Goal: Transaction & Acquisition: Purchase product/service

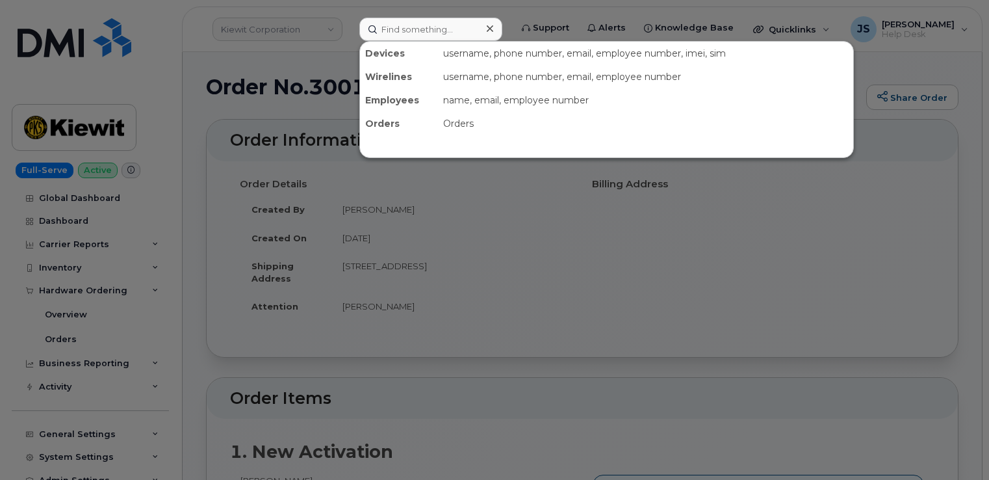
click at [454, 25] on input at bounding box center [430, 29] width 143 height 23
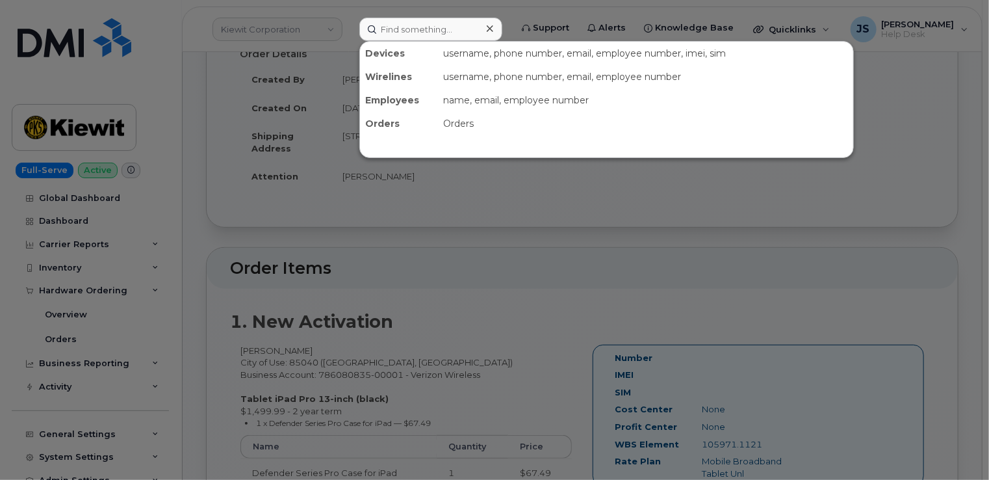
scroll to position [130, 0]
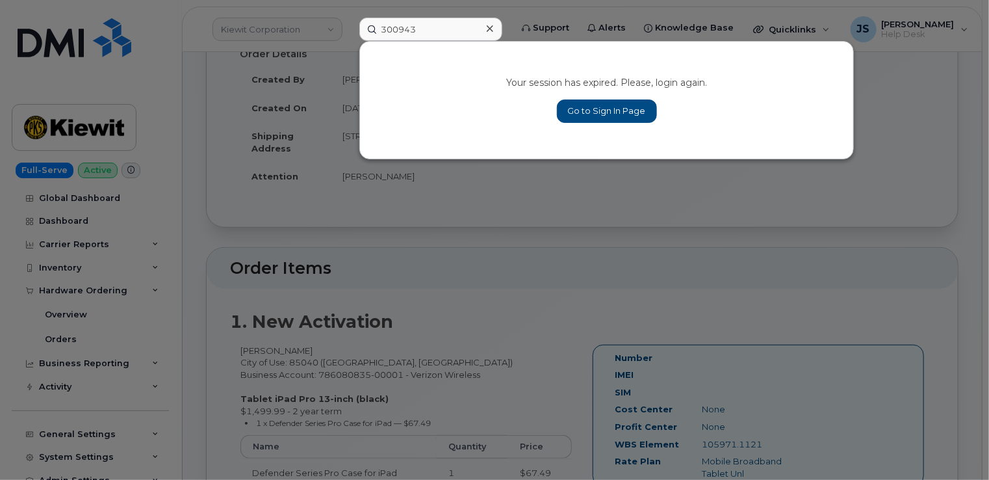
type input "300943"
click at [586, 112] on link "Go to Sign In Page" at bounding box center [607, 110] width 100 height 23
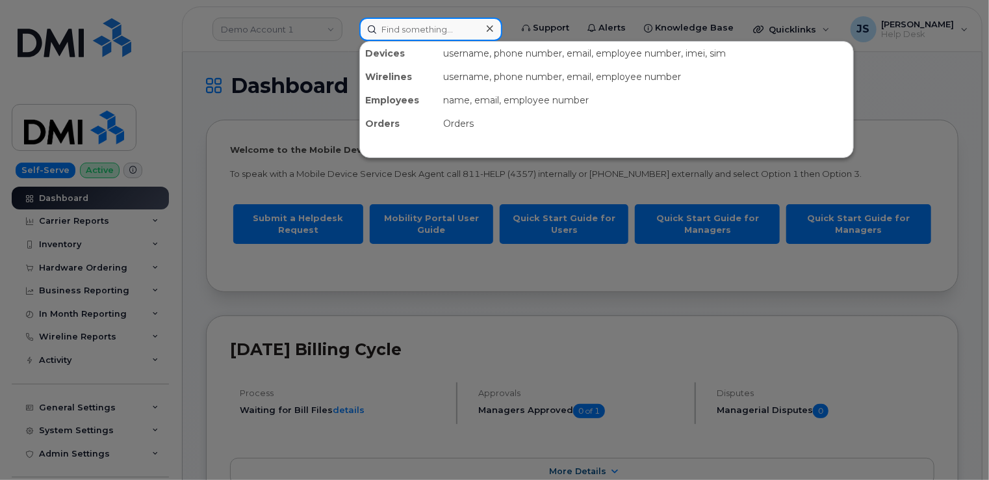
paste input "300943"
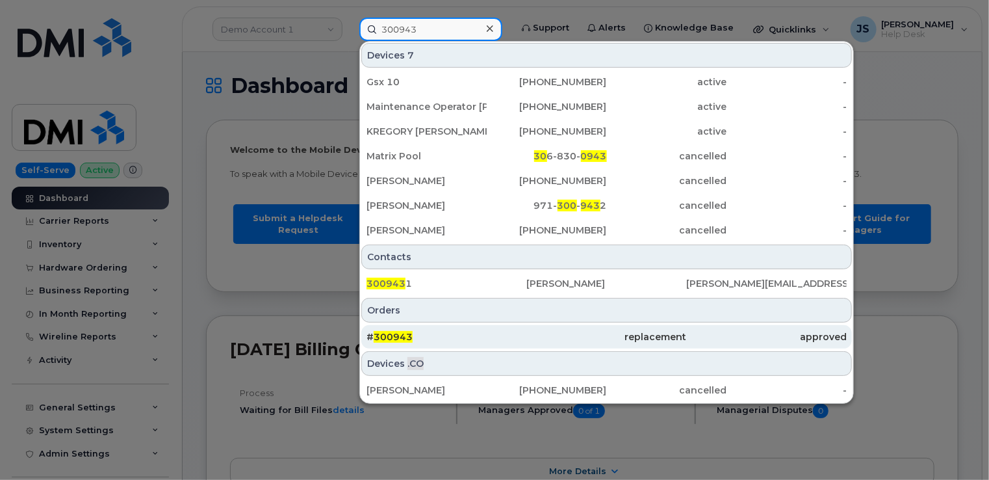
type input "300943"
click at [479, 332] on div "# 300943" at bounding box center [447, 336] width 160 height 13
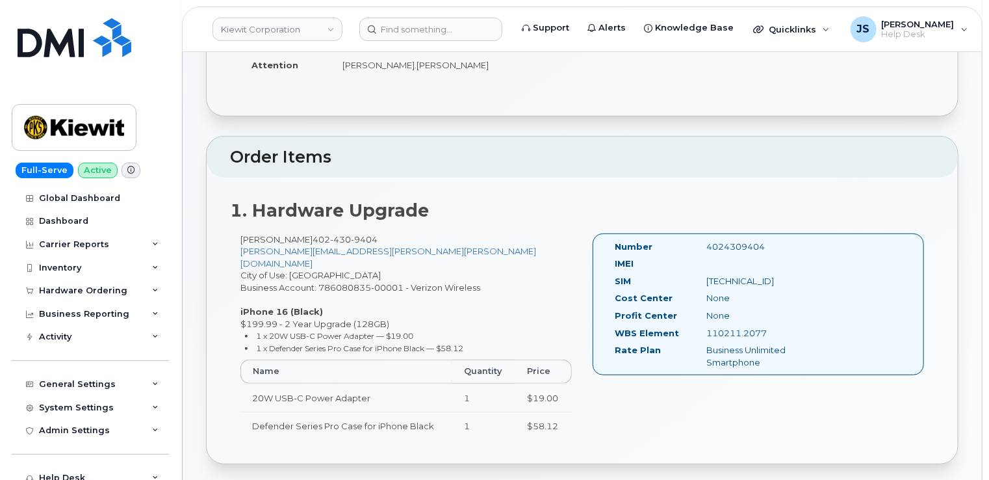
scroll to position [58, 0]
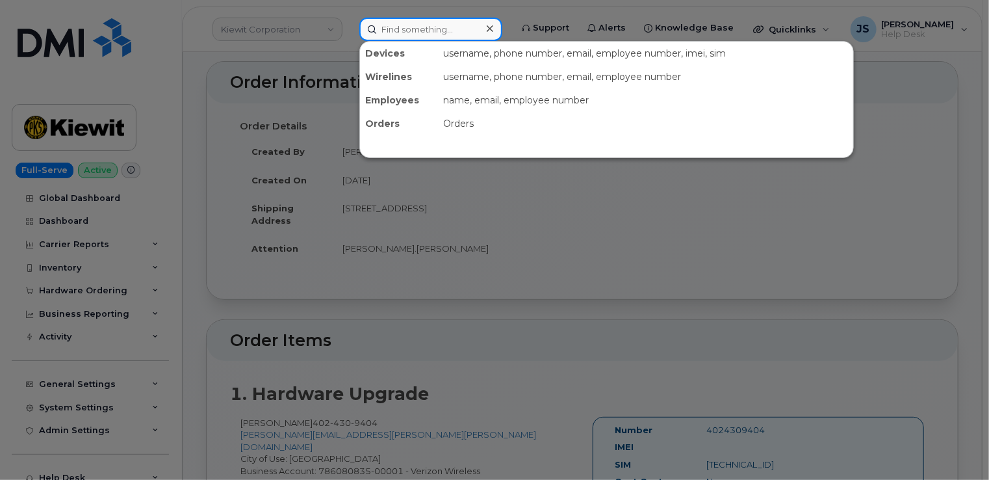
paste input "402-430-9404"
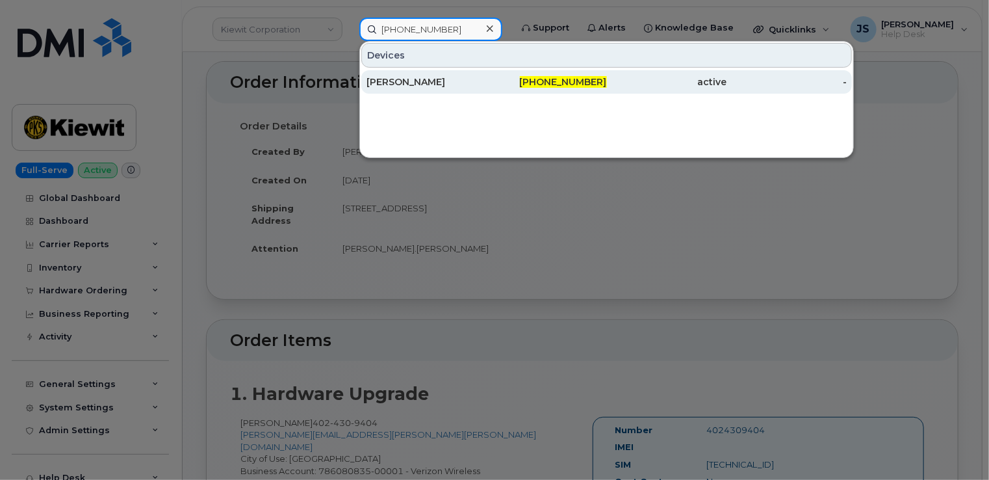
type input "402-430-9404"
click at [434, 79] on div "CURT MCMILLAN" at bounding box center [427, 81] width 120 height 13
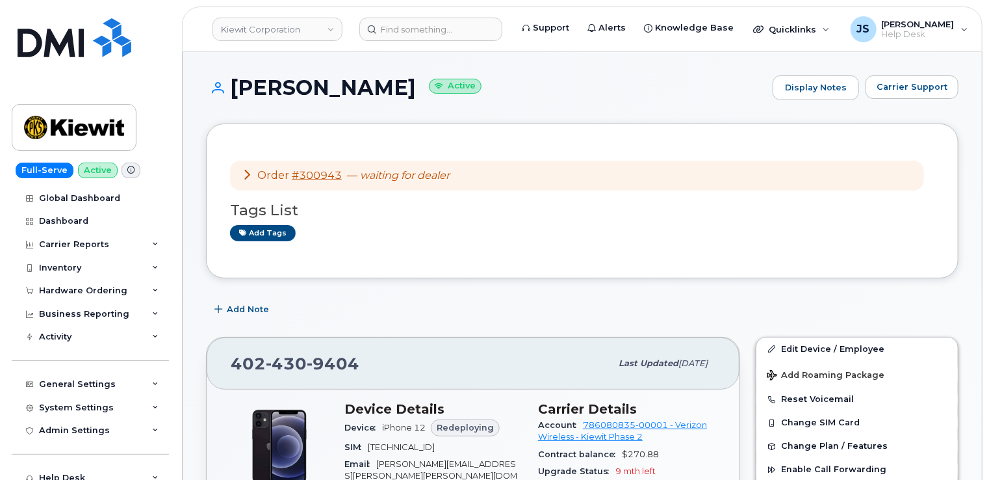
drag, startPoint x: 88, startPoint y: 74, endPoint x: 640, endPoint y: 96, distance: 551.6
click at [640, 96] on h1 "CURT MCMILLAN Active" at bounding box center [486, 87] width 560 height 23
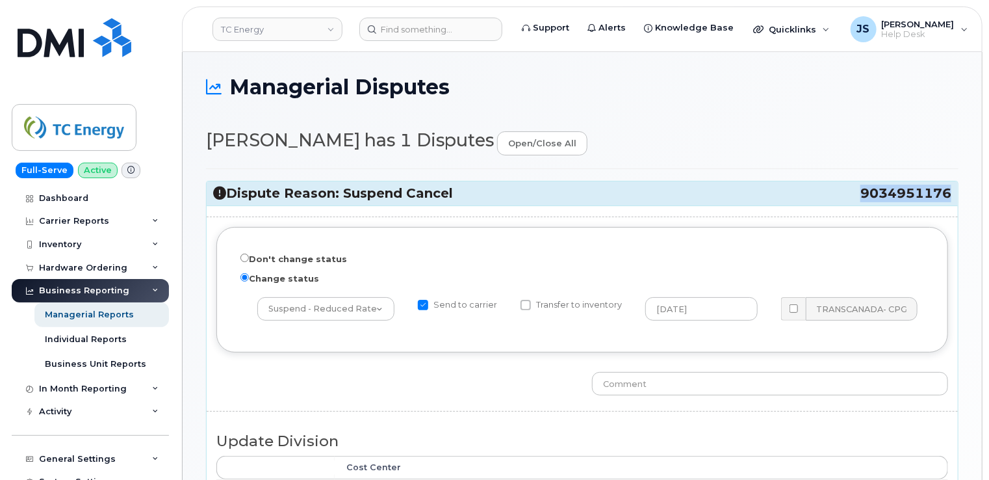
drag, startPoint x: 950, startPoint y: 192, endPoint x: 864, endPoint y: 194, distance: 85.2
click at [864, 194] on span "9034951176" at bounding box center [906, 194] width 91 height 18
copy span "9034951176"
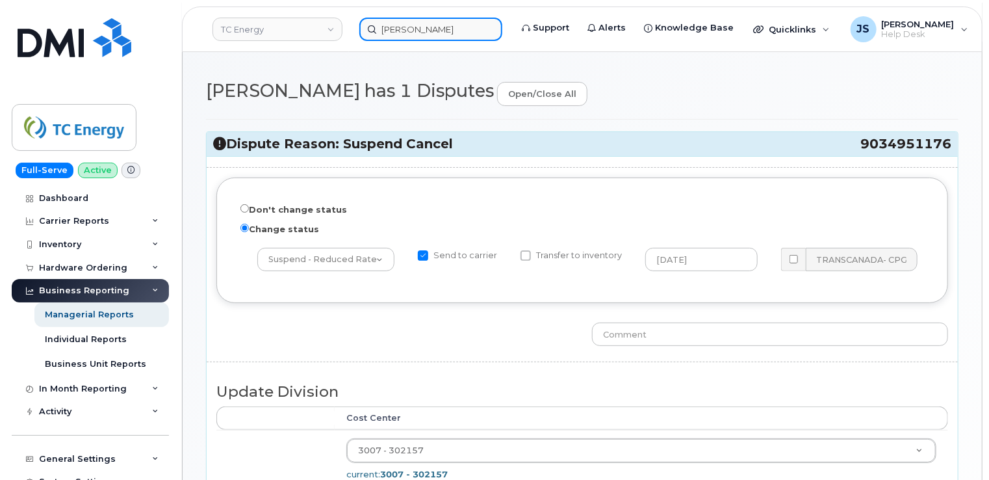
click at [415, 32] on input "[PERSON_NAME]" at bounding box center [430, 29] width 143 height 23
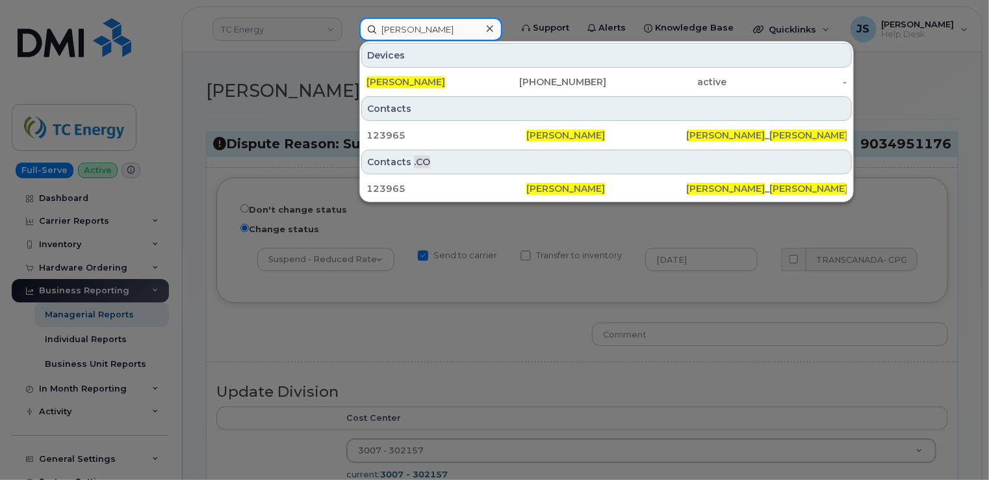
click at [415, 32] on input "[PERSON_NAME]" at bounding box center [430, 29] width 143 height 23
drag, startPoint x: 413, startPoint y: 32, endPoint x: 399, endPoint y: 25, distance: 16.0
click at [399, 25] on input "[PERSON_NAME]" at bounding box center [430, 29] width 143 height 23
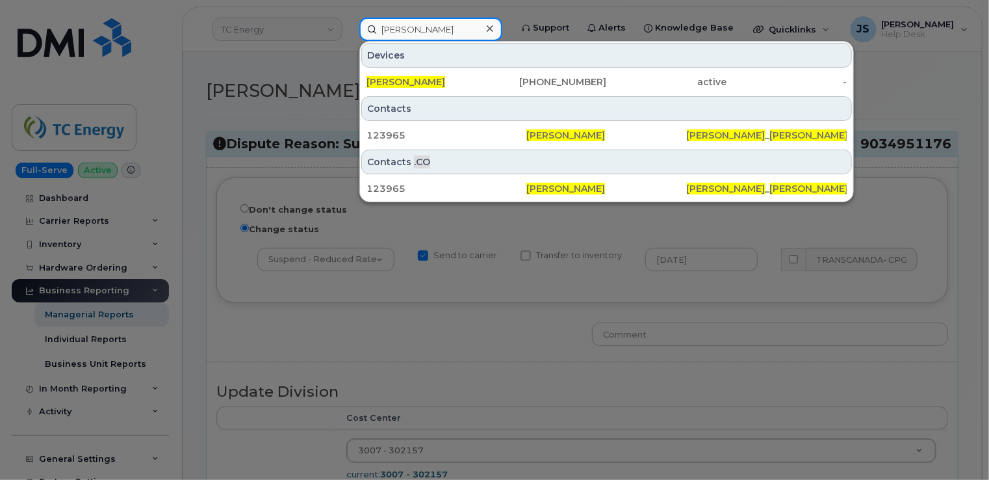
paste input "9034951176"
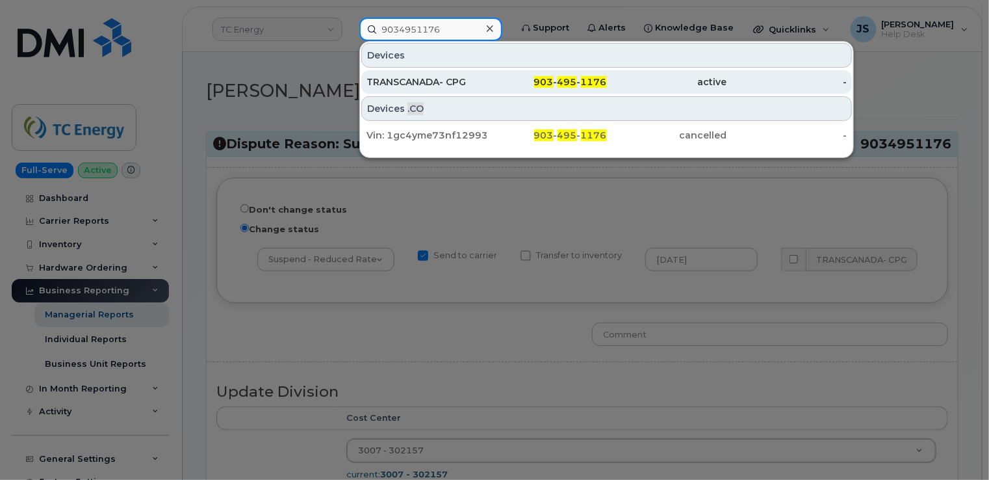
type input "9034951176"
click at [432, 77] on div "TRANSCANADA- CPG" at bounding box center [427, 81] width 120 height 13
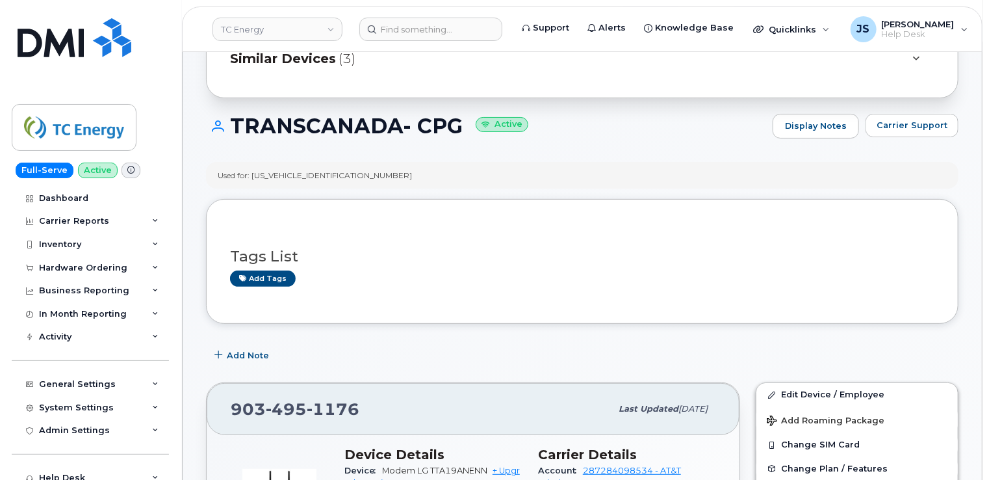
scroll to position [65, 0]
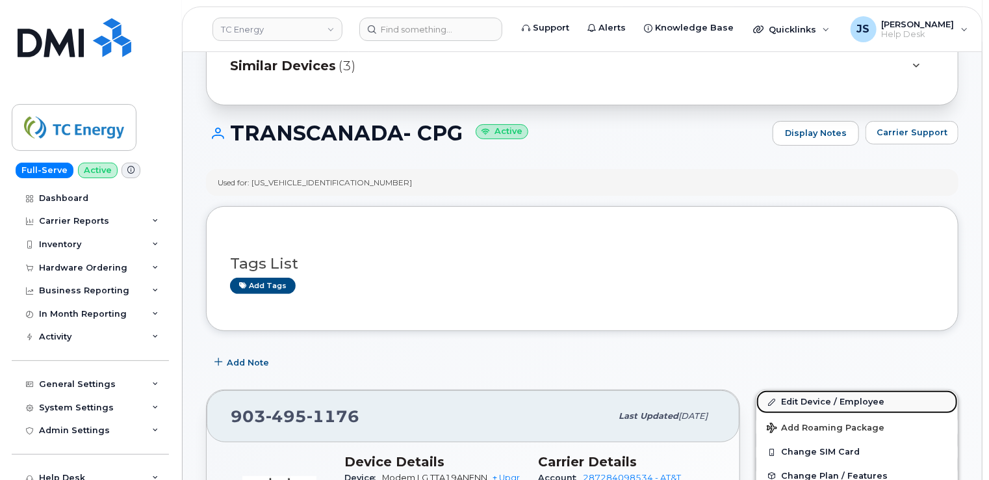
click at [814, 402] on link "Edit Device / Employee" at bounding box center [857, 401] width 201 height 23
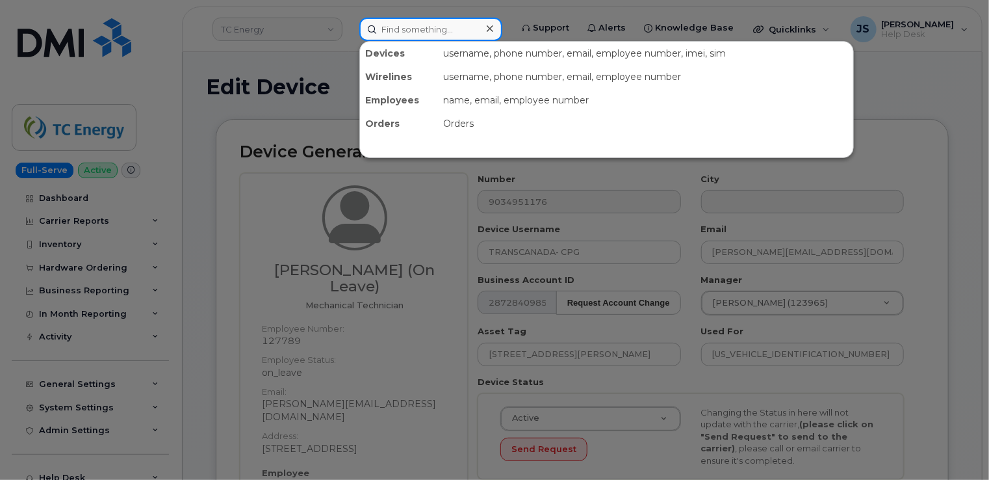
paste input "910 836-4535"
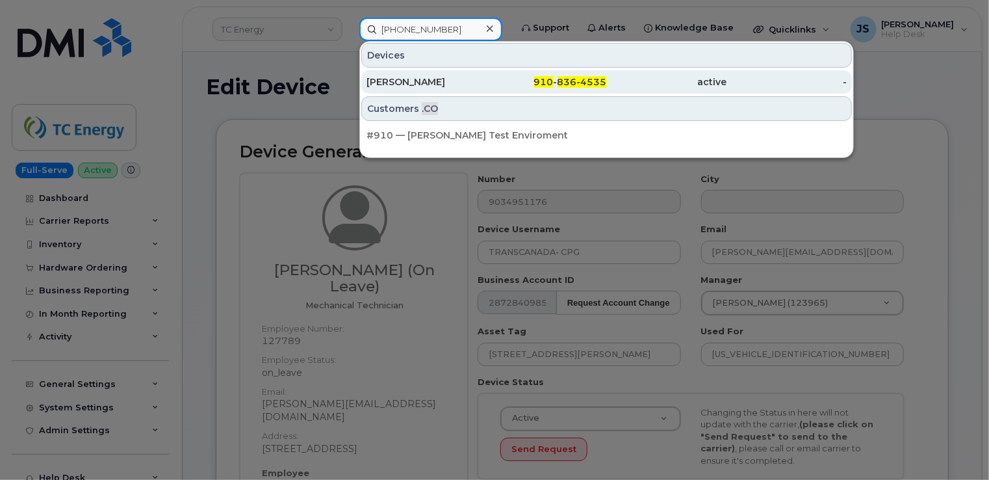
type input "910 836-4535"
click at [409, 86] on div "[PERSON_NAME]" at bounding box center [427, 81] width 120 height 13
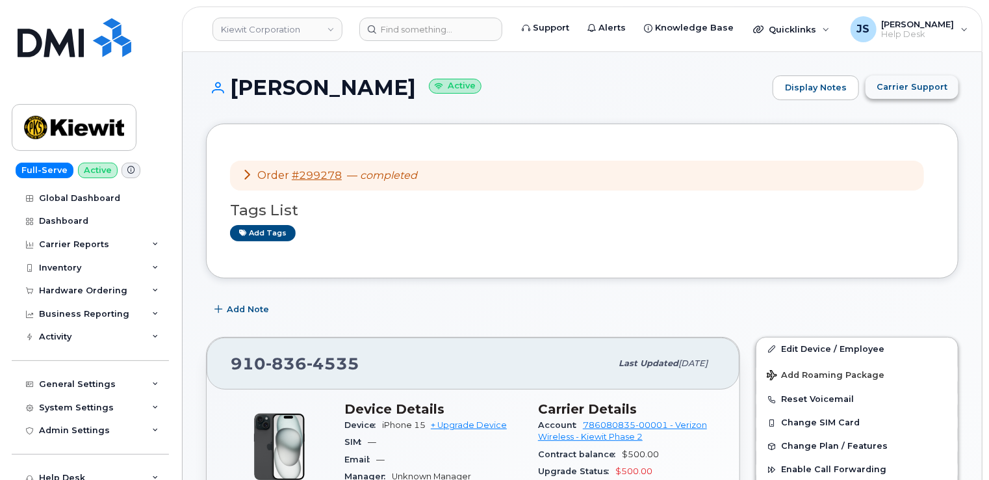
click at [894, 90] on span "Carrier Support" at bounding box center [912, 87] width 71 height 12
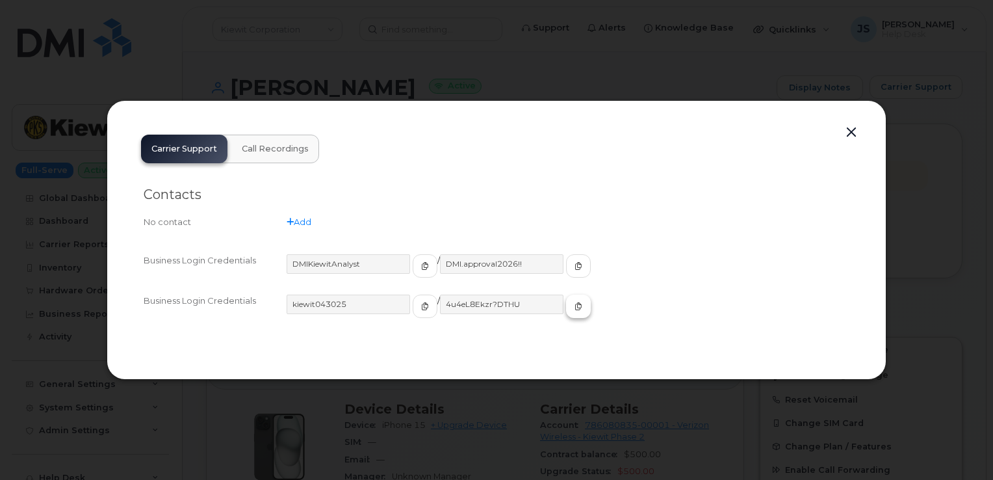
click at [575, 306] on icon "button" at bounding box center [579, 306] width 8 height 8
click at [361, 55] on div at bounding box center [496, 240] width 993 height 480
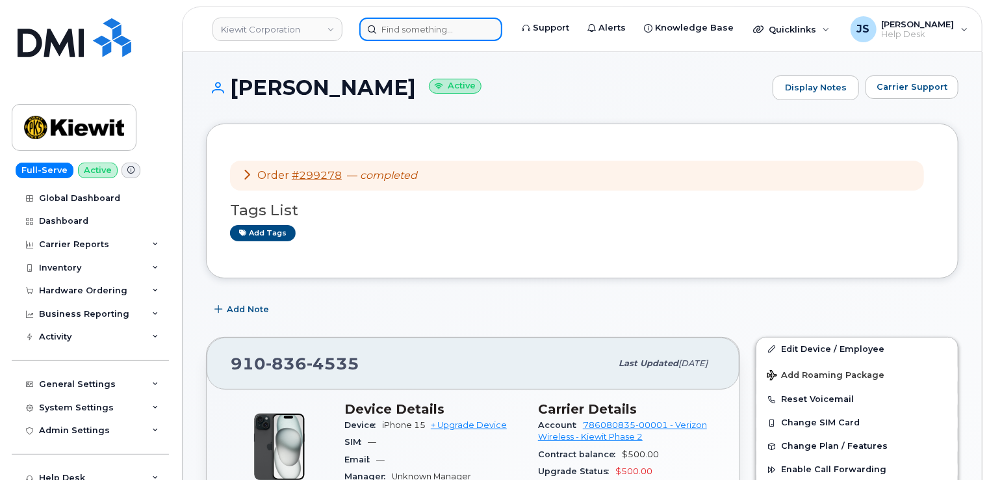
click at [437, 25] on input at bounding box center [430, 29] width 143 height 23
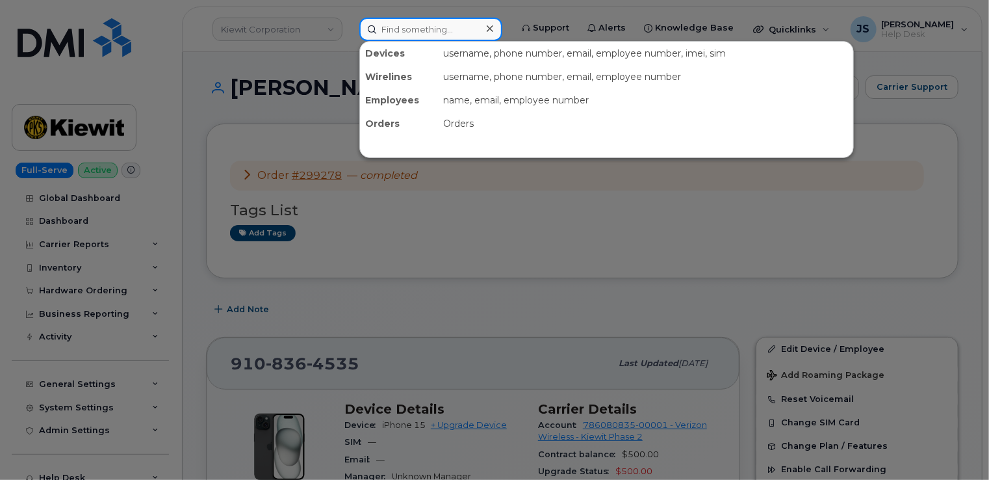
paste input "292205"
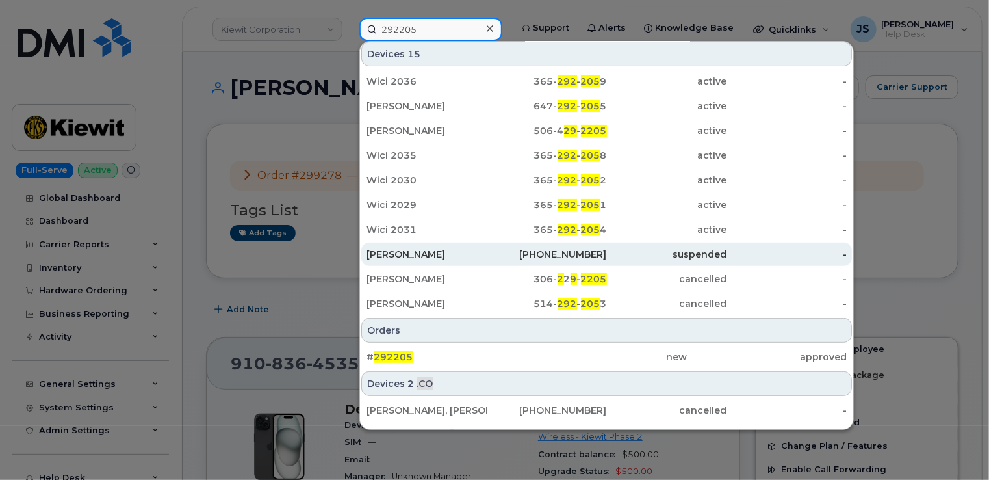
scroll to position [142, 0]
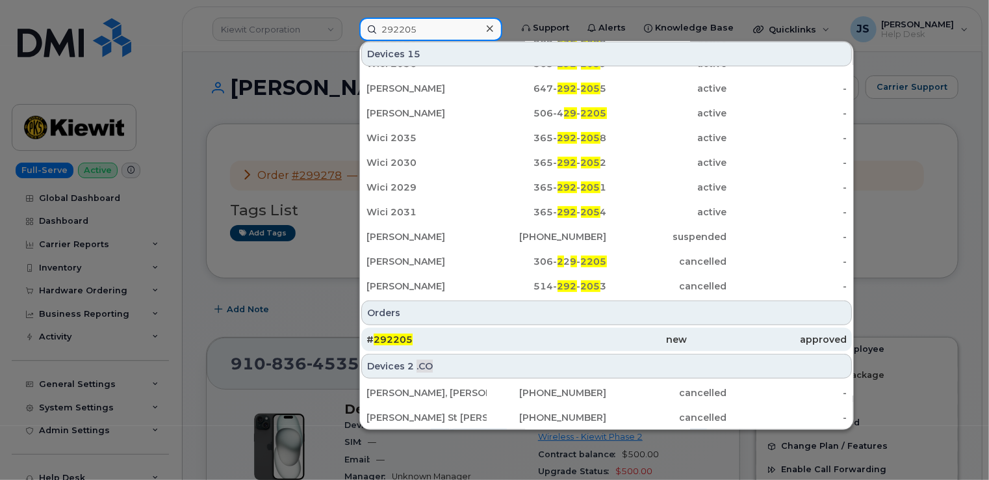
type input "292205"
click at [396, 334] on span "292205" at bounding box center [393, 339] width 39 height 12
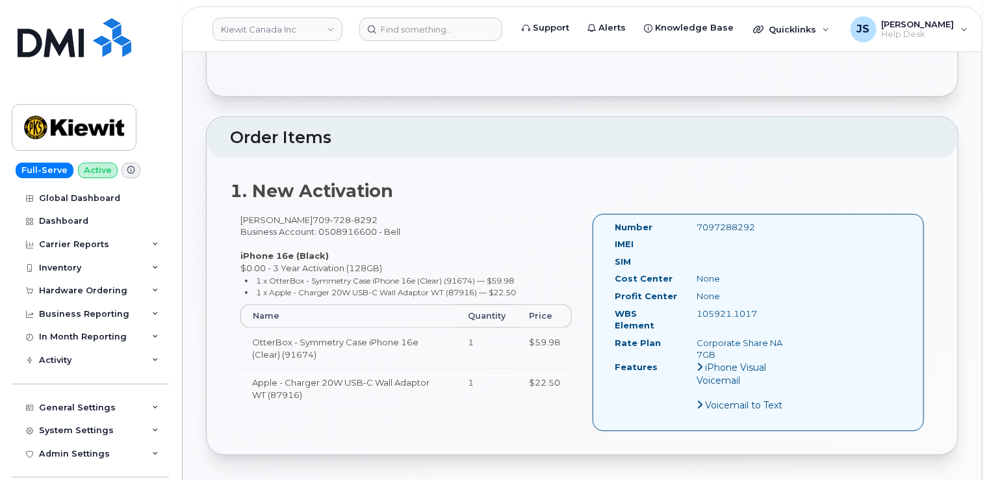
scroll to position [195, 0]
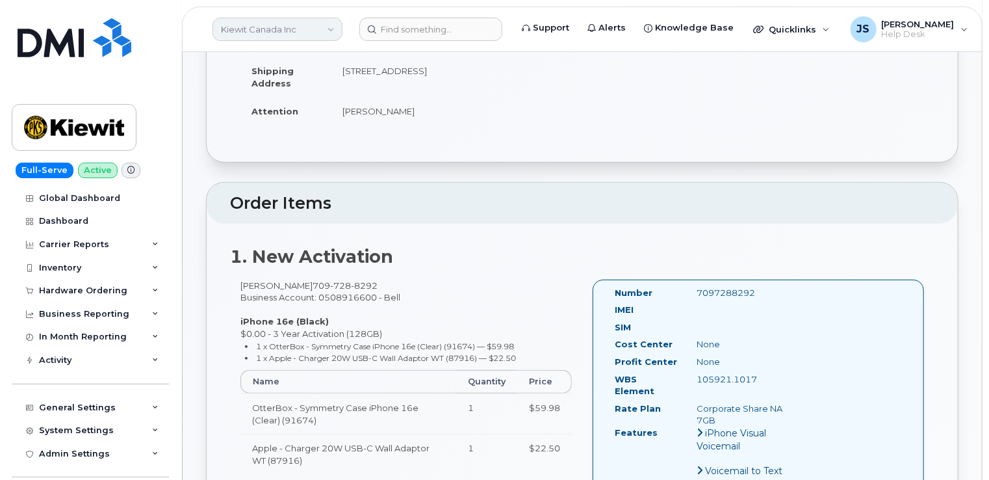
click at [242, 33] on link "Kiewit Canada Inc" at bounding box center [278, 29] width 130 height 23
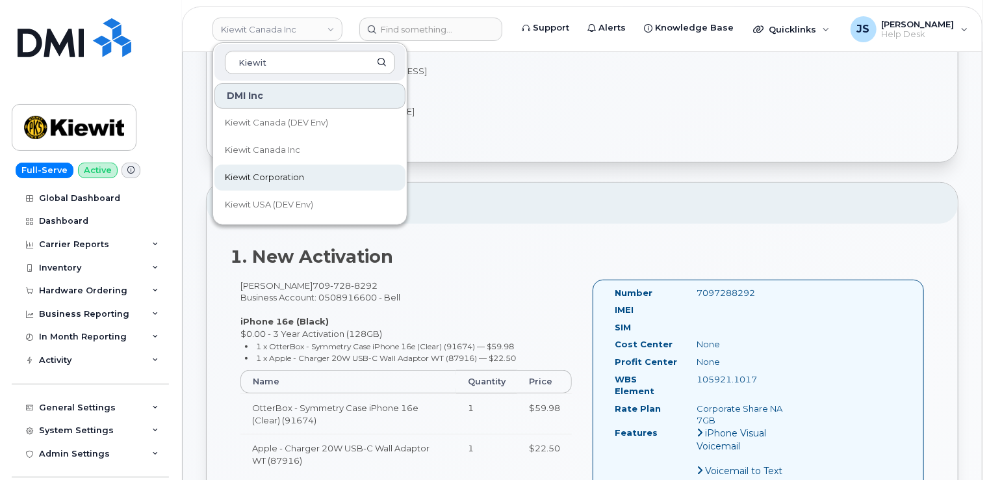
type input "Kiewit"
click at [270, 172] on span "Kiewit Corporation" at bounding box center [264, 177] width 79 height 13
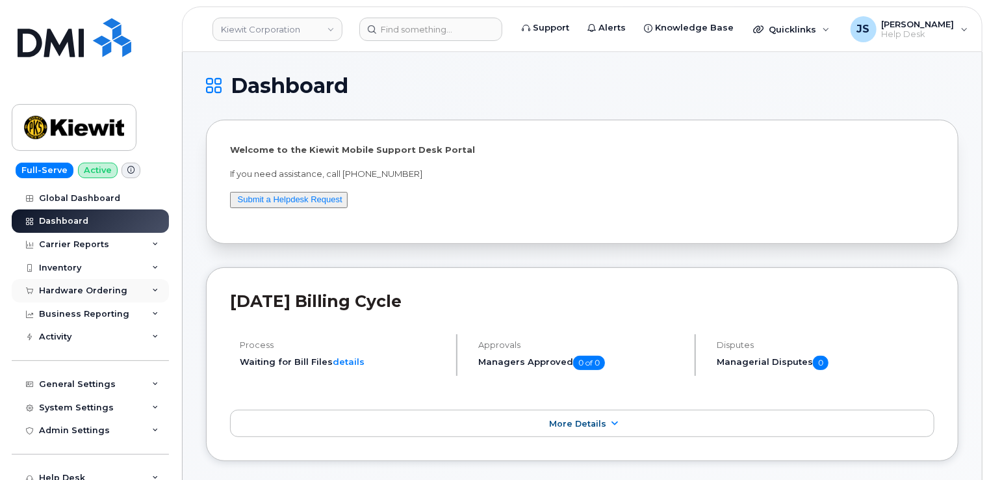
click at [152, 289] on icon at bounding box center [155, 290] width 6 height 6
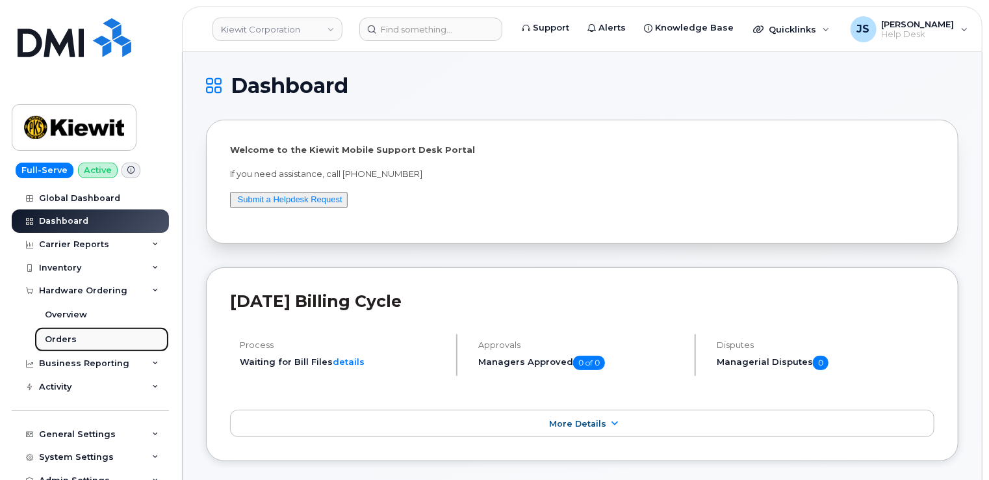
click at [96, 334] on link "Orders" at bounding box center [101, 339] width 135 height 25
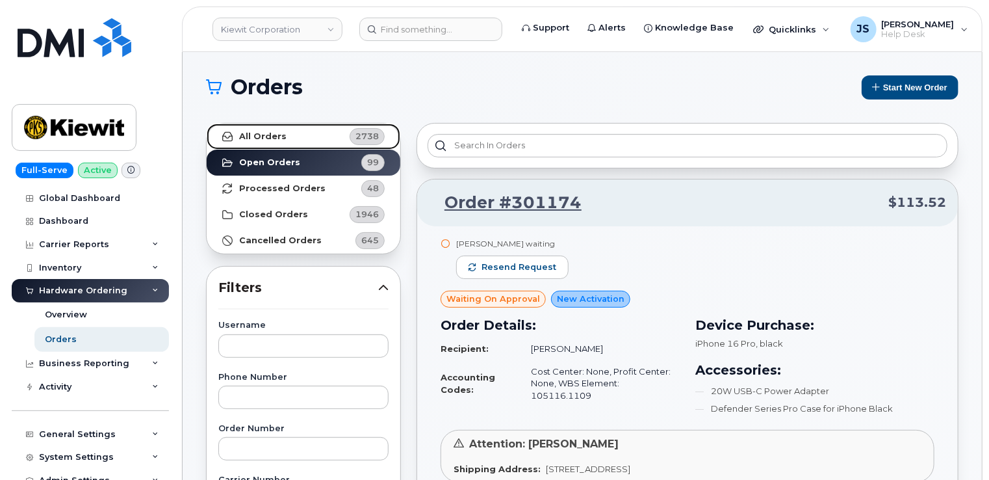
click at [266, 131] on strong "All Orders" at bounding box center [262, 136] width 47 height 10
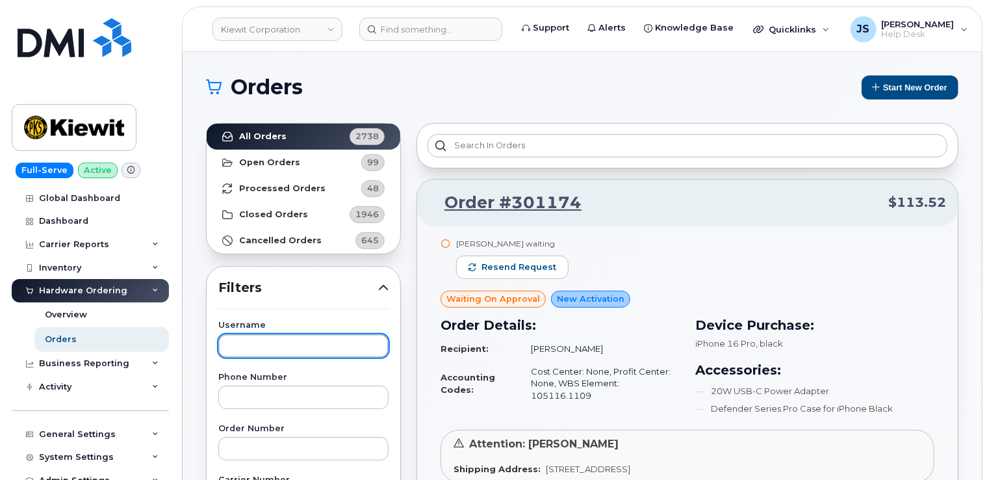
paste input "Joseph Fontenot"
type input "Joseph Fontenot"
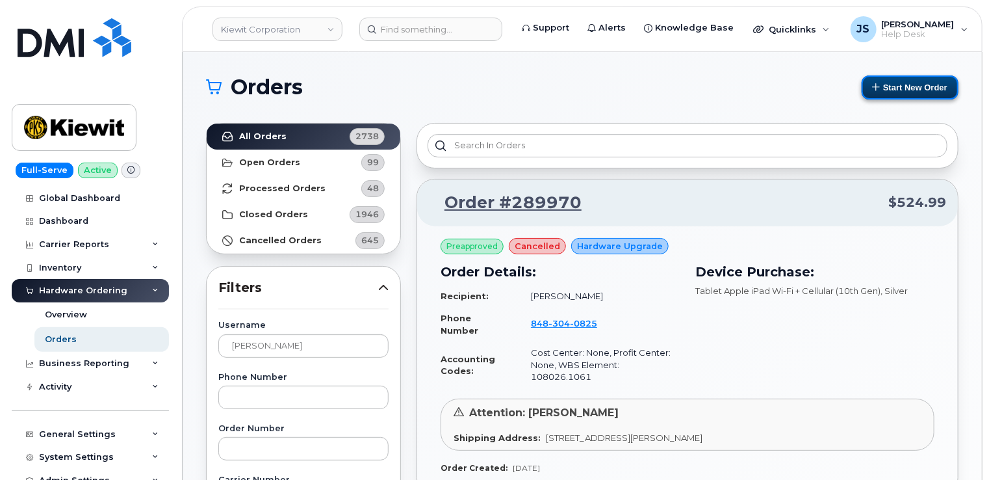
click at [898, 86] on button "Start New Order" at bounding box center [910, 87] width 97 height 24
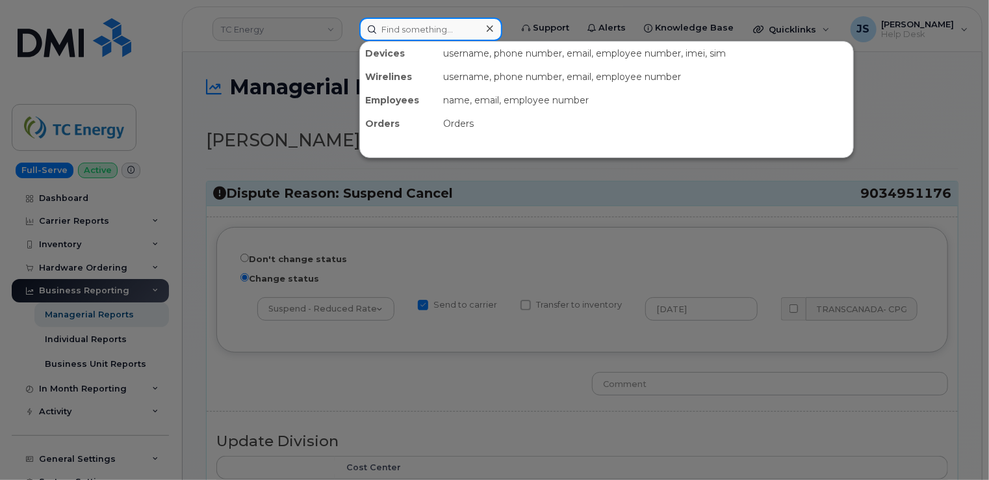
click at [419, 32] on input at bounding box center [430, 29] width 143 height 23
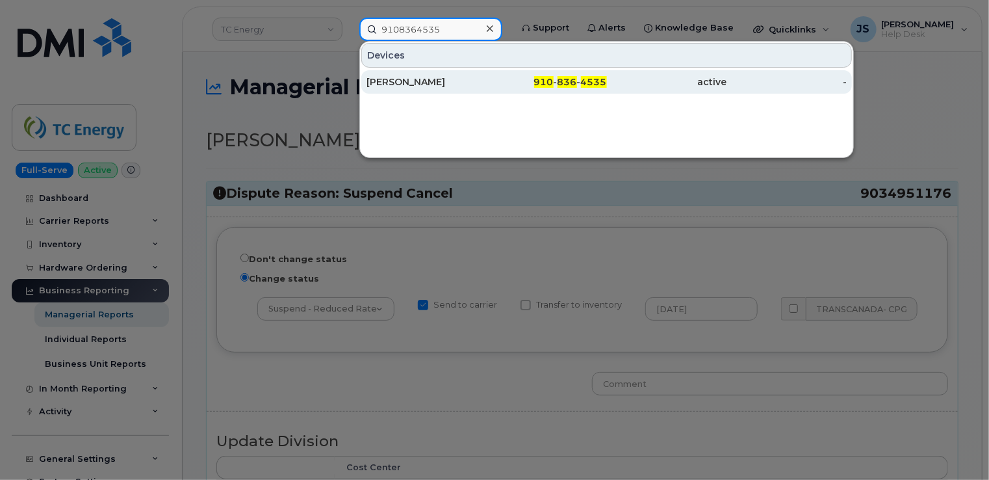
type input "9108364535"
click at [412, 78] on div "[PERSON_NAME]" at bounding box center [427, 81] width 120 height 13
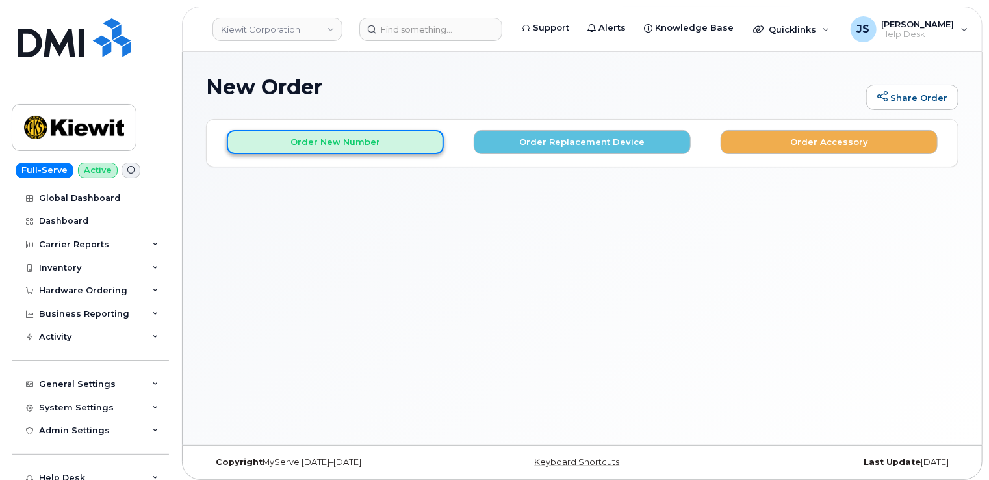
click at [350, 140] on button "Order New Number" at bounding box center [335, 142] width 217 height 24
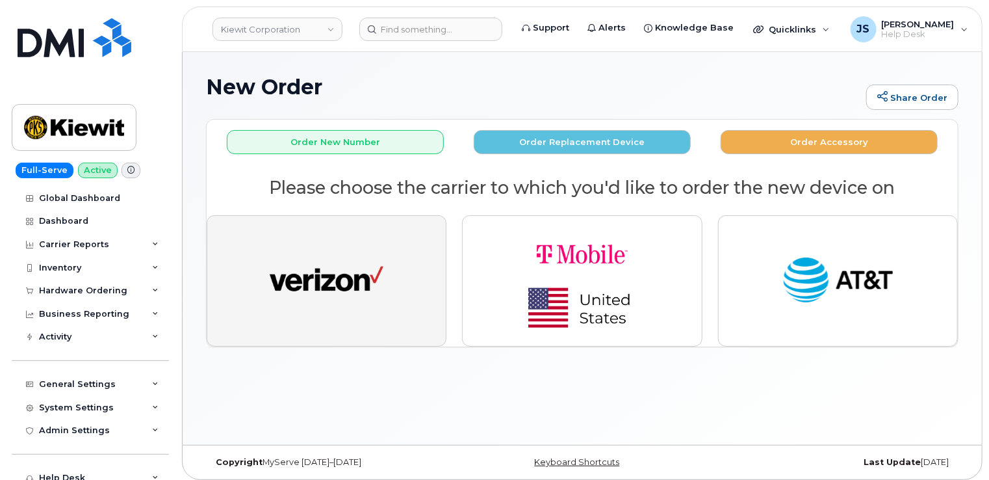
click at [285, 276] on img "button" at bounding box center [327, 281] width 114 height 58
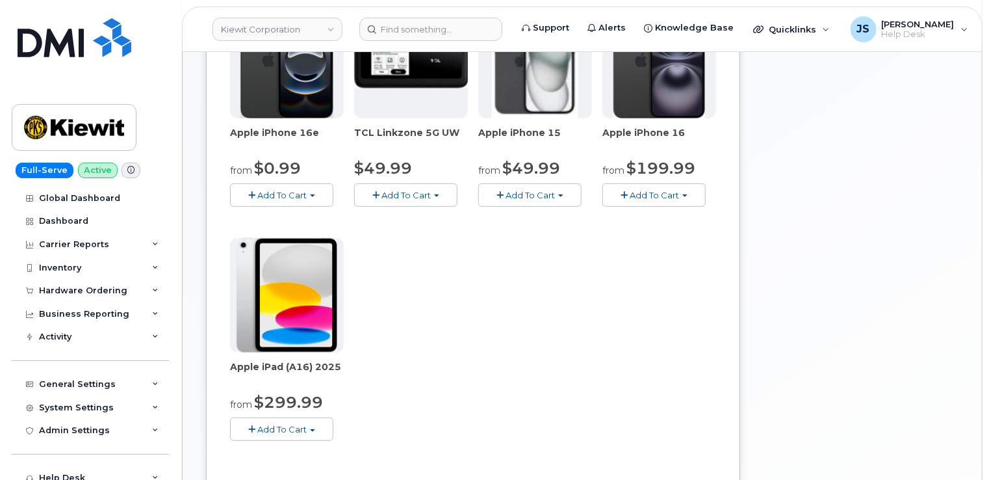
scroll to position [325, 0]
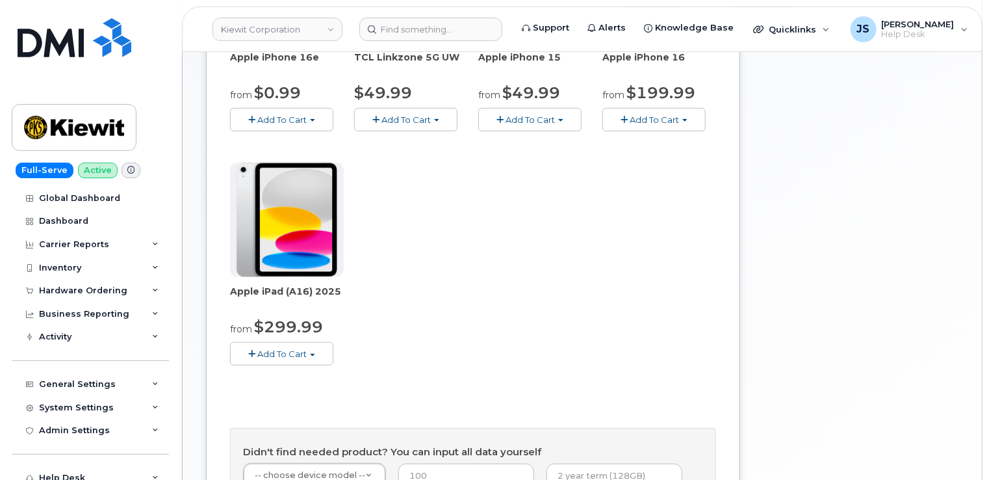
click at [302, 352] on span "Add To Cart" at bounding box center [281, 353] width 49 height 10
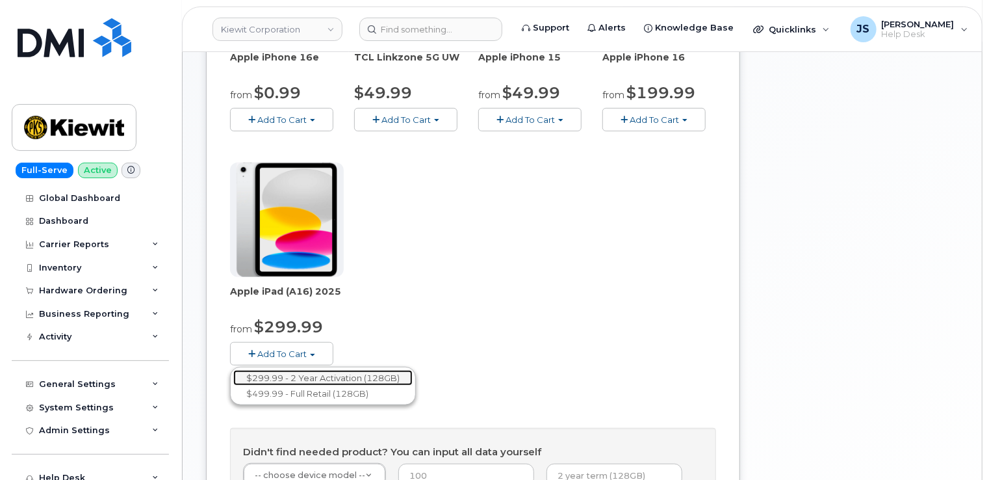
click at [321, 373] on link "$299.99 - 2 Year Activation (128GB)" at bounding box center [322, 378] width 179 height 16
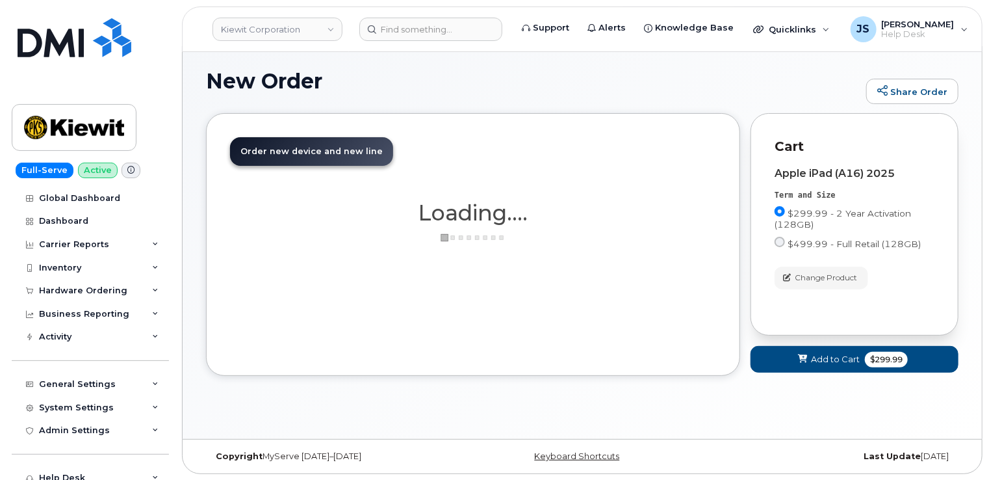
scroll to position [218, 0]
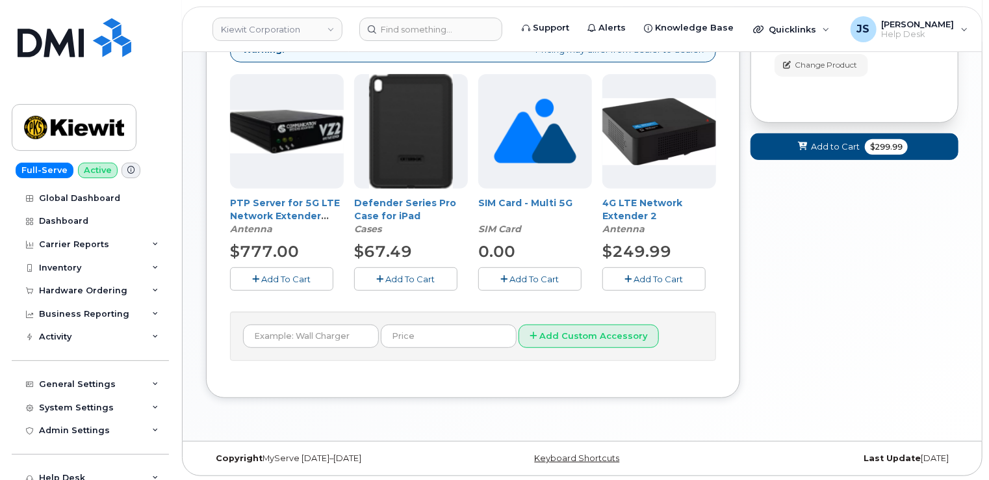
click at [387, 274] on span "Add To Cart" at bounding box center [410, 279] width 49 height 10
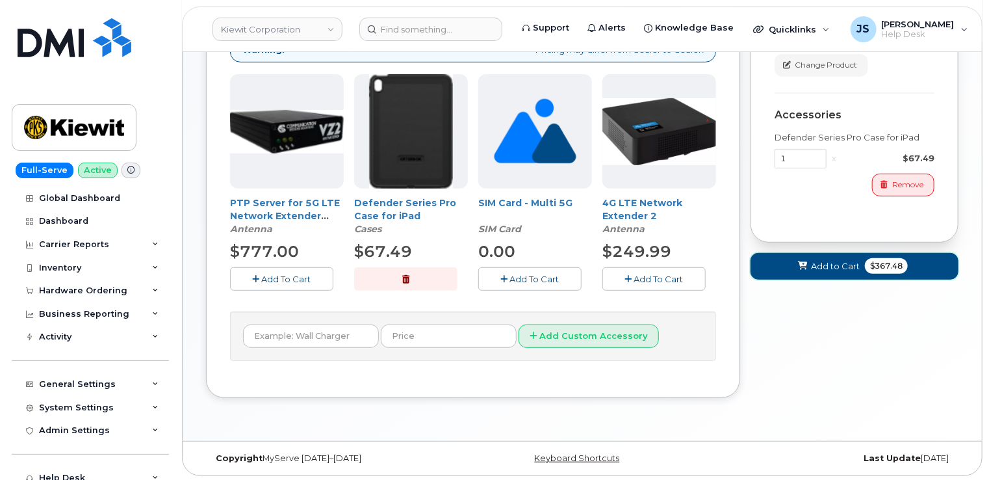
click at [823, 266] on span "Add to Cart" at bounding box center [835, 266] width 49 height 12
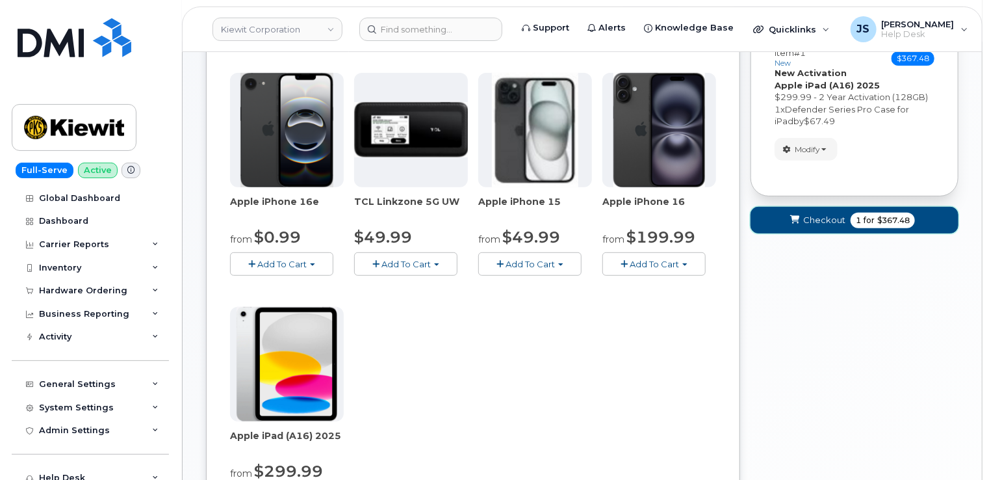
click at [816, 214] on span "Checkout" at bounding box center [824, 220] width 42 height 12
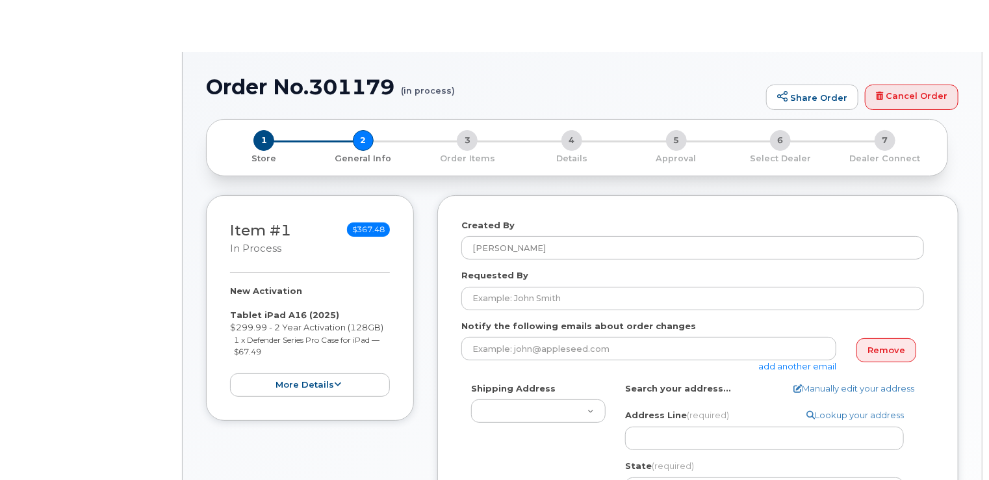
select select
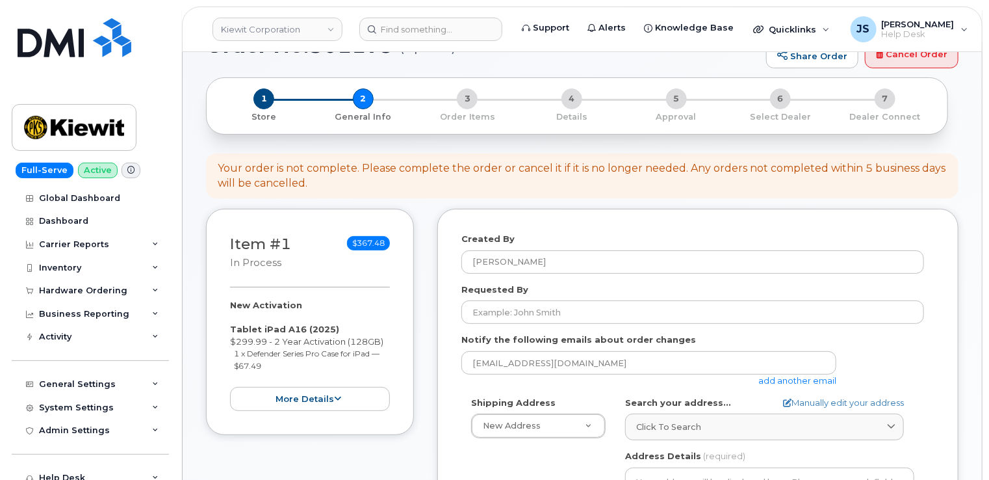
scroll to position [65, 0]
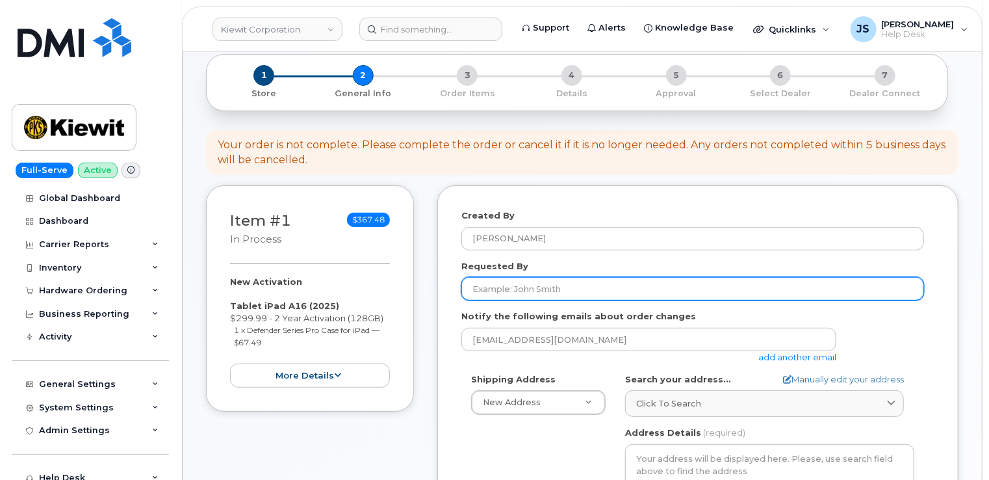
paste input "CS0792596"
type input "CS0792596"
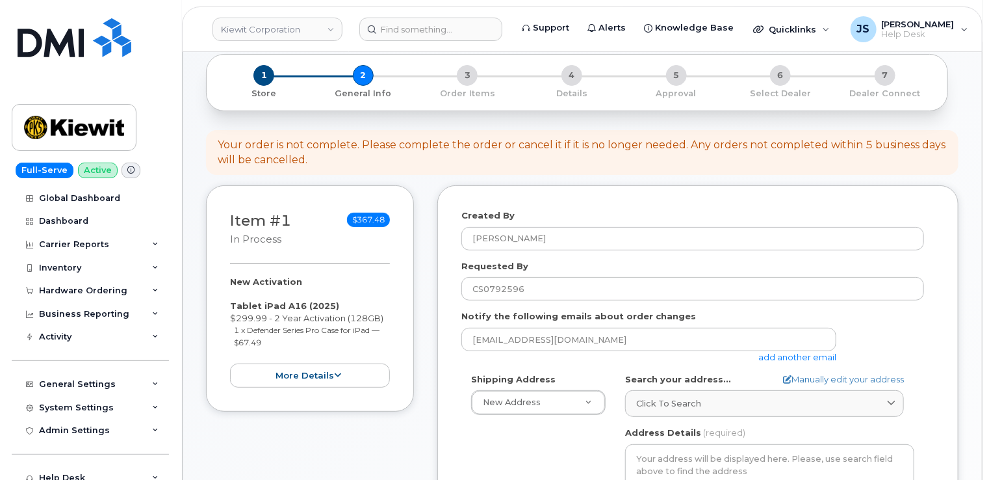
click at [796, 359] on link "add another email" at bounding box center [798, 357] width 78 height 10
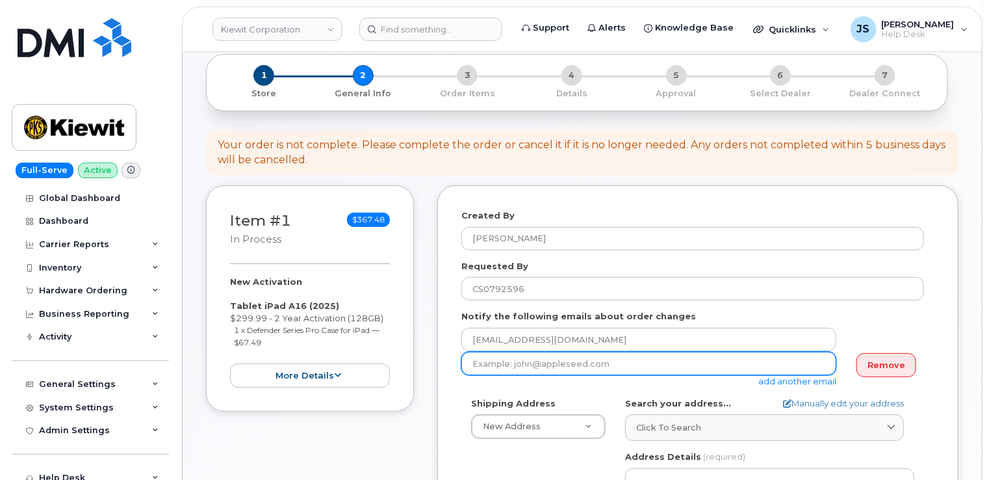
paste input "KLRATLEY@WEEKSMARINE.COM"
type input "KLRATLEY@WEEKSMARINE.COM"
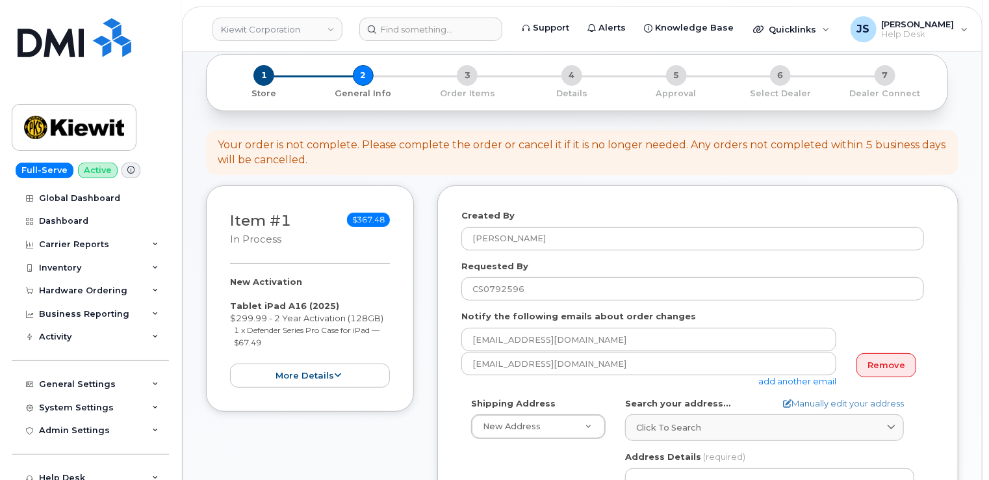
click at [805, 381] on link "add another email" at bounding box center [798, 381] width 78 height 10
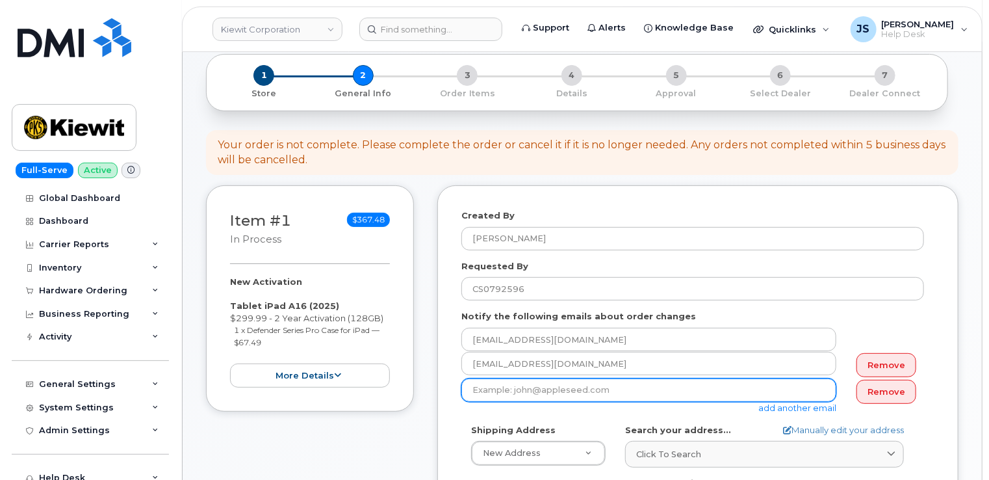
paste input "JFONTENOT@WEEKSMARINE.COM"
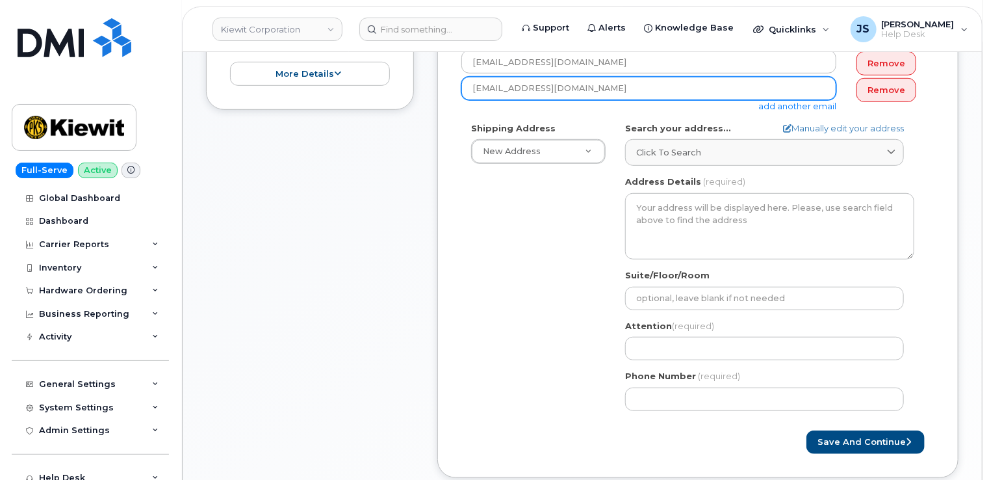
scroll to position [390, 0]
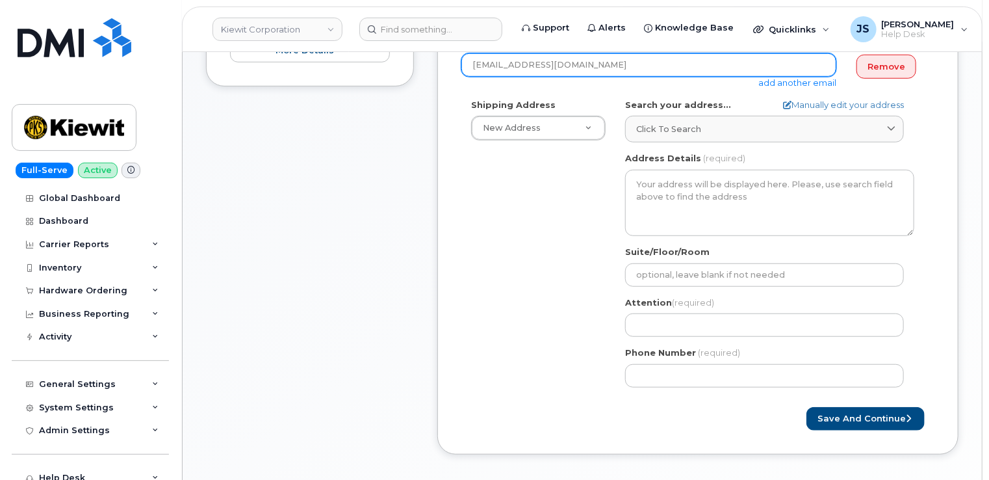
type input "JFONTENOT@WEEKSMARINE.COM"
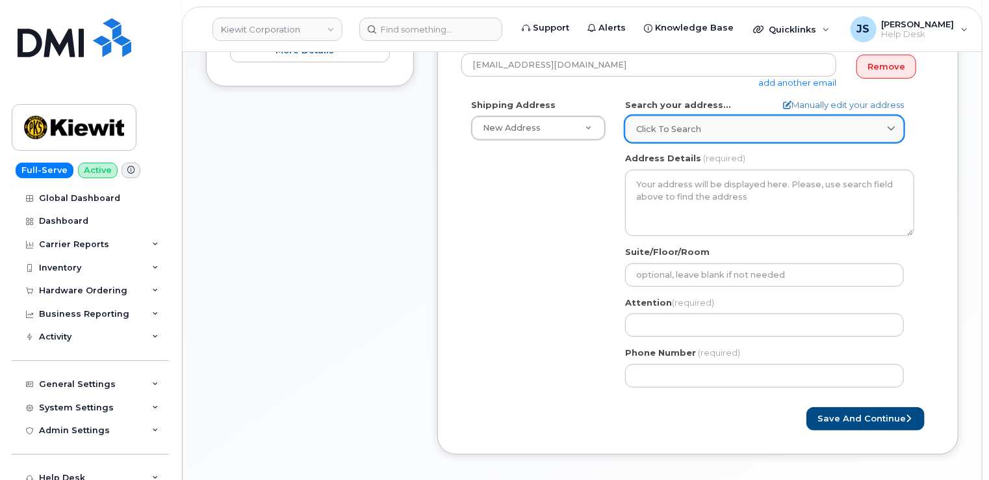
click at [719, 123] on div "Click to search" at bounding box center [764, 129] width 257 height 12
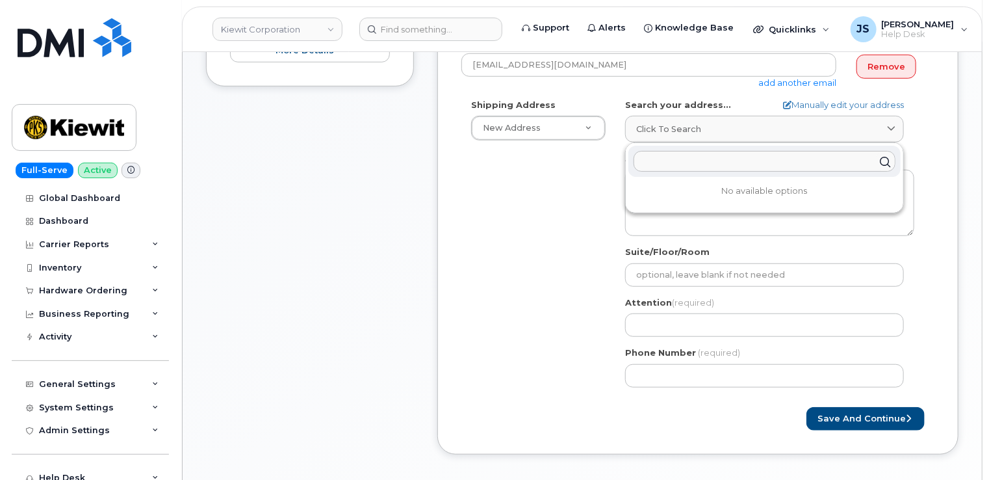
paste input "106 Deroche Avenue"
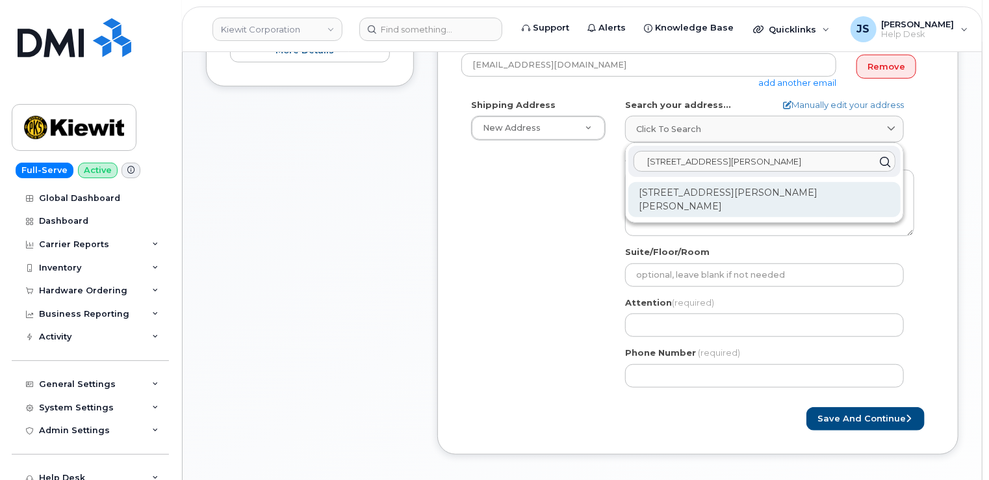
type input "106 Deroche Avenue"
click at [697, 188] on div "106 Deroche Ave Bourg LA 70343-3704" at bounding box center [765, 199] width 272 height 35
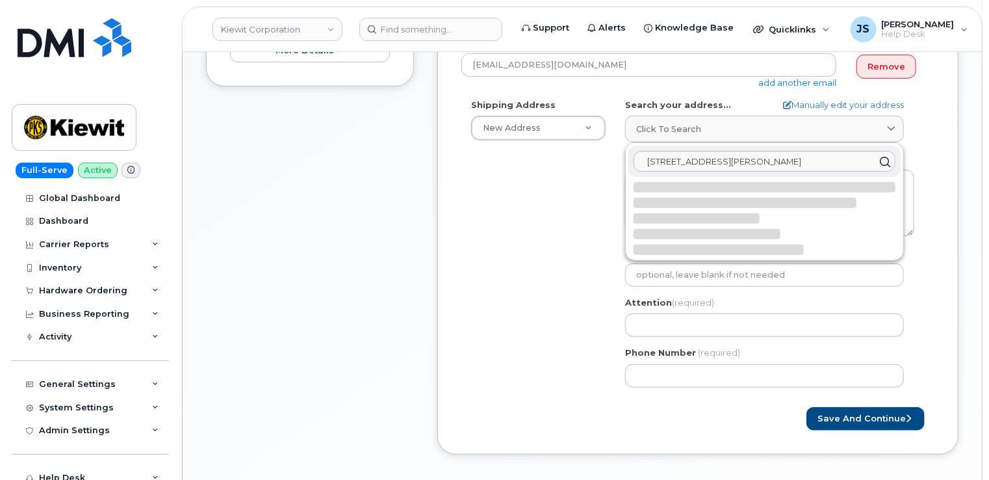
select select
type textarea "106 Deroche Ave BOURG LA 70343-3704 UNITED STATES"
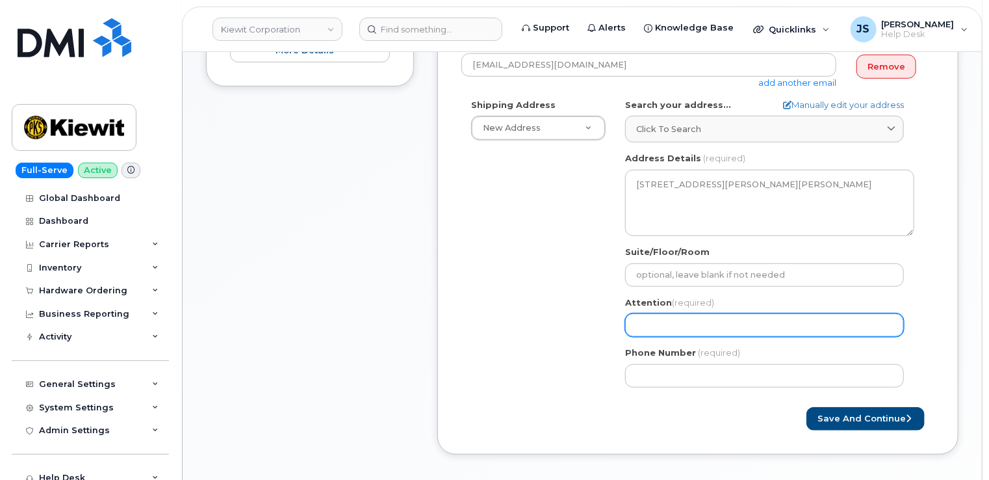
click at [667, 324] on input "Attention (required)" at bounding box center [764, 324] width 279 height 23
select select
type input "K"
select select
type input "Ka"
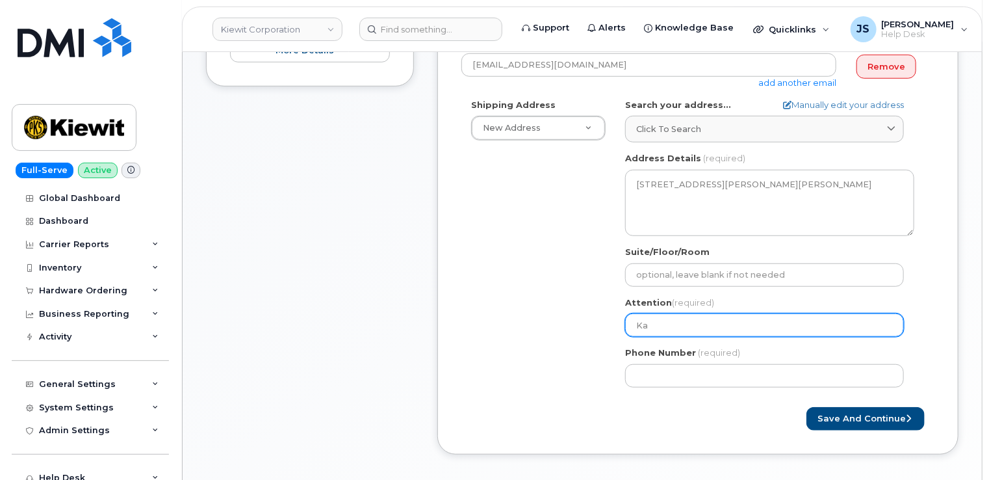
select select
type input "Kas"
select select
type input "Kase"
select select
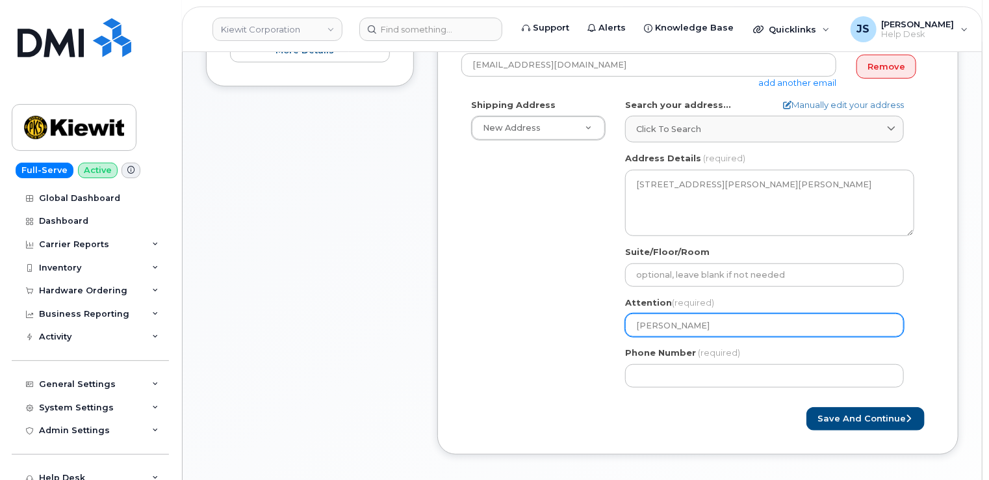
type input "Kasey"
select select
type input "Kasey R"
select select
type input "Kasey Ra"
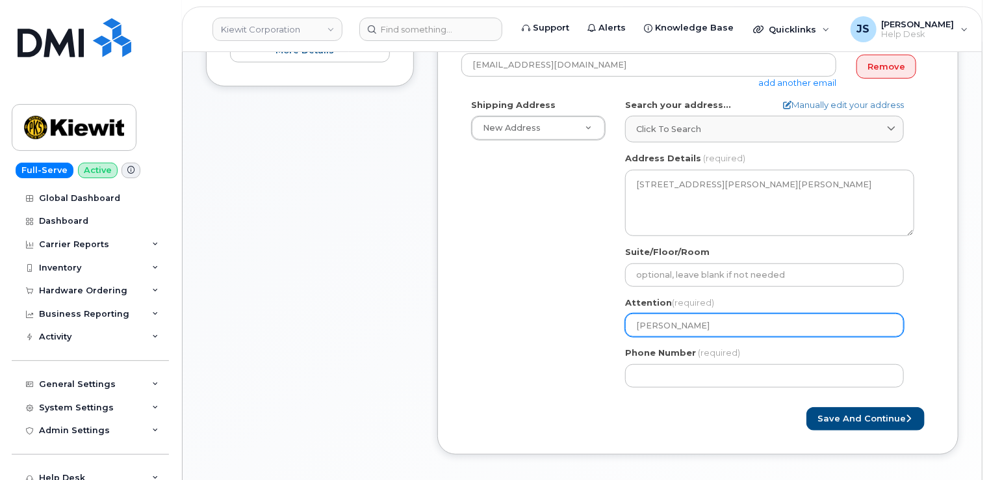
select select
type input "Kasey Rat"
select select
type input "Kasey Ratl"
select select
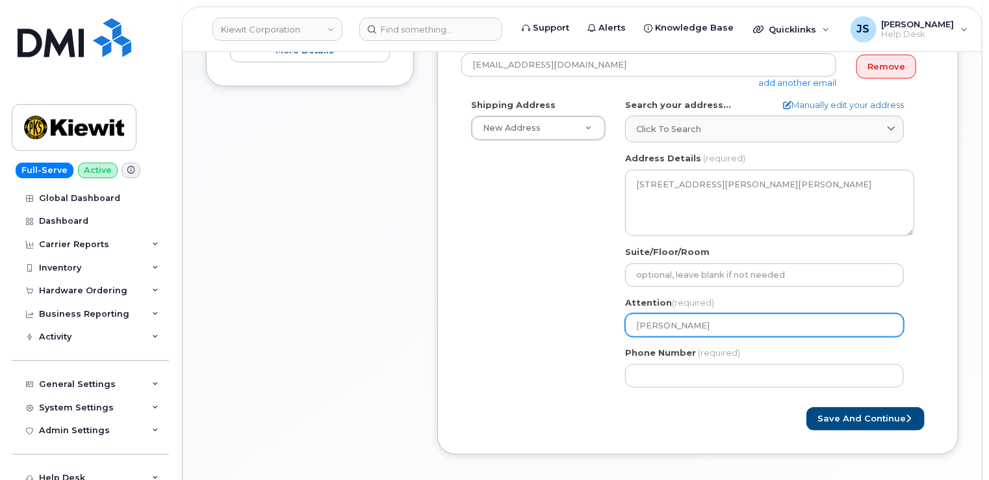
type input "Kasey Ratle"
select select
type input "Kasey Ratley"
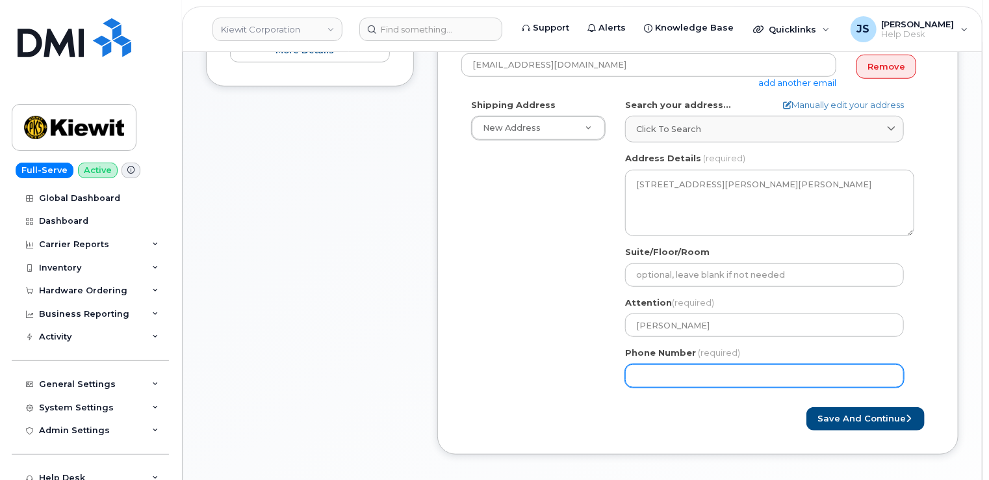
drag, startPoint x: 692, startPoint y: 360, endPoint x: 655, endPoint y: 365, distance: 36.8
click at [637, 362] on div "Phone Number (required)" at bounding box center [769, 366] width 289 height 41
click at [636, 372] on input "Phone Number" at bounding box center [764, 375] width 279 height 23
click at [679, 373] on input "Phone Number" at bounding box center [764, 375] width 279 height 23
select select
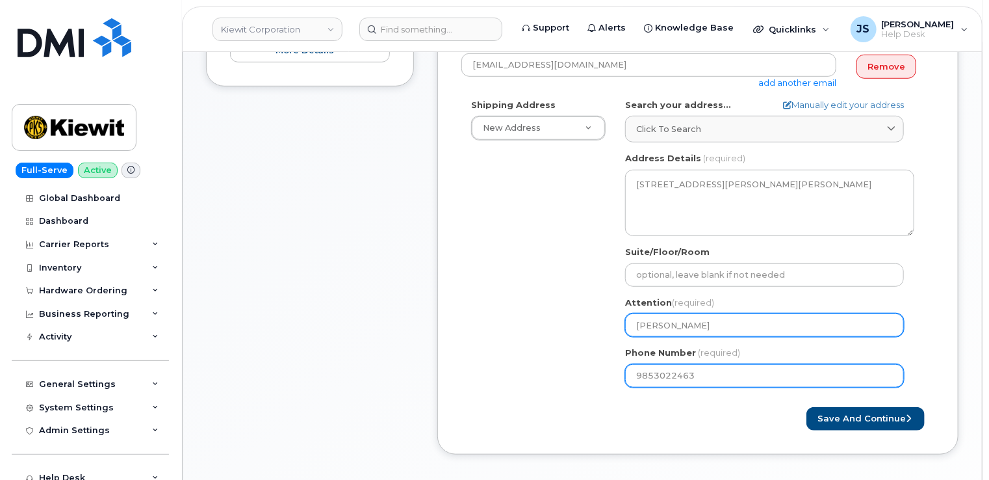
type input "9853022463"
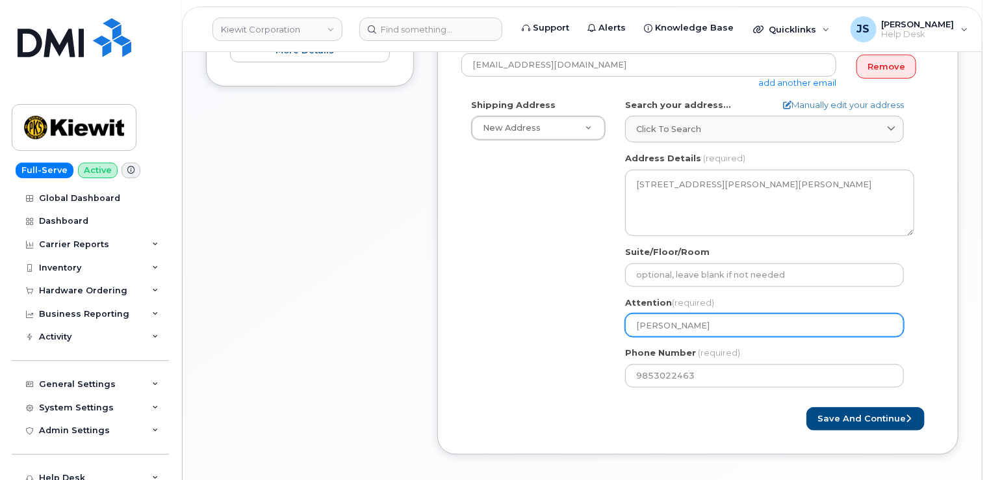
click at [635, 327] on input "Kasey Ratley" at bounding box center [764, 324] width 279 height 23
select select
type input "JKasey Ratley"
select select
type input "JoKasey Ratley"
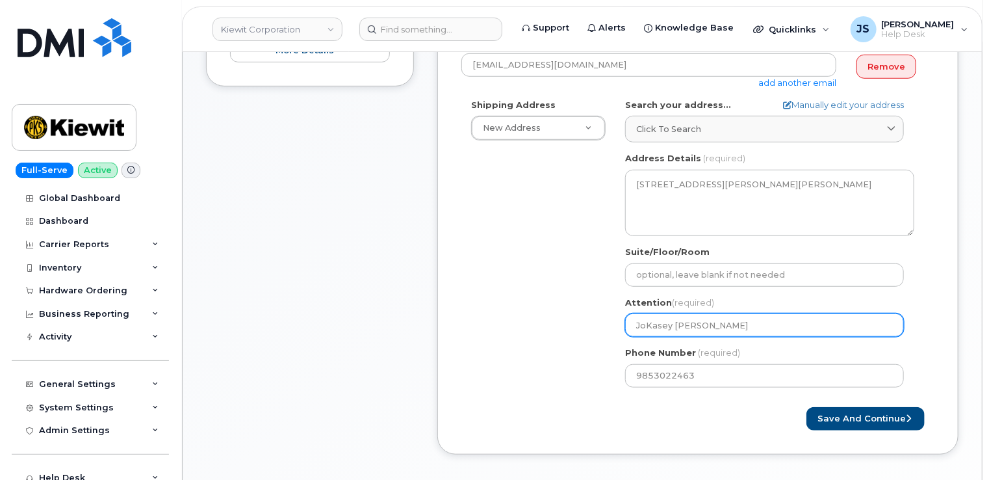
select select
type input "JosKasey Ratley"
select select
type input "JoseKasey Ratley"
select select
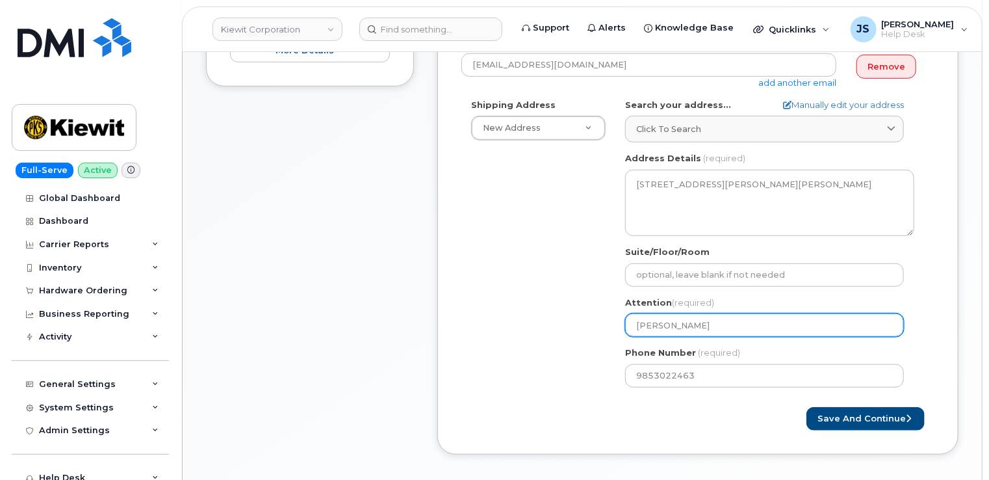
type input "JosepKasey Ratley"
select select
type input "JosephKasey Ratley"
select select
type input "Joseph Kasey Ratley"
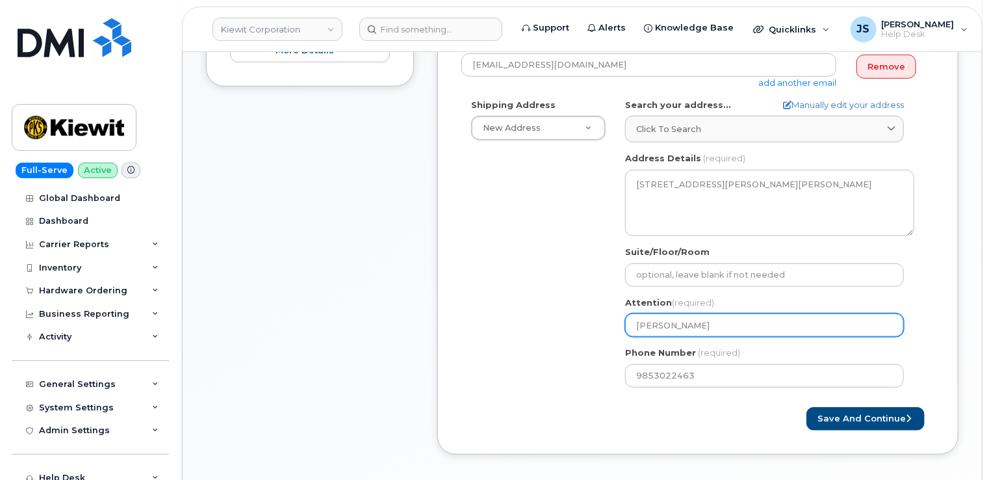
select select
type input "Joseph FKasey Ratley"
select select
type input "Joseph FonKasey Ratley"
select select
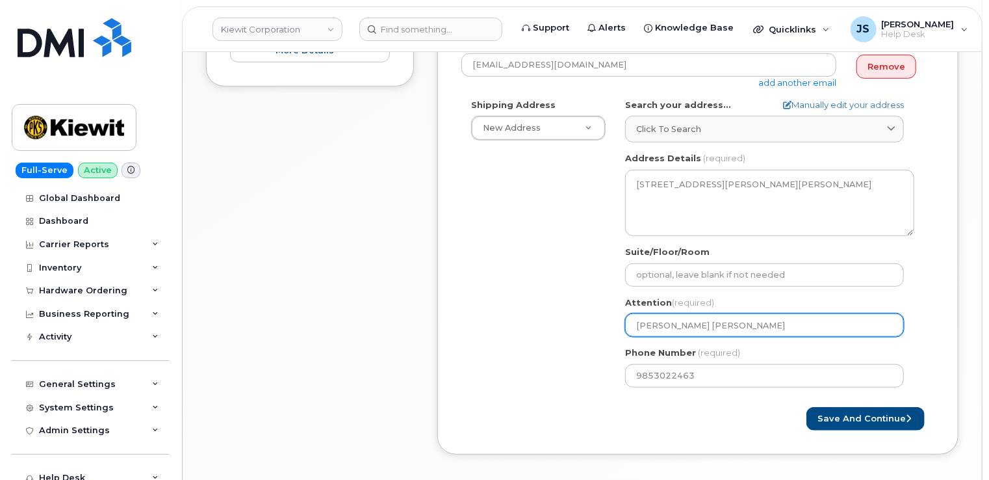
type input "Joseph FontKasey Ratley"
select select
type input "Joseph FonteKasey Ratley"
select select
type input "Joseph FontenKasey Ratley"
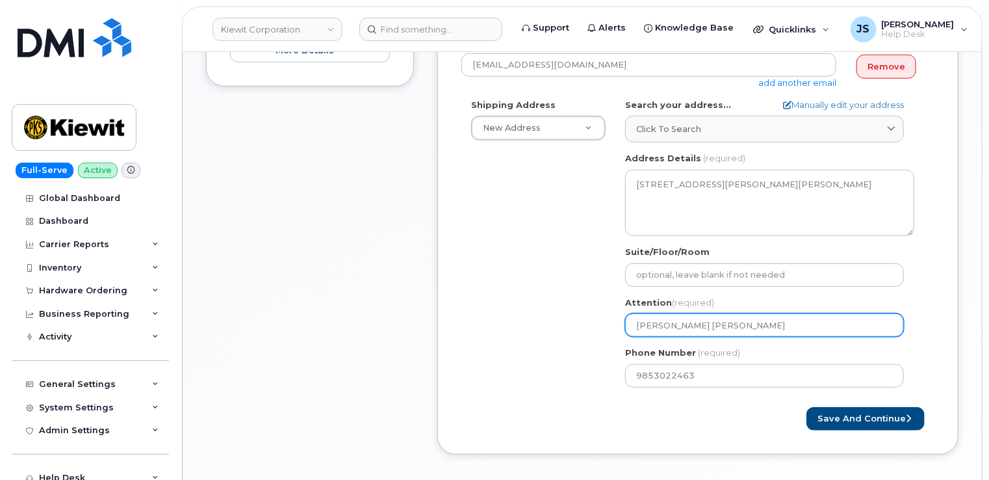
select select
type input "Joseph FontenoKasey Ratley"
select select
type input "Joseph FontenotKasey Ratley"
select select
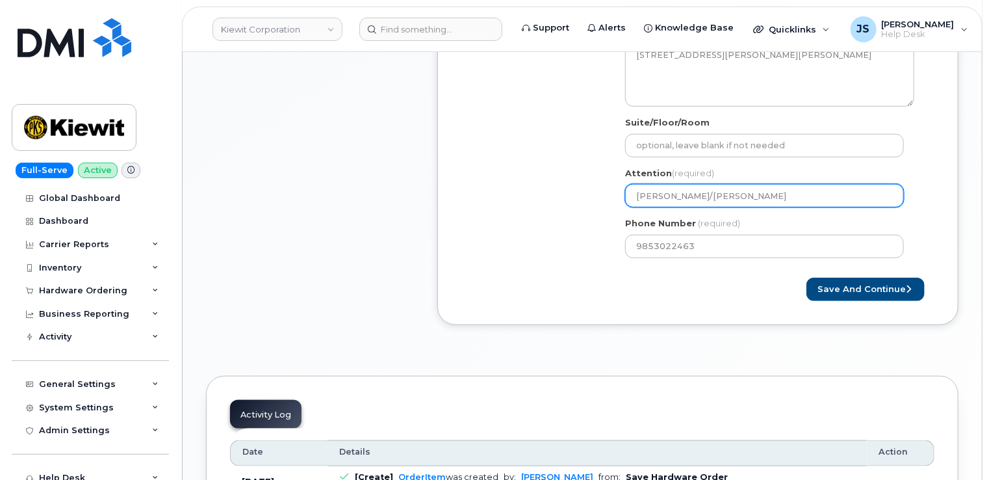
scroll to position [520, 0]
type input "Joseph Fontenot/Kasey Ratley"
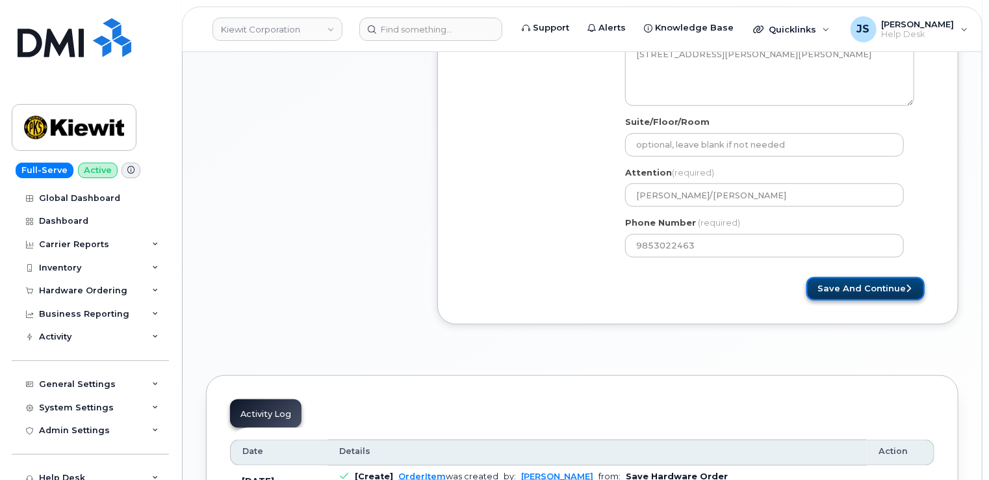
click at [837, 294] on button "Save and Continue" at bounding box center [866, 289] width 118 height 24
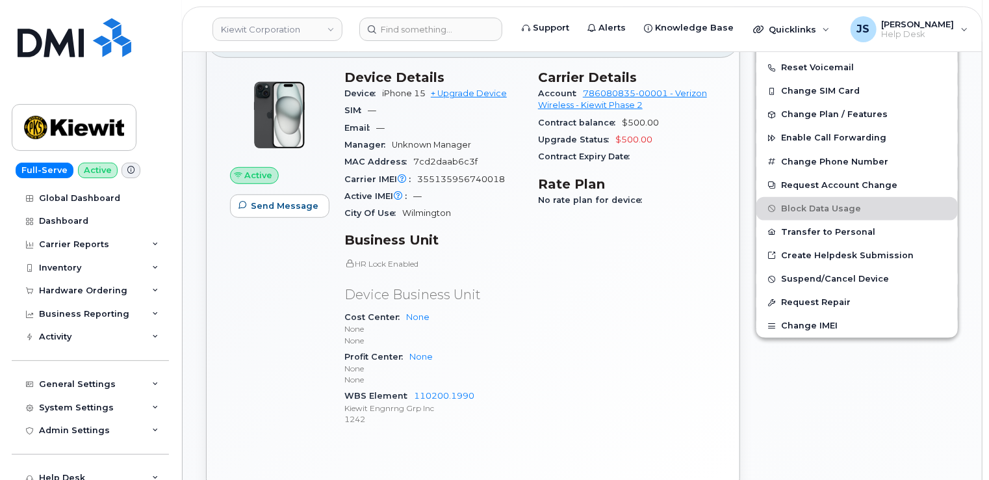
scroll to position [323, 0]
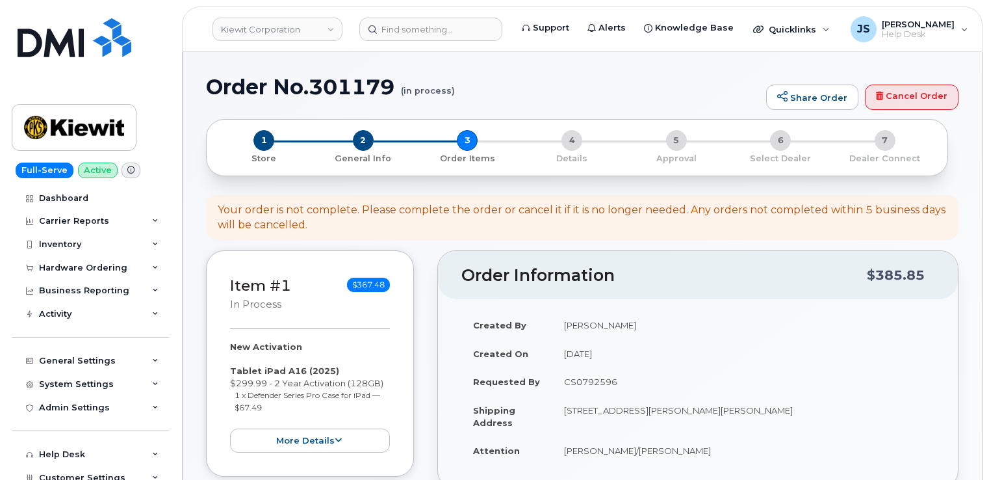
select select
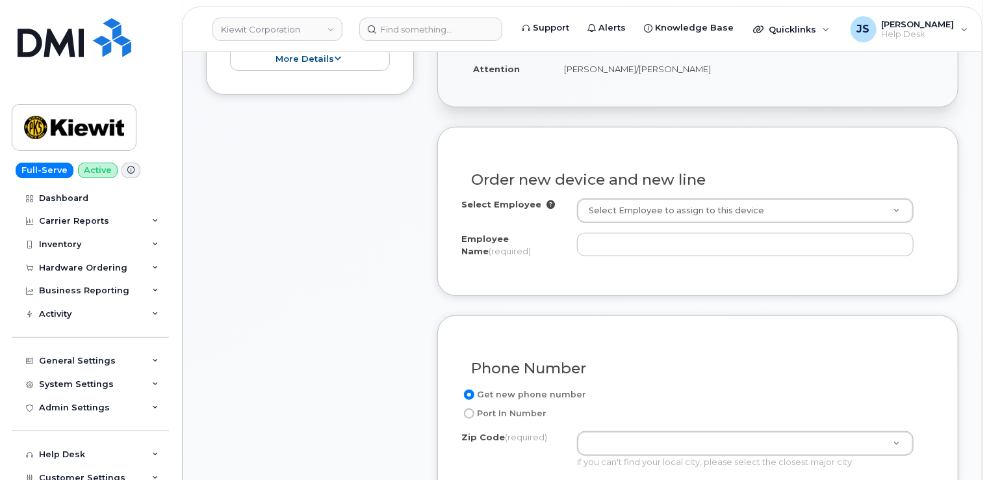
scroll to position [390, 0]
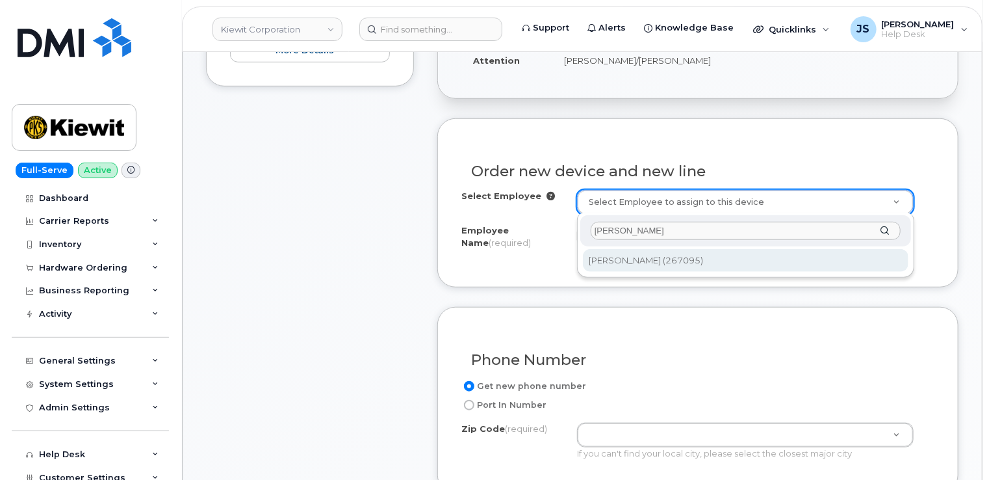
type input "[PERSON_NAME]"
type input "2149733"
type input "[PERSON_NAME]"
type input "[STREET_ADDRESS][PERSON_NAME]"
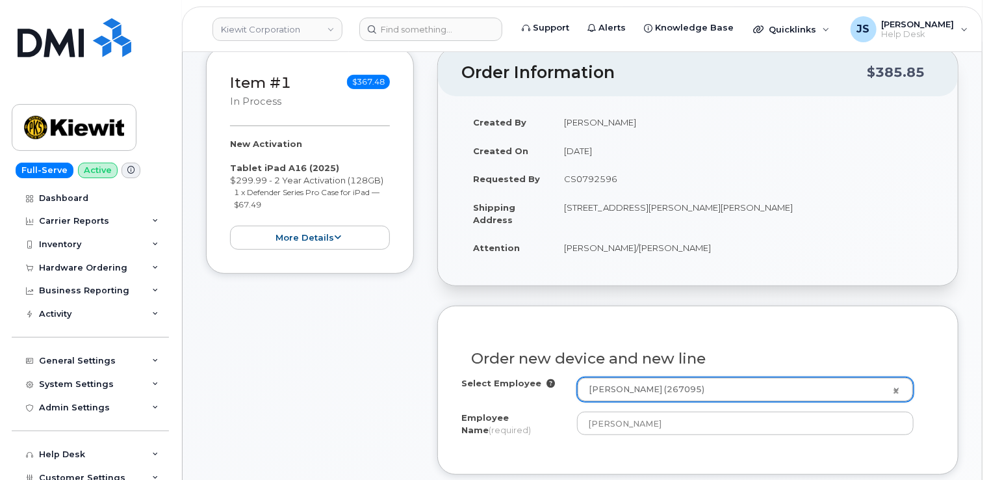
scroll to position [195, 0]
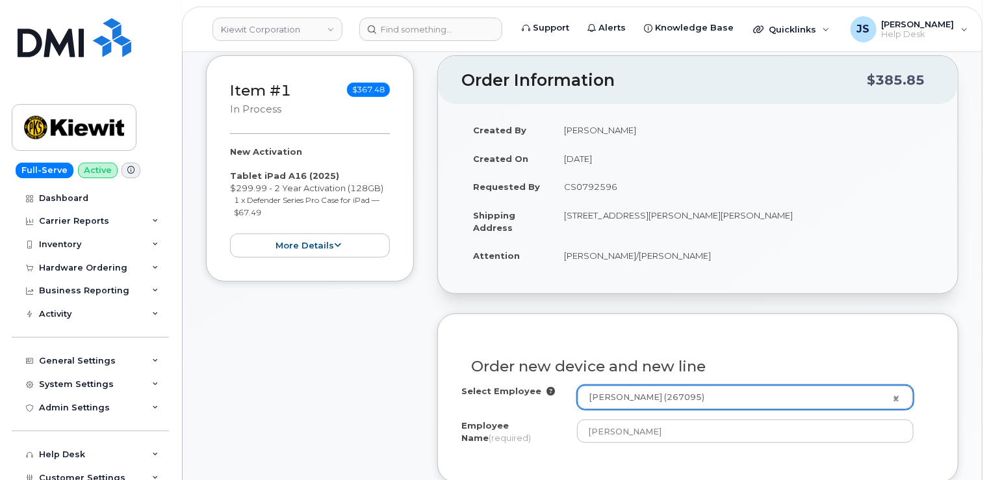
click at [701, 214] on td "[STREET_ADDRESS][PERSON_NAME][PERSON_NAME]" at bounding box center [743, 221] width 382 height 40
copy td "70343"
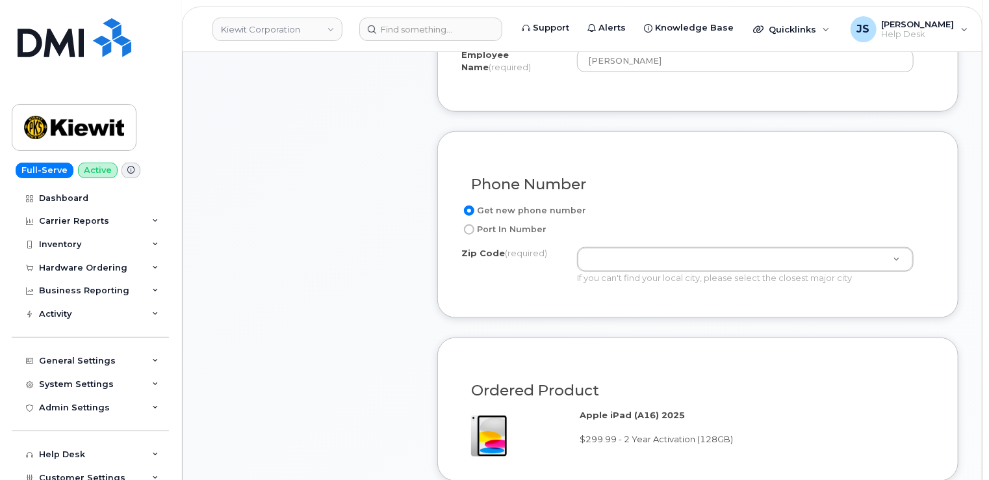
scroll to position [585, 0]
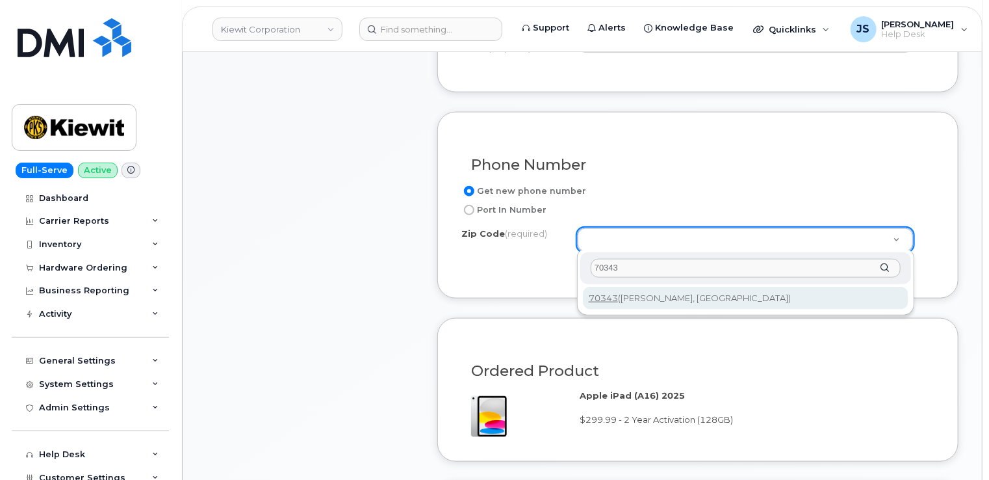
type input "70343"
type input "70343 (Bourg, LA)"
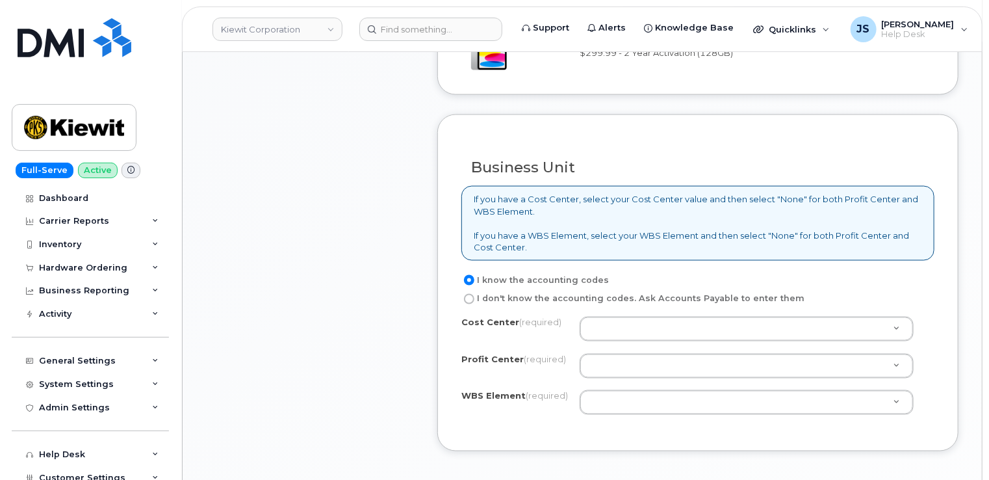
scroll to position [1040, 0]
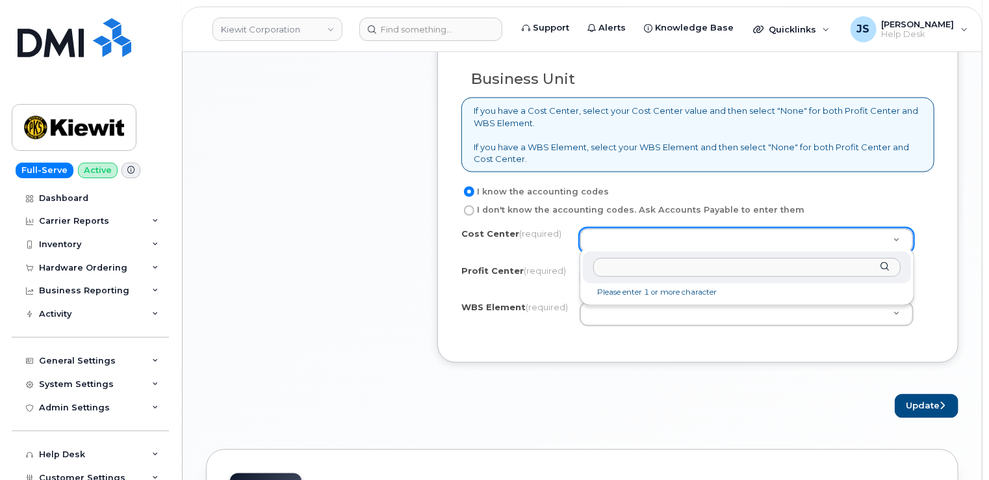
click at [681, 261] on input "text" at bounding box center [746, 267] width 307 height 19
type input "none"
type input "None"
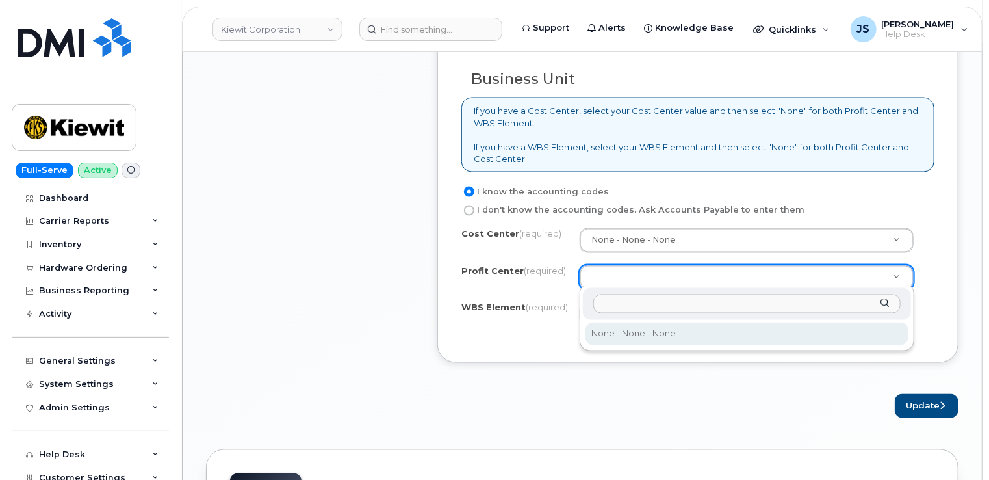
select select "None"
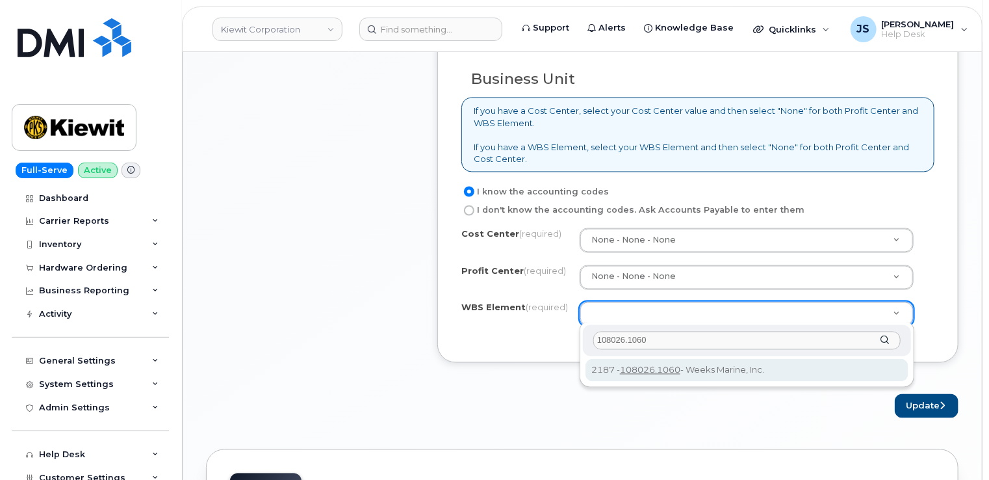
type input "108026.1060"
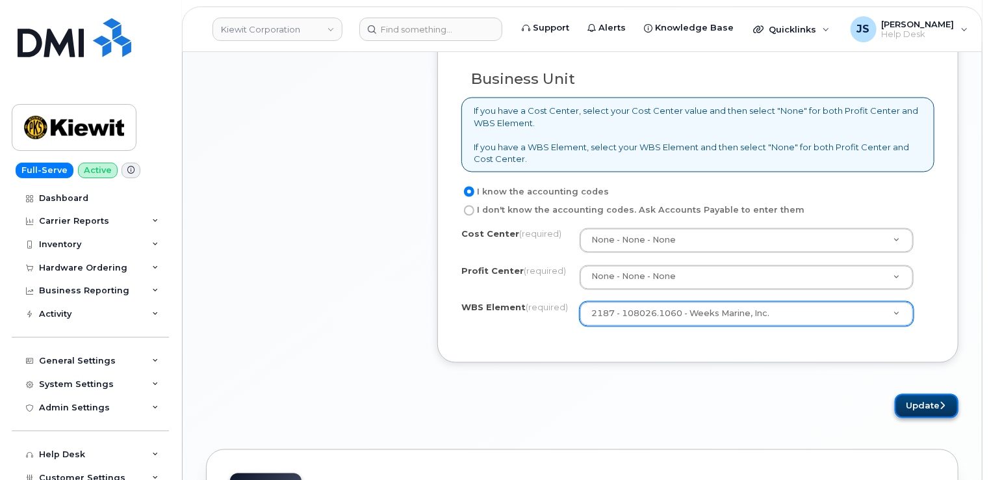
click at [905, 404] on button "Update" at bounding box center [927, 406] width 64 height 24
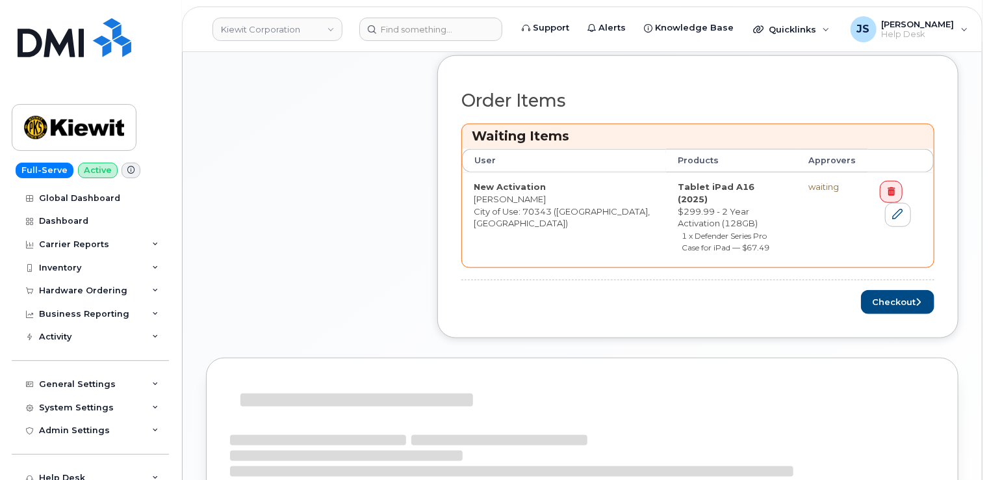
scroll to position [520, 0]
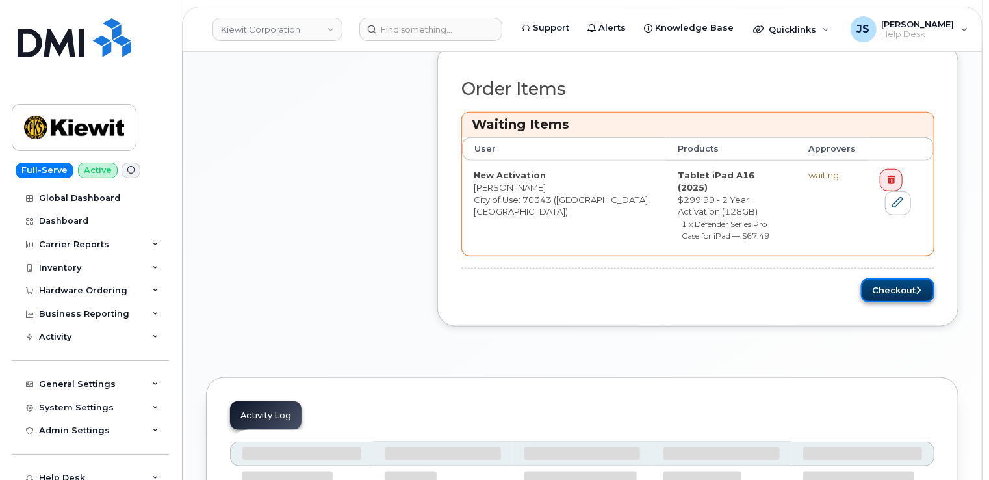
click at [913, 278] on button "Checkout" at bounding box center [897, 290] width 73 height 24
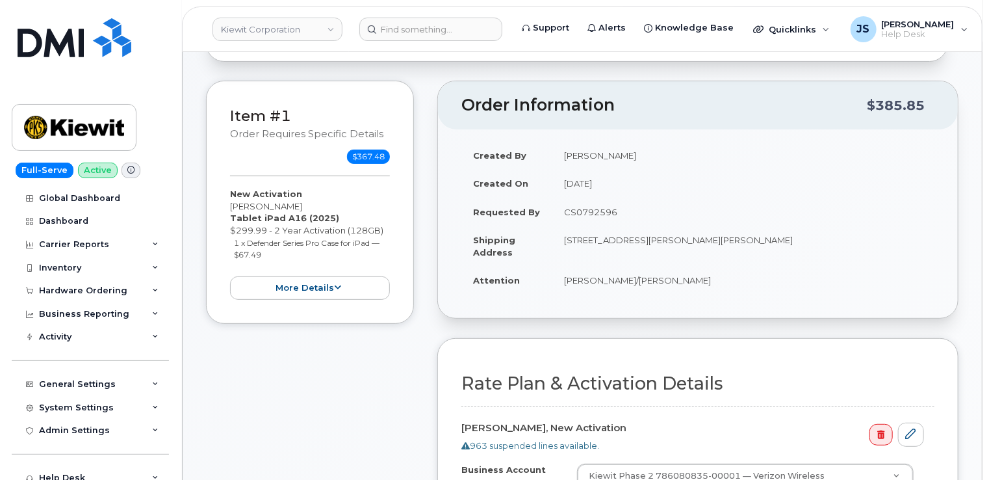
scroll to position [325, 0]
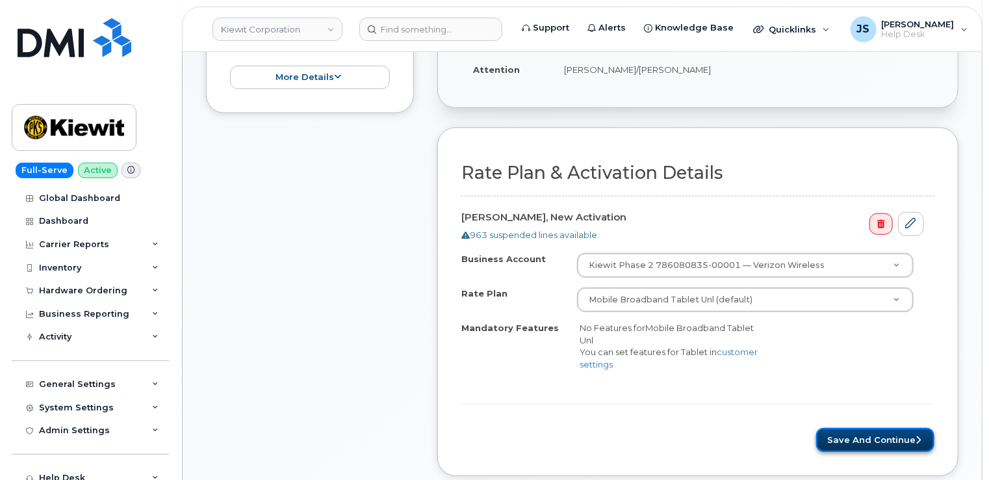
click at [853, 434] on button "Save and Continue" at bounding box center [875, 440] width 118 height 24
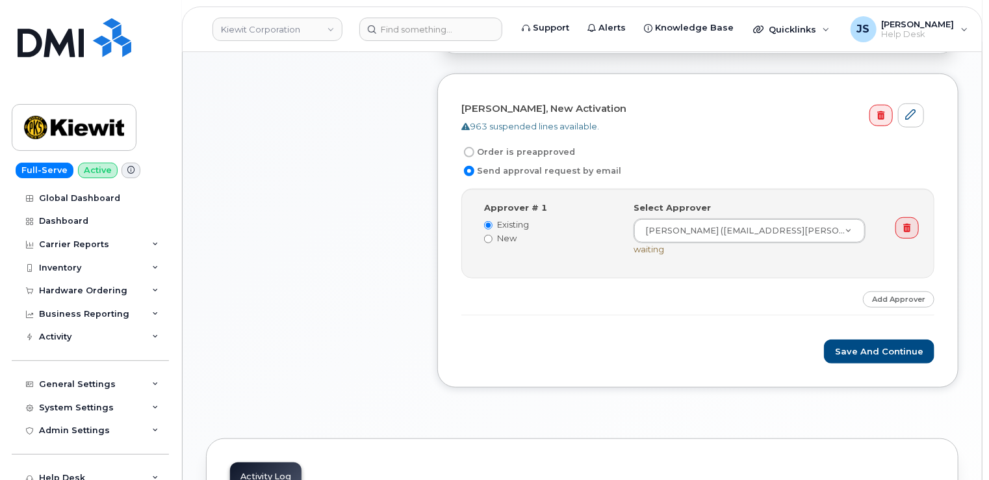
scroll to position [390, 0]
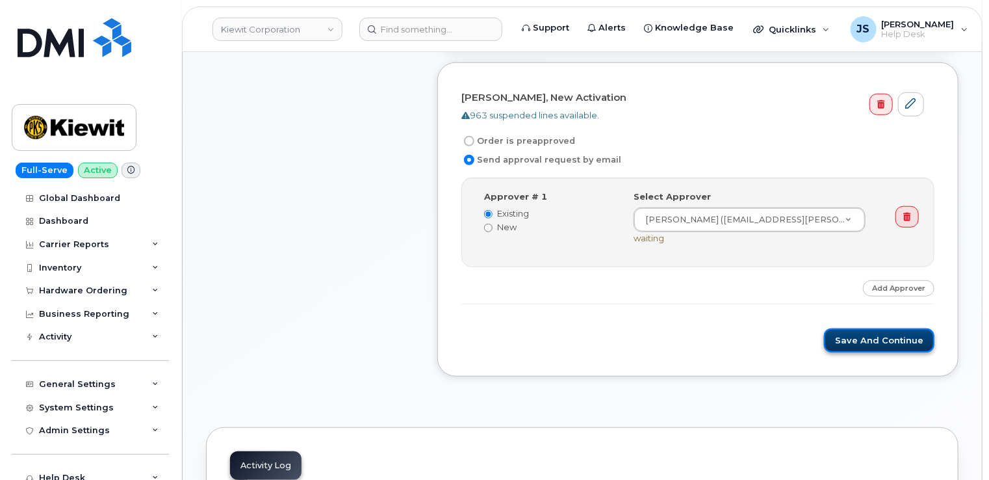
click at [851, 342] on button "Save and Continue" at bounding box center [879, 340] width 110 height 24
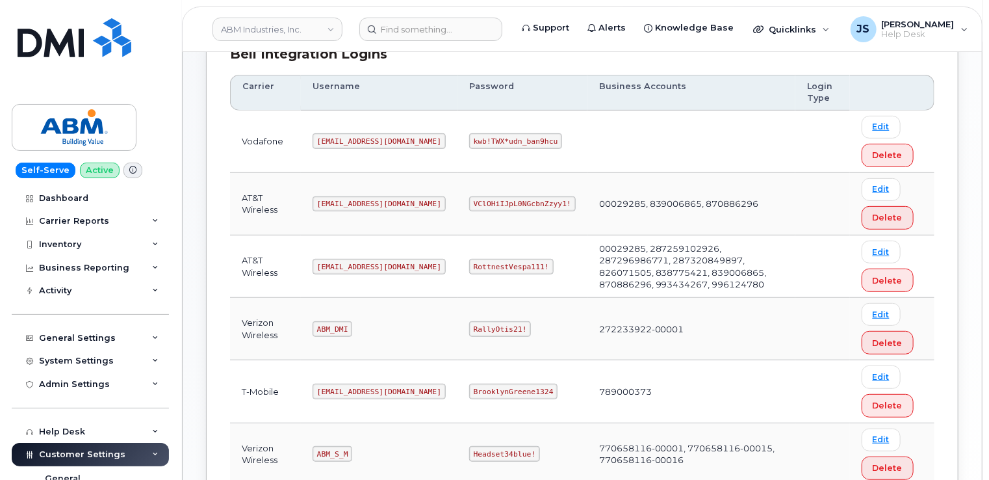
scroll to position [260, 0]
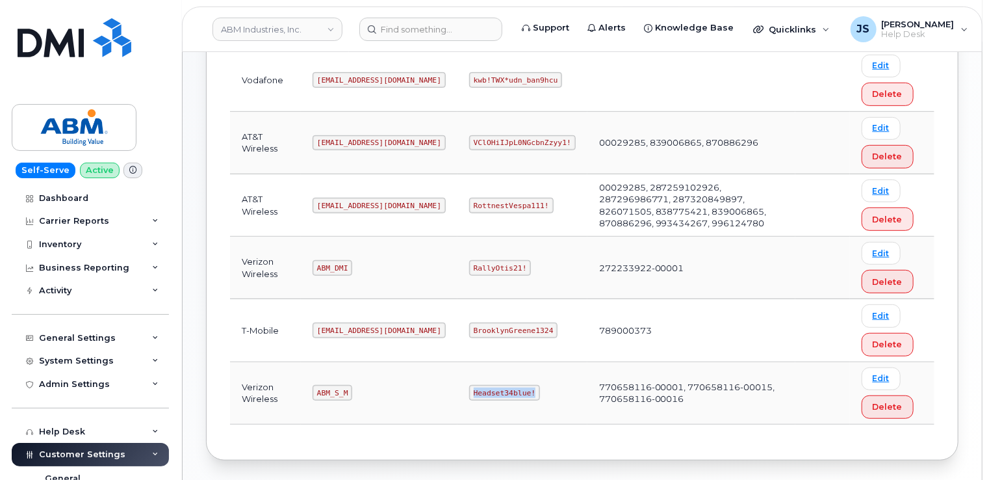
drag, startPoint x: 482, startPoint y: 389, endPoint x: 428, endPoint y: 390, distance: 54.6
click at [469, 390] on code "Headset34blue!" at bounding box center [504, 393] width 71 height 16
copy code "Headset34blue!"
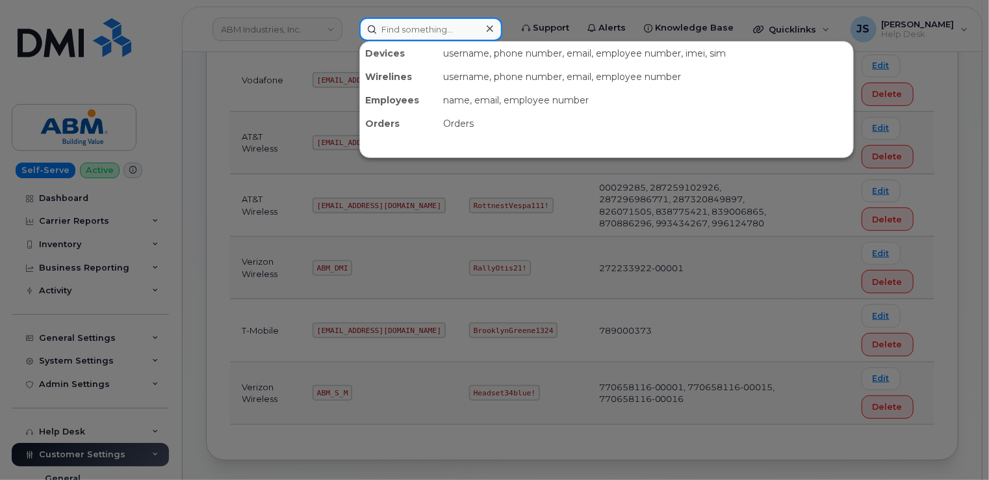
paste input "647-617-3972"
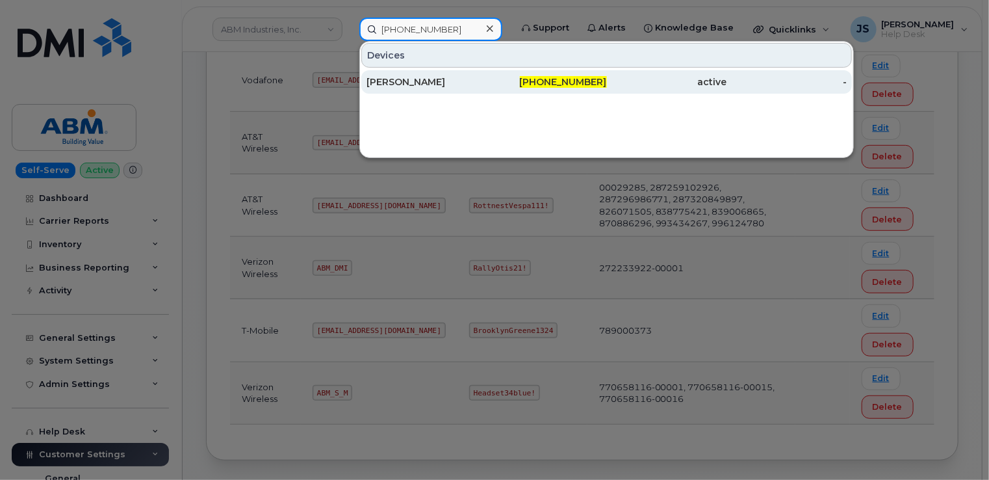
type input "647-617-3972"
click at [428, 84] on div "[PERSON_NAME]" at bounding box center [427, 81] width 120 height 13
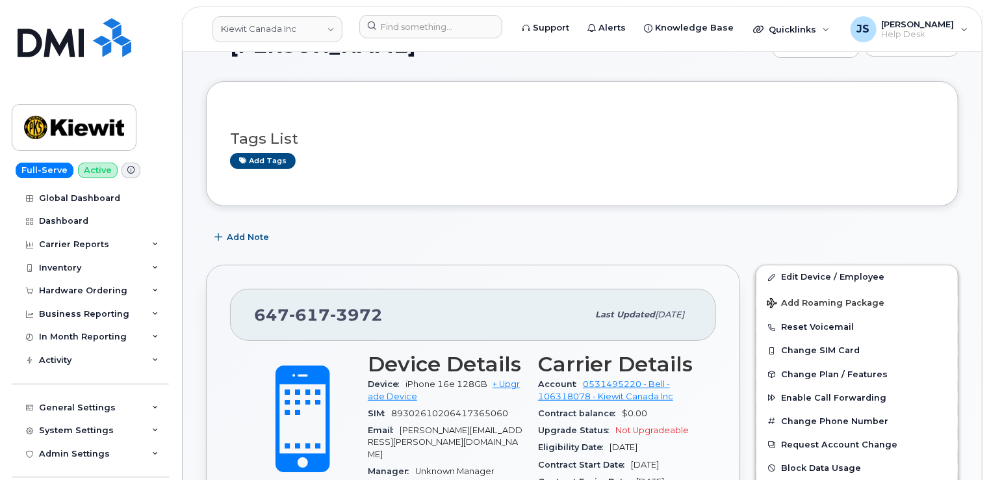
scroll to position [65, 0]
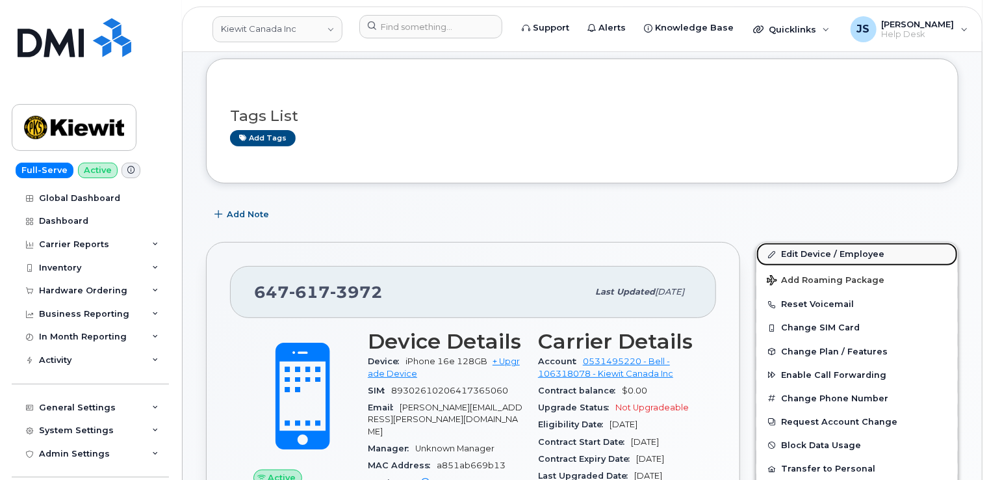
click at [811, 251] on link "Edit Device / Employee" at bounding box center [857, 253] width 201 height 23
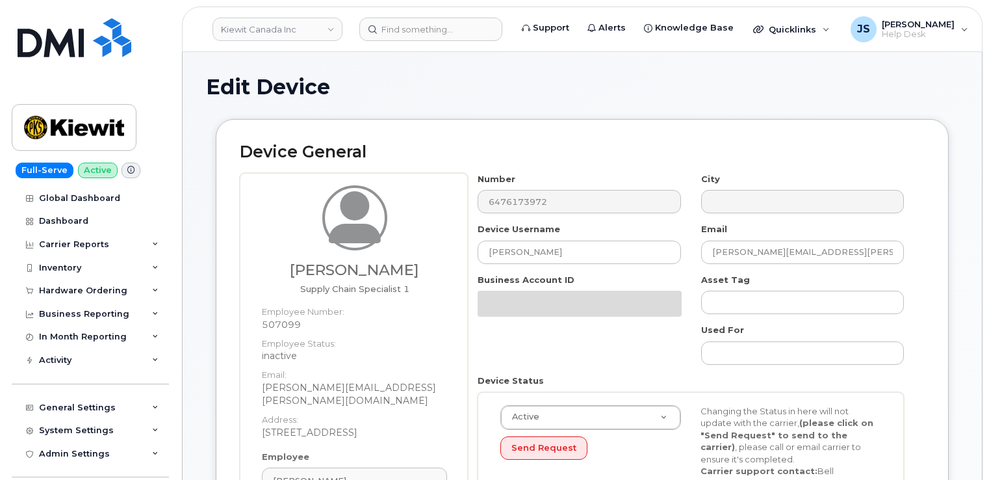
select select "14059"
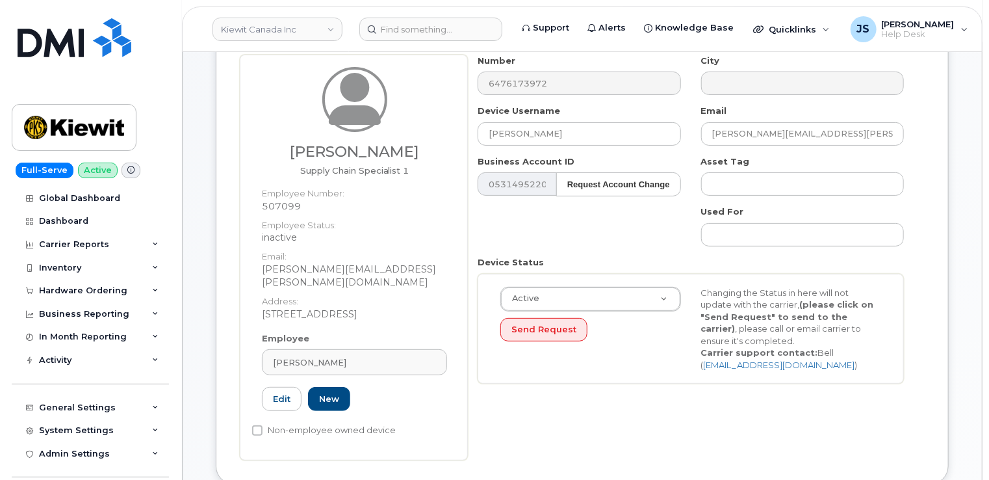
scroll to position [130, 0]
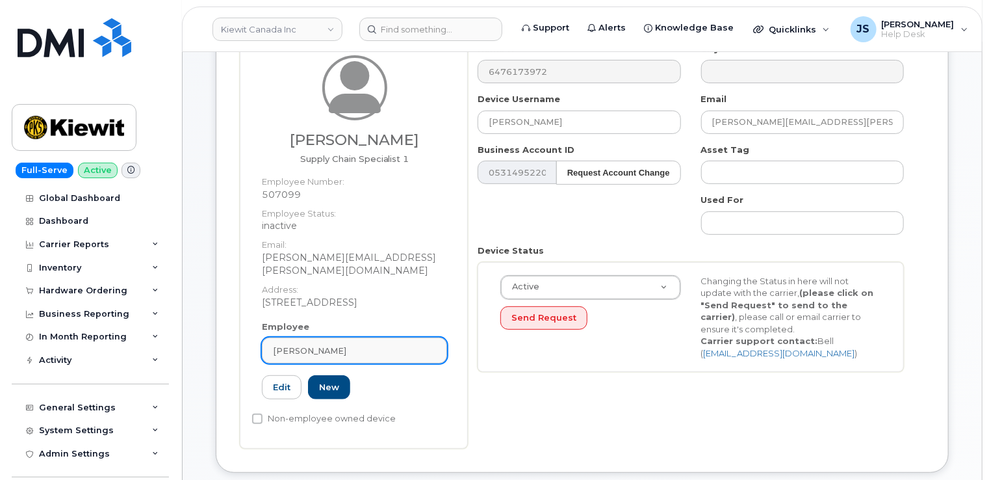
click at [359, 344] on div "John Steh" at bounding box center [354, 350] width 163 height 12
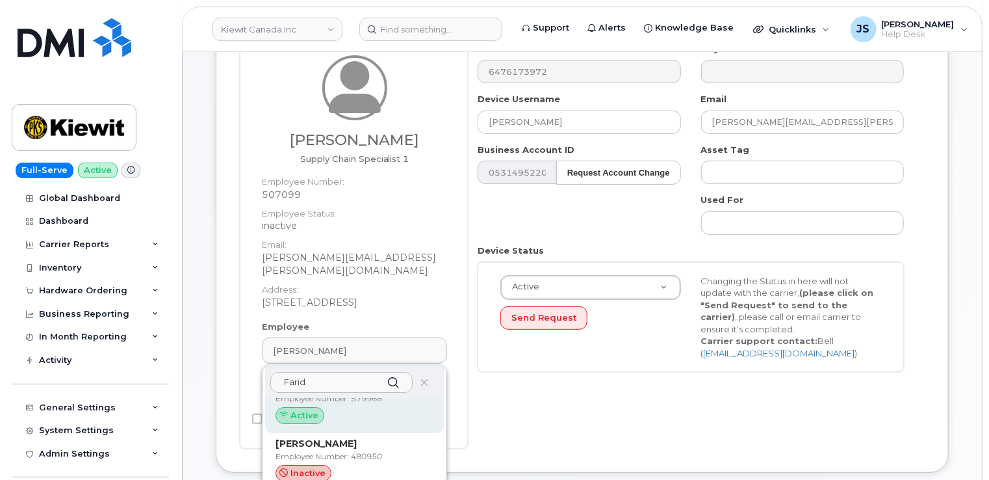
scroll to position [0, 0]
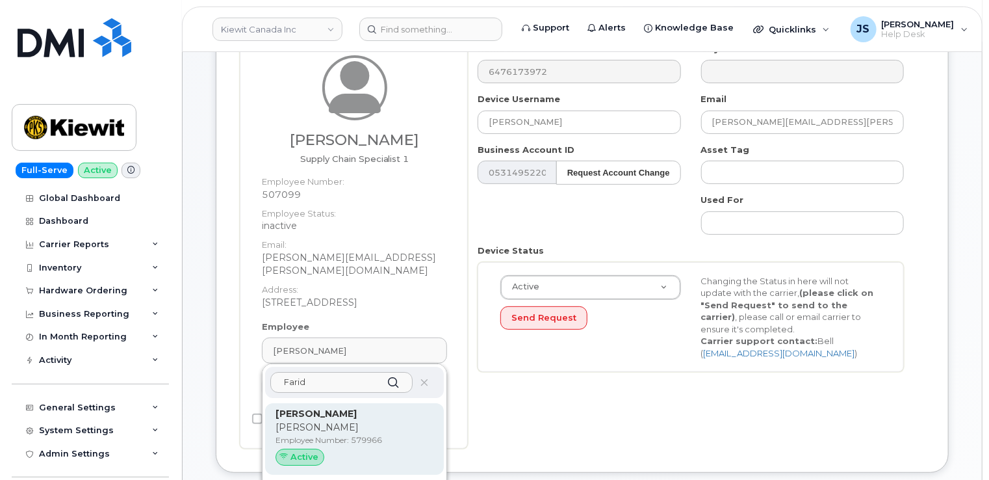
type input "Farid"
click at [353, 421] on p "[PERSON_NAME]" at bounding box center [355, 428] width 158 height 14
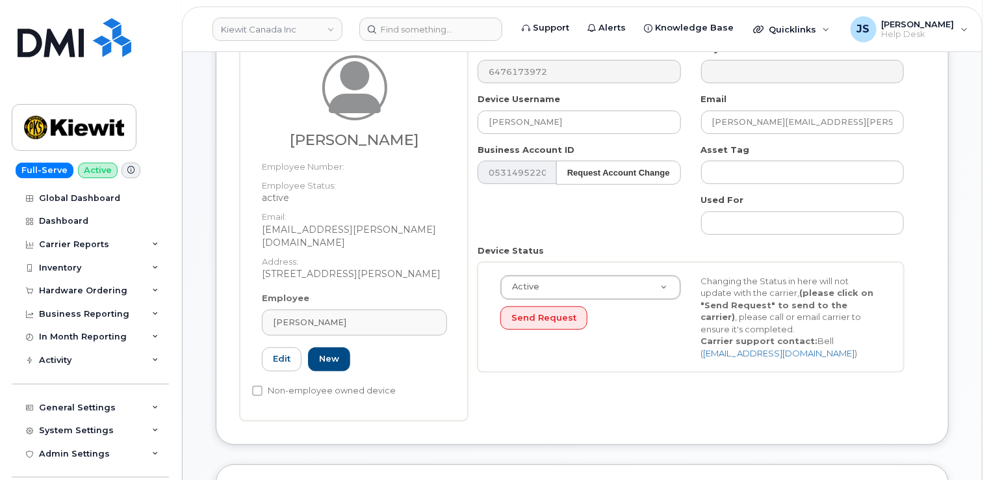
type input "579966"
type input "[PERSON_NAME]"
type input "farid.samani@kiewit.com"
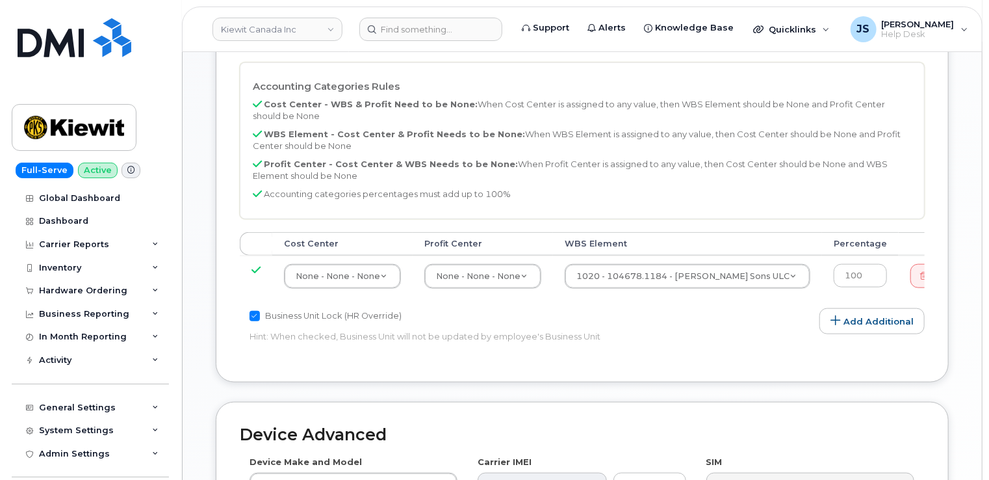
scroll to position [650, 0]
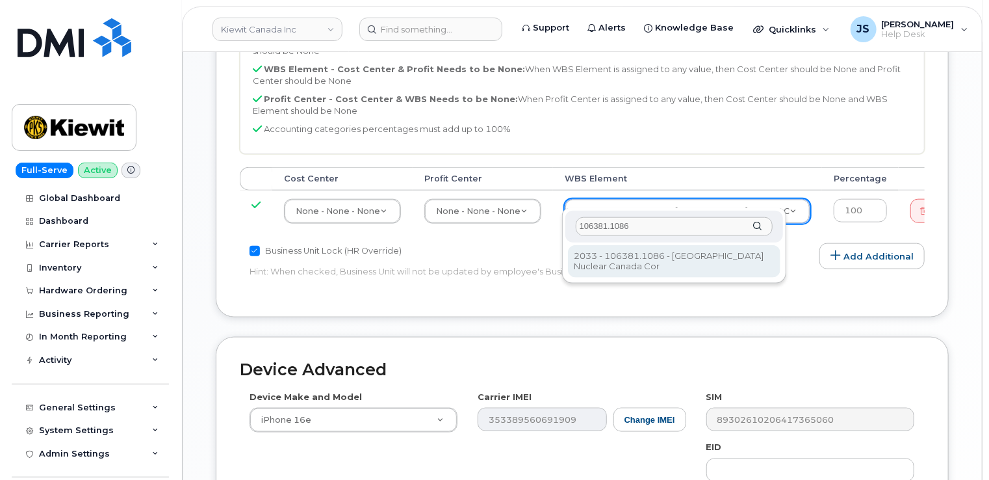
type input "106381.1086"
type input "35171151"
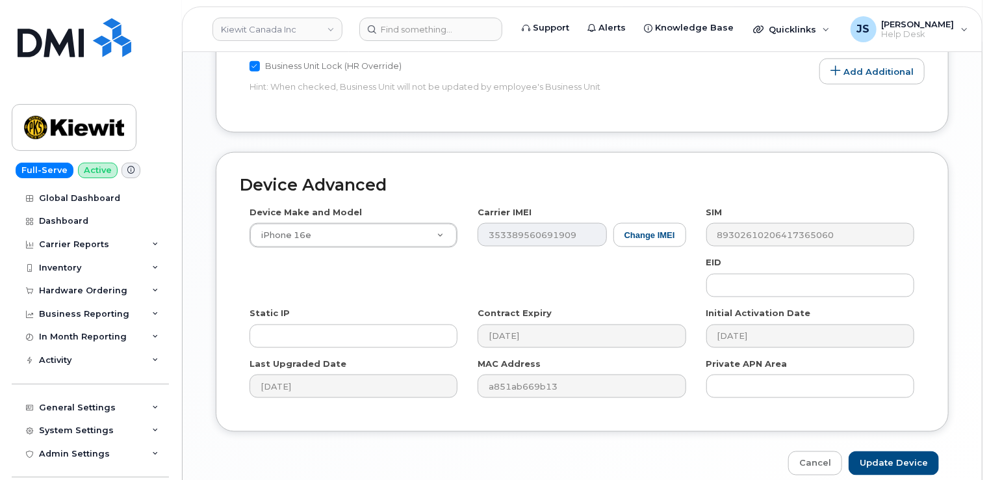
scroll to position [845, 0]
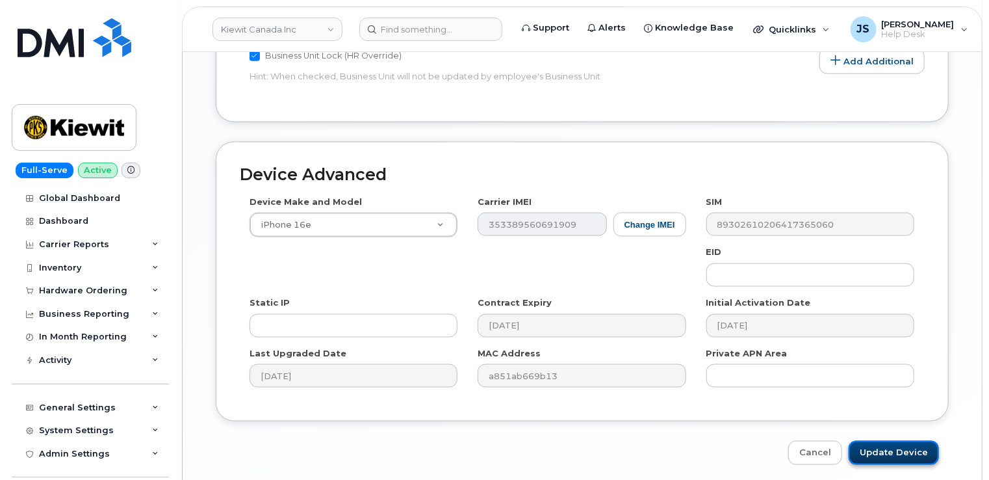
click at [909, 441] on input "Update Device" at bounding box center [894, 453] width 90 height 24
type input "Saving..."
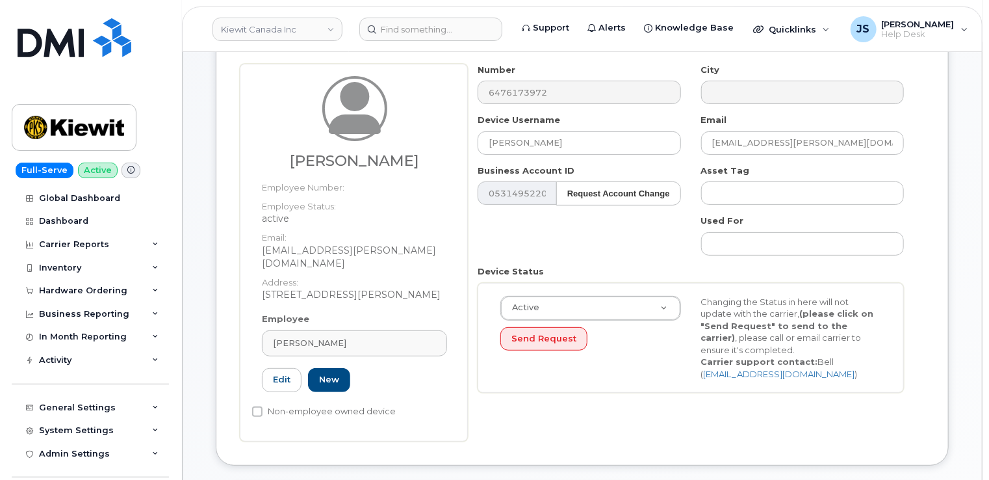
scroll to position [0, 0]
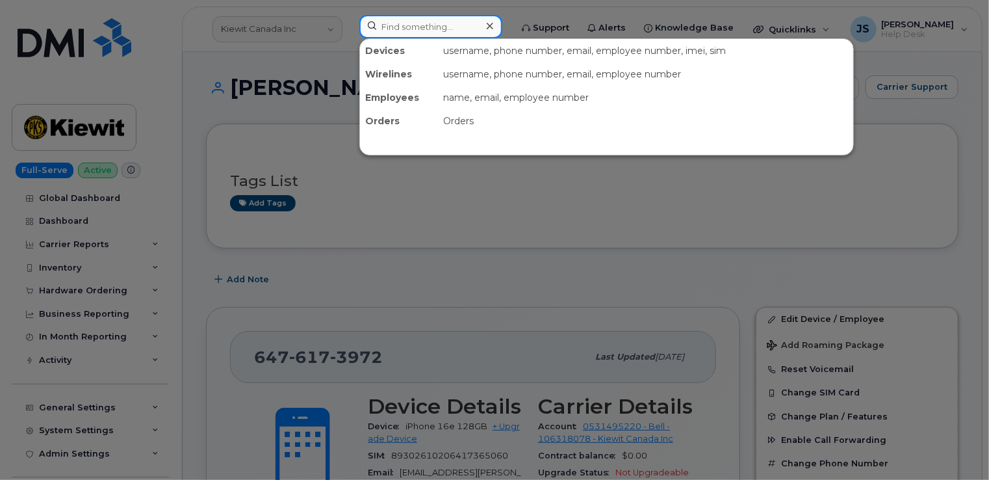
paste input "299471"
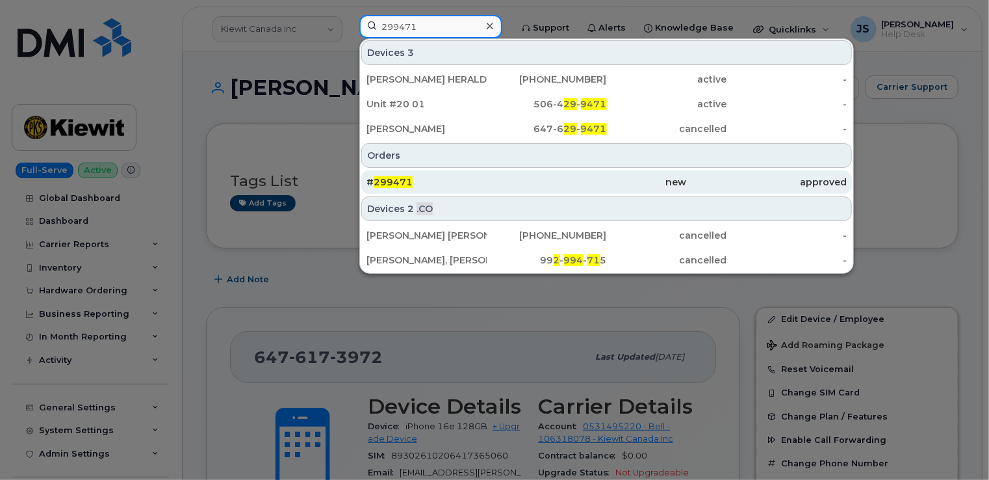
type input "299471"
click at [430, 176] on div "# 299471" at bounding box center [447, 181] width 160 height 13
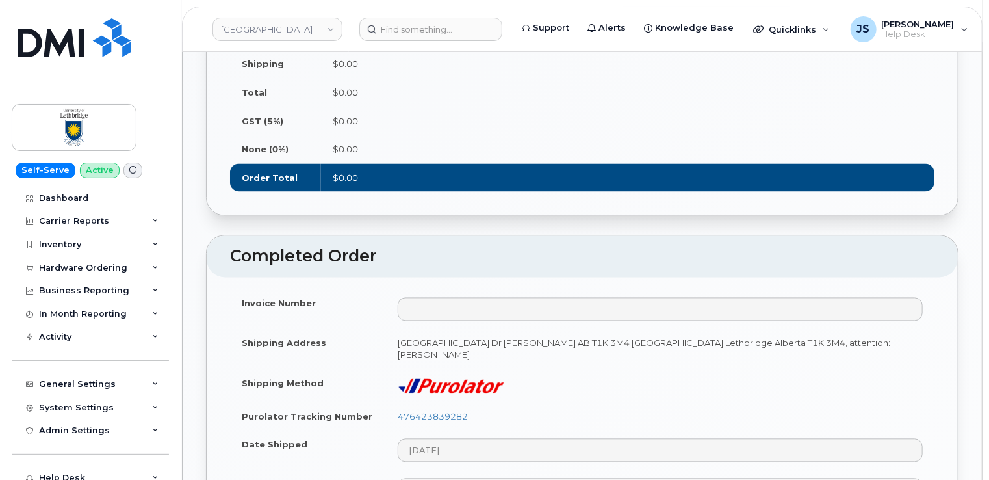
scroll to position [1300, 0]
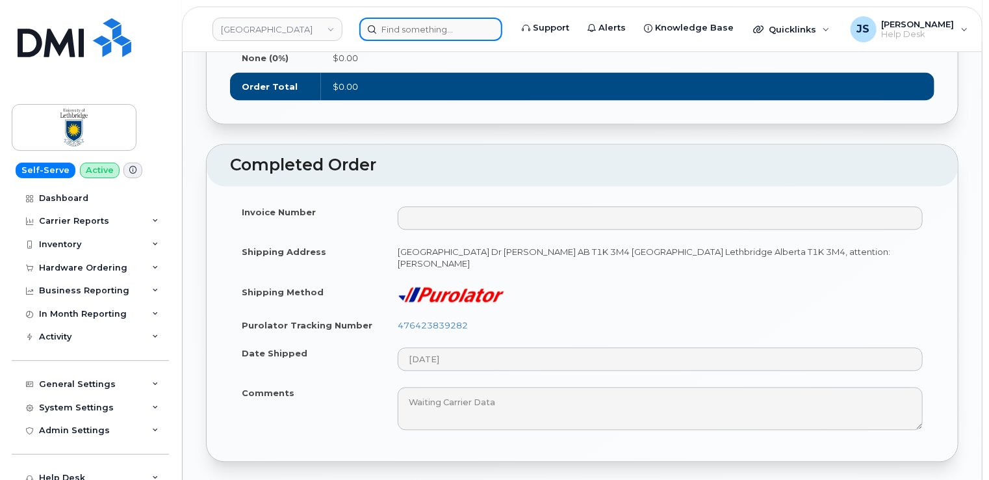
click at [402, 19] on input at bounding box center [430, 29] width 143 height 23
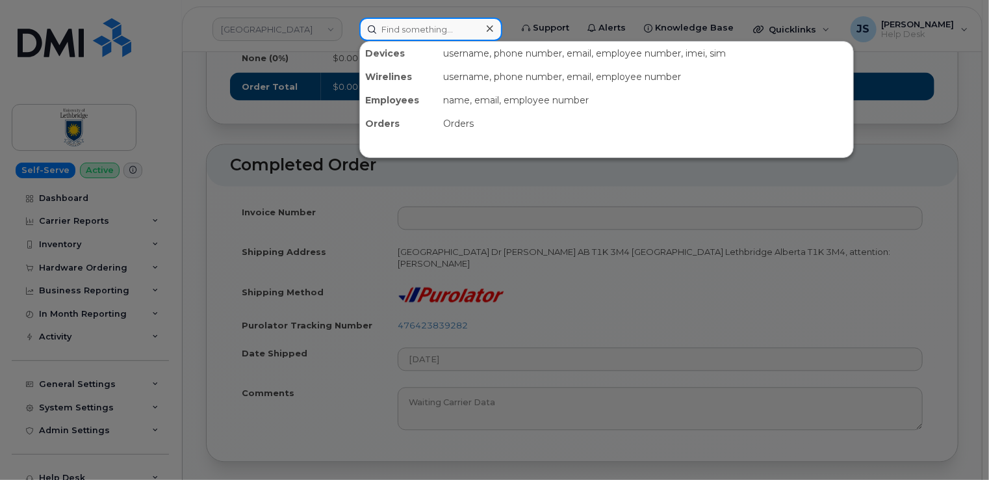
paste input "299725"
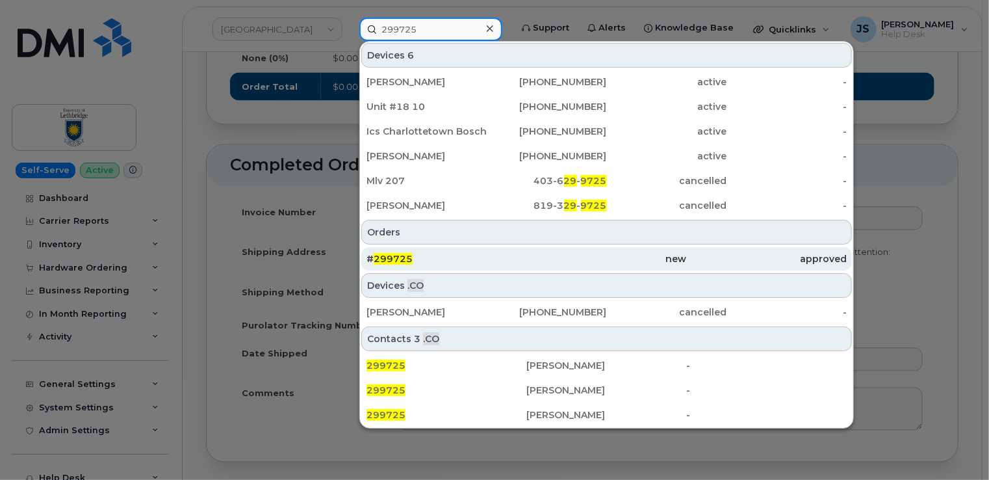
type input "299725"
click at [447, 253] on div "# 299725" at bounding box center [447, 258] width 160 height 13
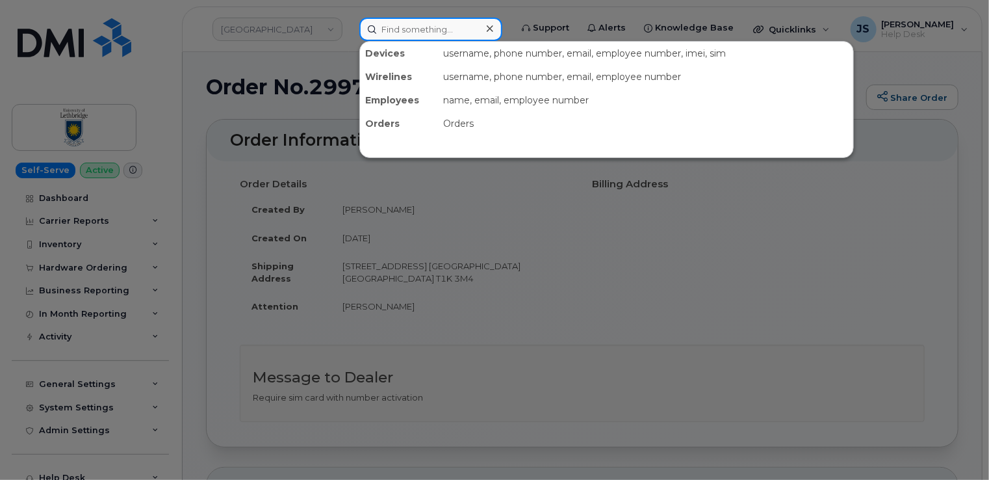
paste input "551-292-3283"
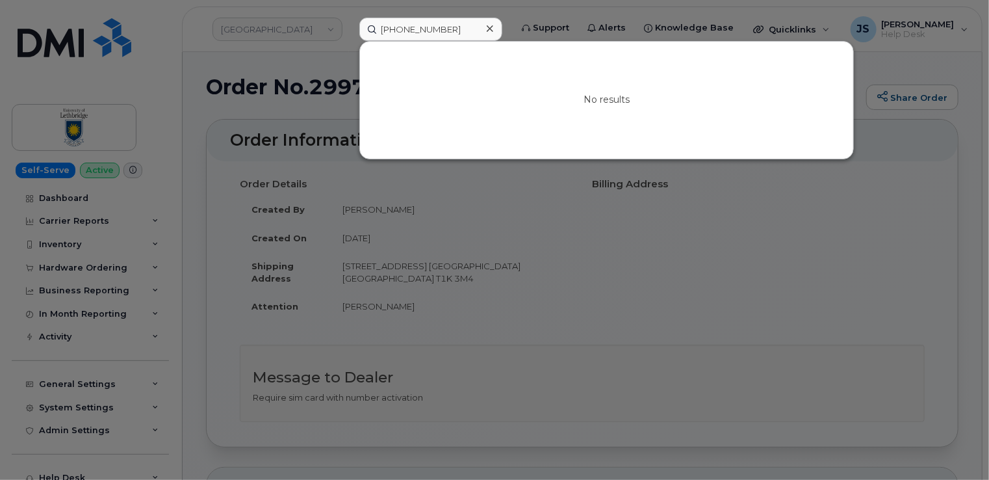
click at [272, 71] on div at bounding box center [494, 240] width 989 height 480
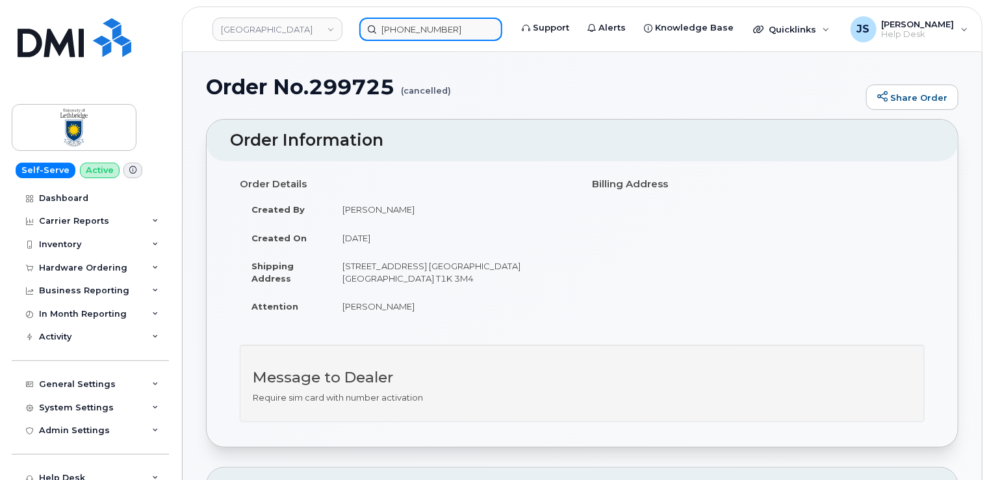
click at [423, 35] on input "551-292-3283" at bounding box center [430, 29] width 143 height 23
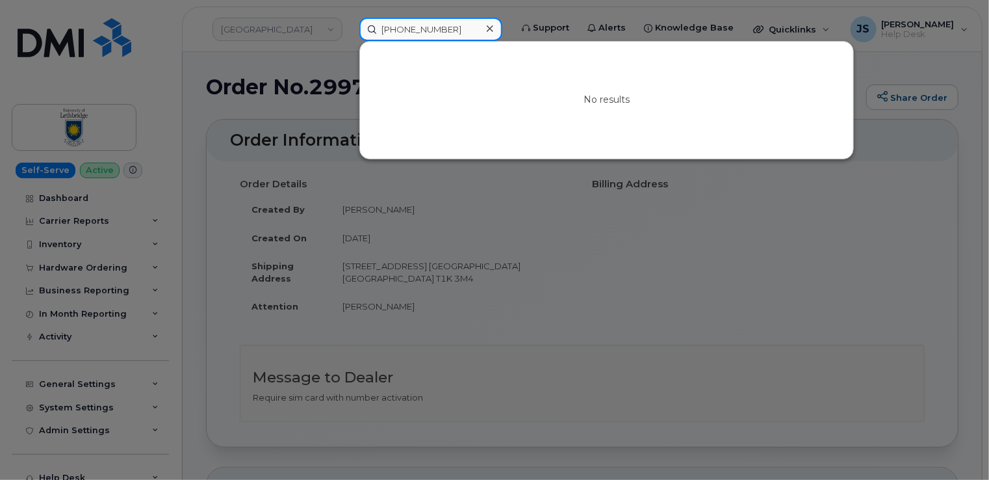
click at [423, 35] on input "551-292-3283" at bounding box center [430, 29] width 143 height 23
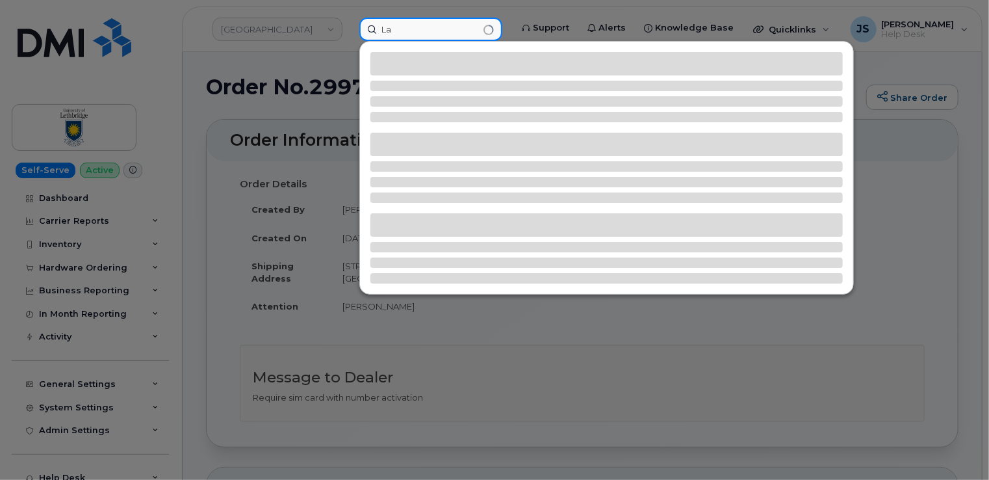
type input "L"
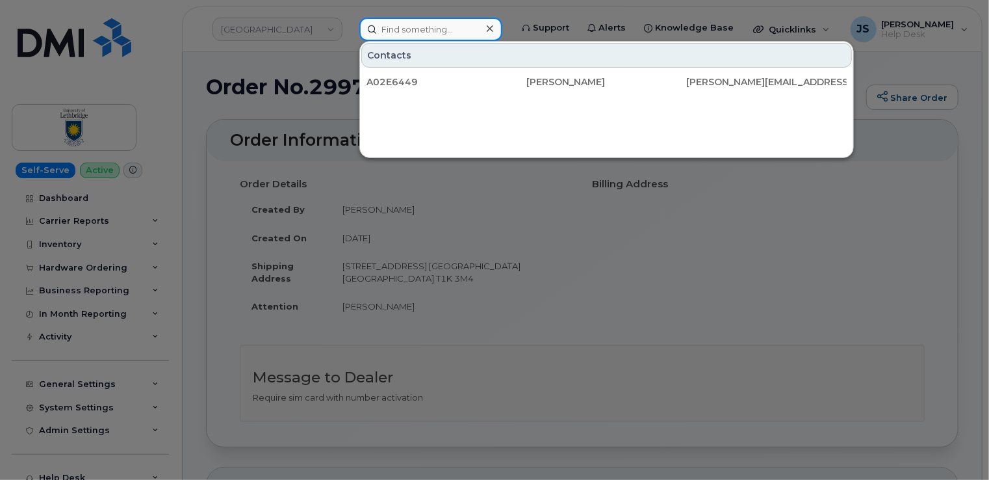
click at [410, 23] on input at bounding box center [430, 29] width 143 height 23
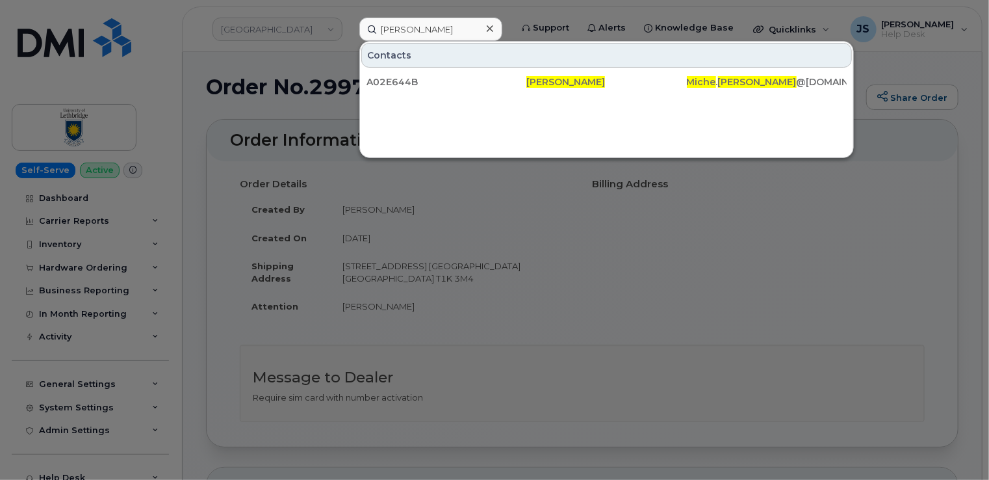
click at [333, 72] on div at bounding box center [494, 240] width 989 height 480
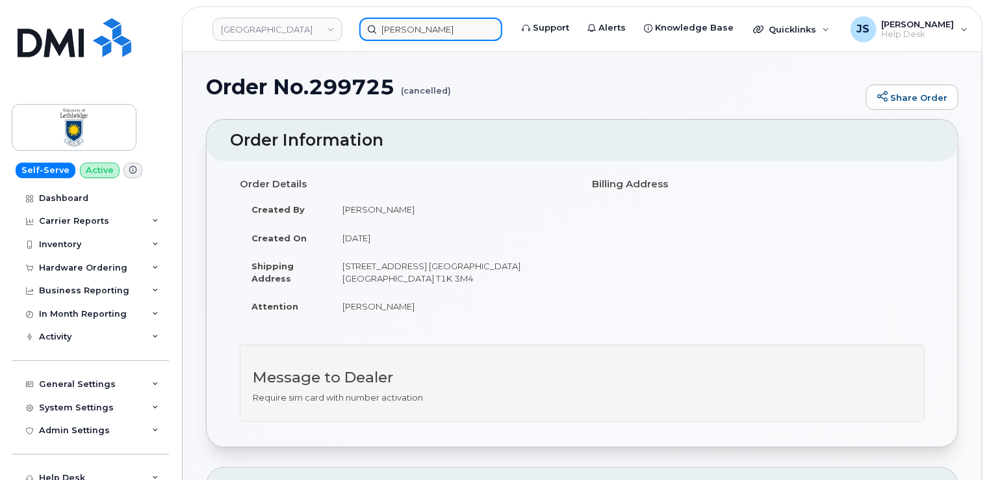
click at [420, 27] on input "Miche Darden" at bounding box center [430, 29] width 143 height 23
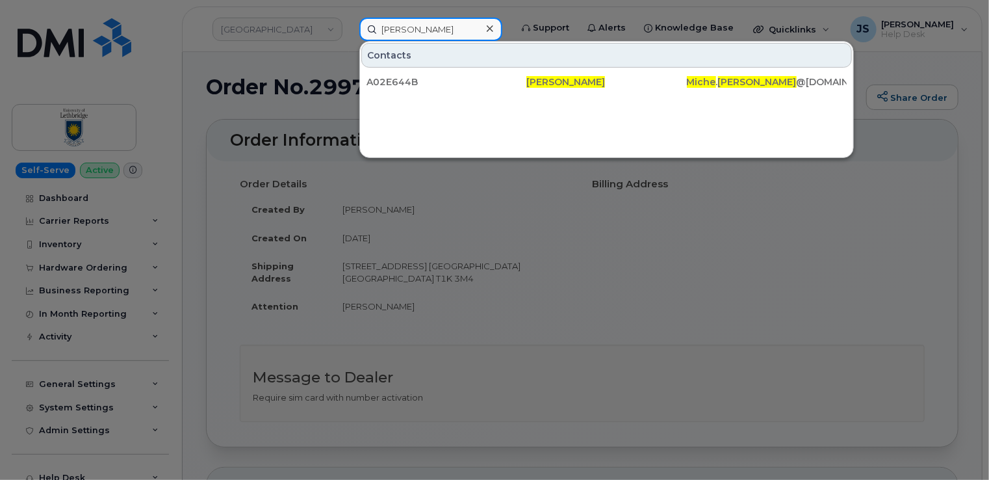
click at [420, 27] on input "Miche Darden" at bounding box center [430, 29] width 143 height 23
drag, startPoint x: 420, startPoint y: 27, endPoint x: 407, endPoint y: 21, distance: 14.3
click at [407, 21] on input "Miche Darden" at bounding box center [430, 29] width 143 height 23
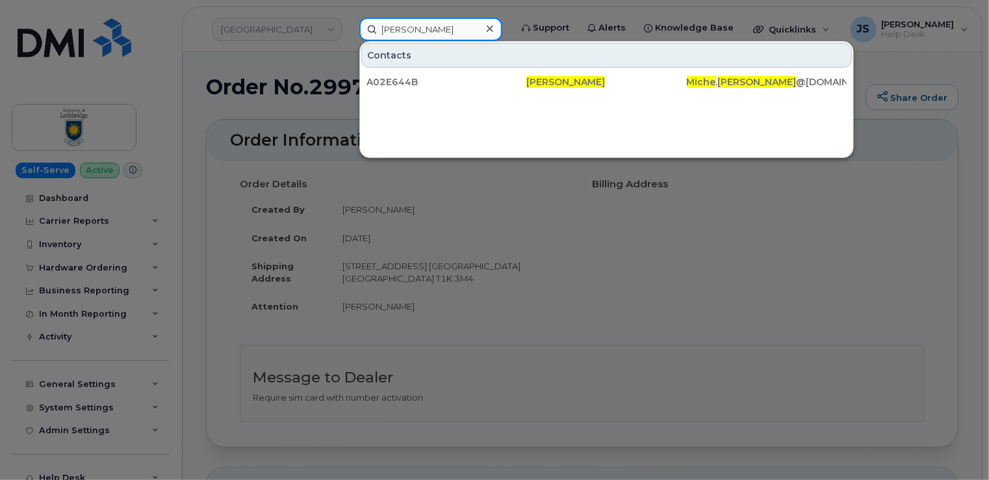
paste input "647-617-3972"
type input "647-617-3972"
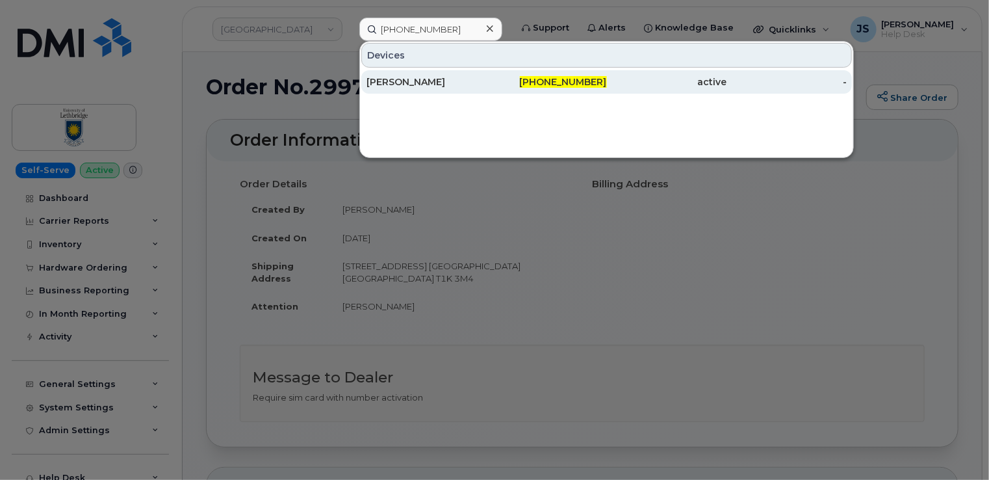
click at [434, 76] on div "Farid Alaei-Samani" at bounding box center [427, 81] width 120 height 13
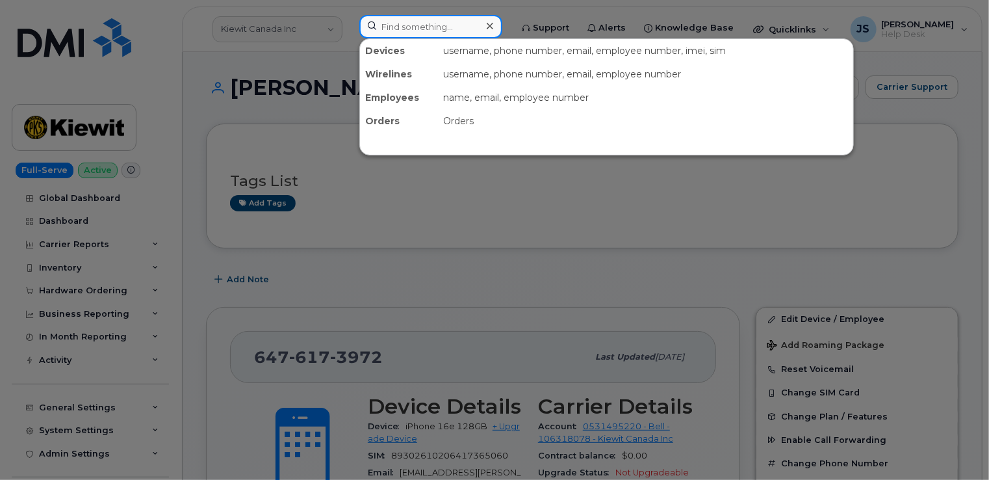
paste input "780-907-3720"
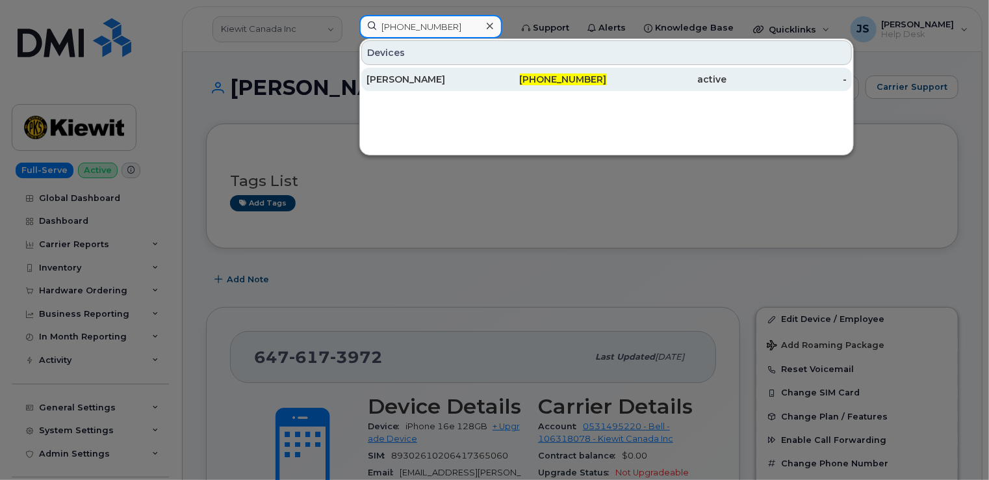
type input "780-907-3720"
click at [452, 81] on div "SHANE WETHERILL" at bounding box center [427, 79] width 120 height 13
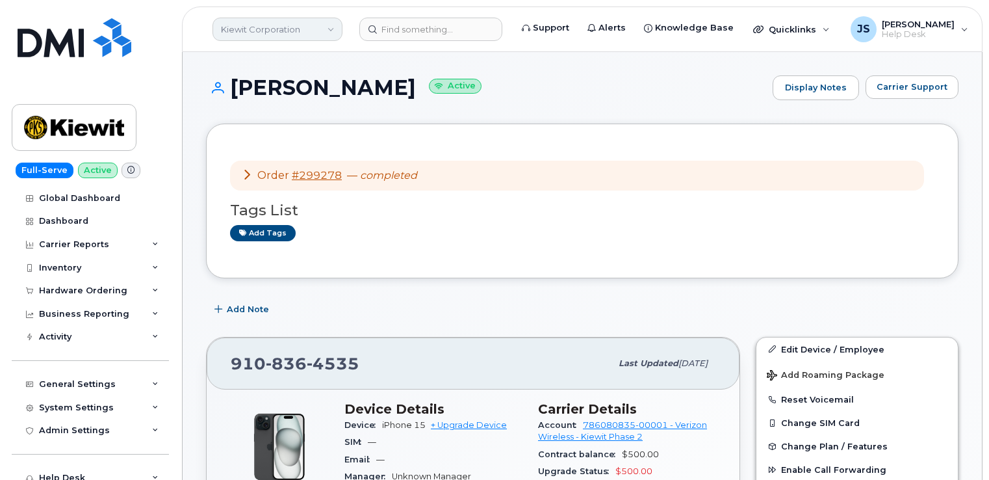
scroll to position [323, 0]
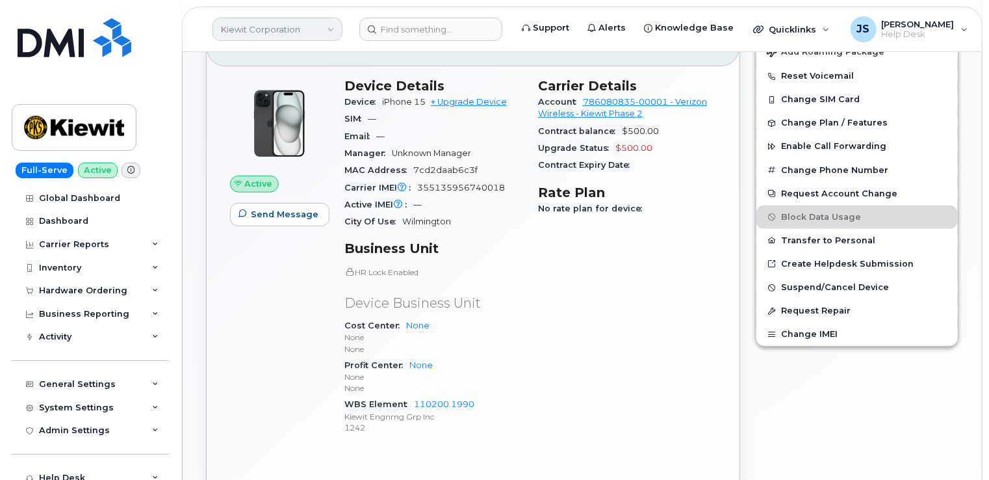
click at [286, 31] on link "Kiewit Corporation" at bounding box center [278, 29] width 130 height 23
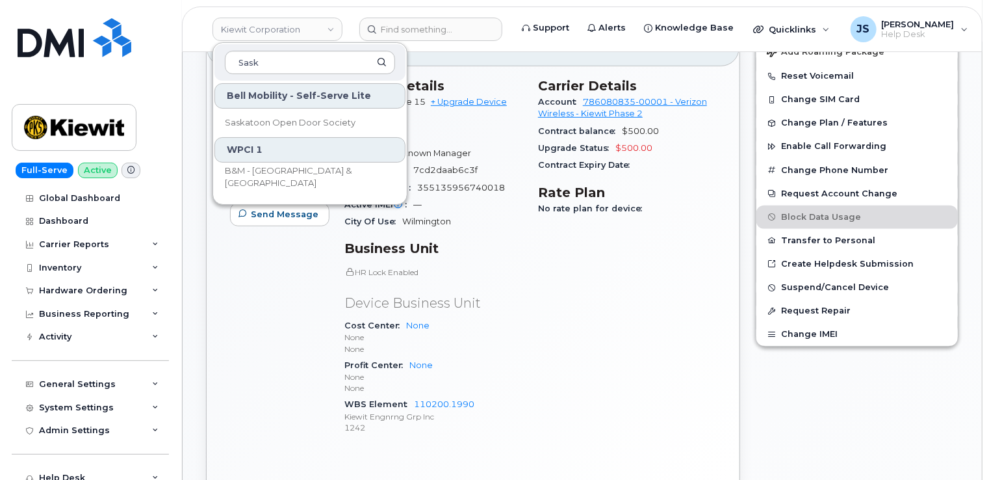
type input "Sask"
click at [443, 48] on header "[PERSON_NAME] Corporation Sask Bell Mobility - Self-Serve Lite Saskatoon Open D…" at bounding box center [582, 28] width 801 height 45
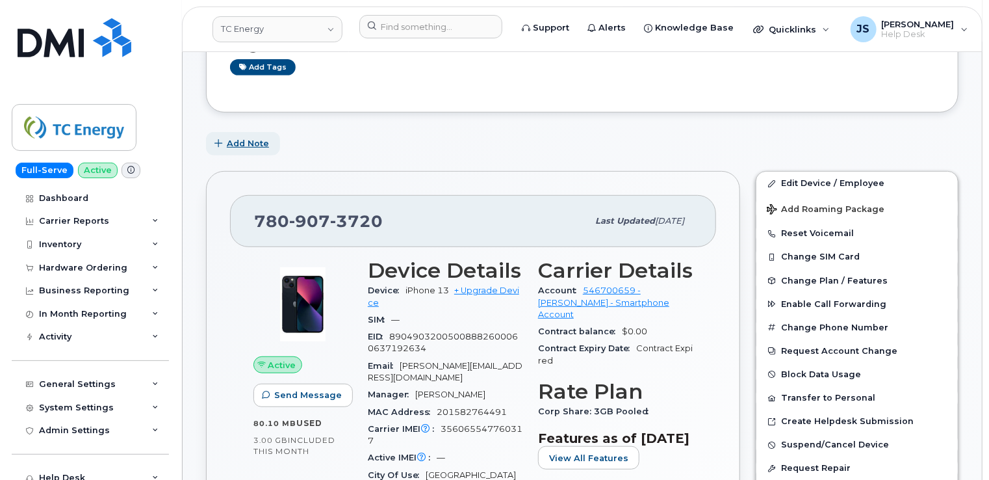
scroll to position [325, 0]
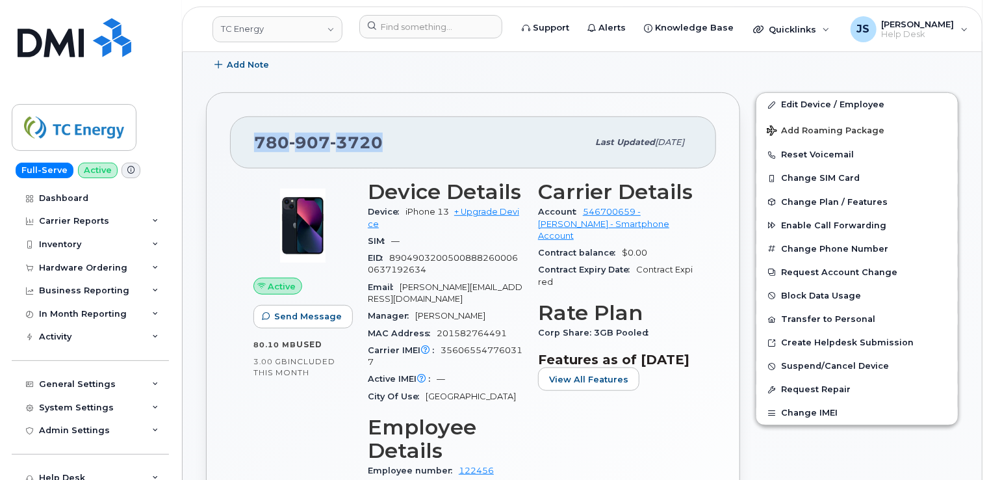
drag, startPoint x: 377, startPoint y: 142, endPoint x: 255, endPoint y: 146, distance: 121.6
click at [255, 146] on span "780 907 3720" at bounding box center [318, 142] width 129 height 19
copy span "780 907 3720"
click at [276, 38] on link "TC Energy" at bounding box center [278, 29] width 130 height 26
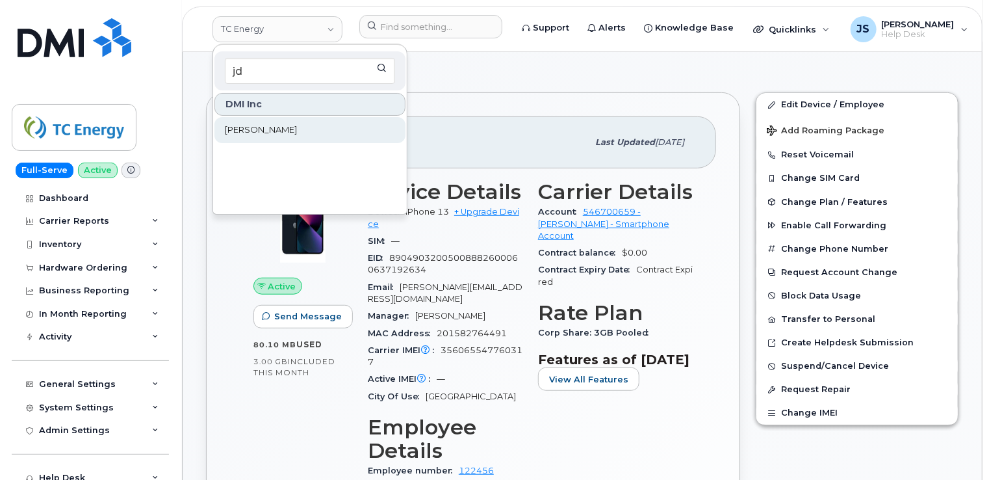
type input "jd"
click at [251, 129] on span "[PERSON_NAME]" at bounding box center [261, 129] width 72 height 13
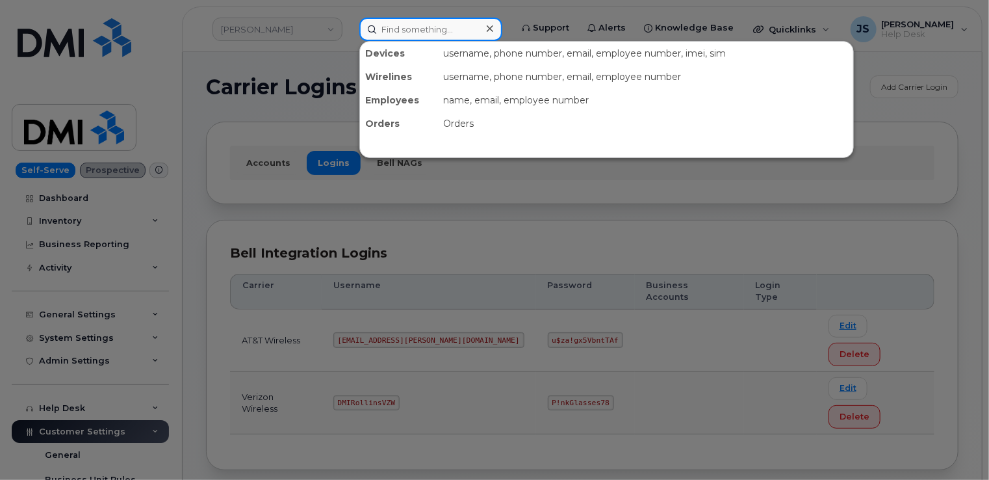
paste input "[PHONE_NUMBER]"
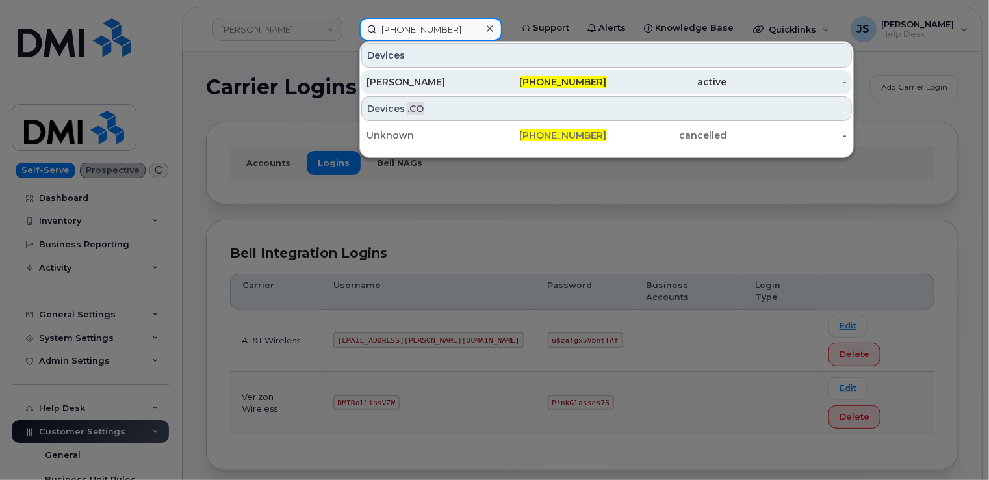
type input "780-228-6934"
click at [423, 80] on div "[PERSON_NAME]" at bounding box center [427, 81] width 120 height 13
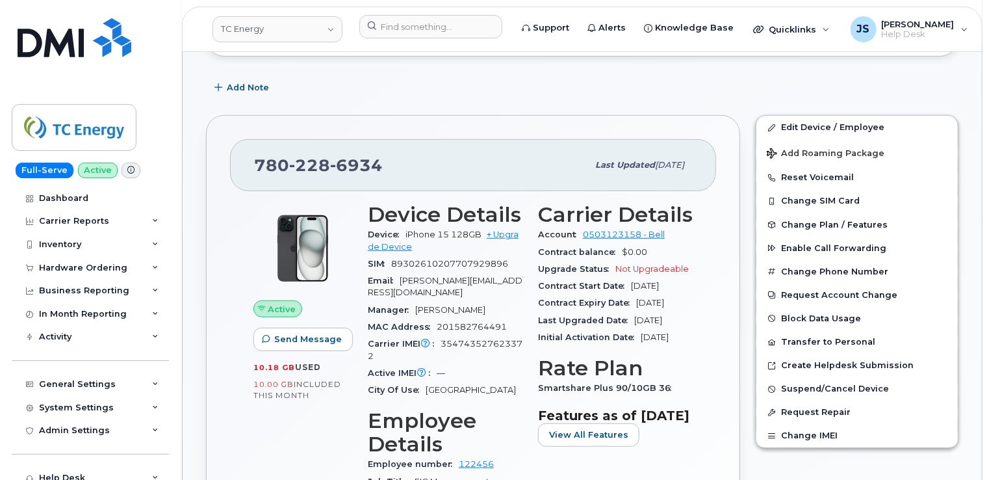
scroll to position [325, 0]
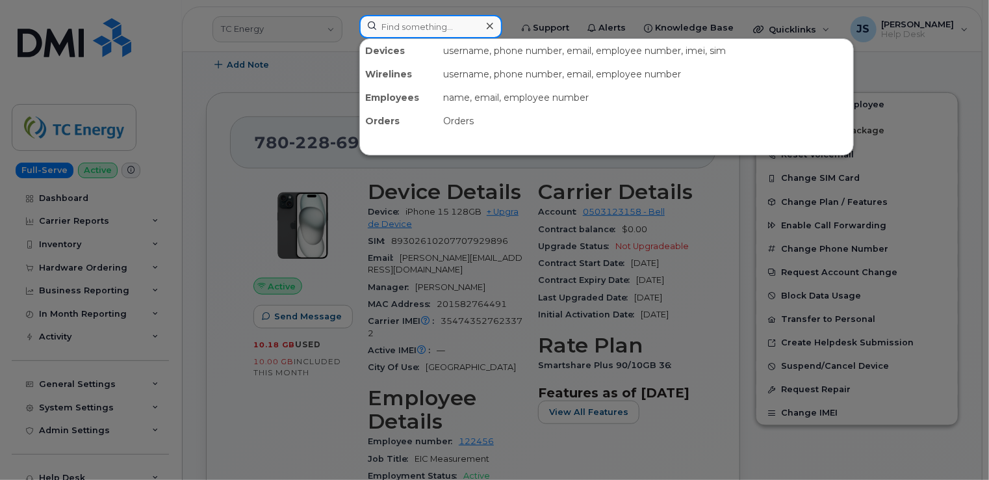
paste input "6466295810"
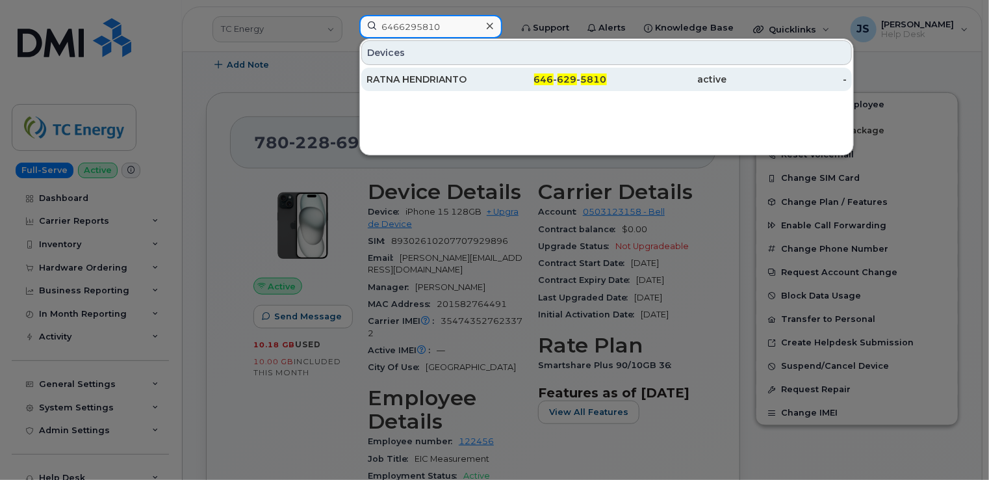
type input "6466295810"
click at [432, 85] on div "RATNA HENDRIANTO" at bounding box center [427, 79] width 120 height 23
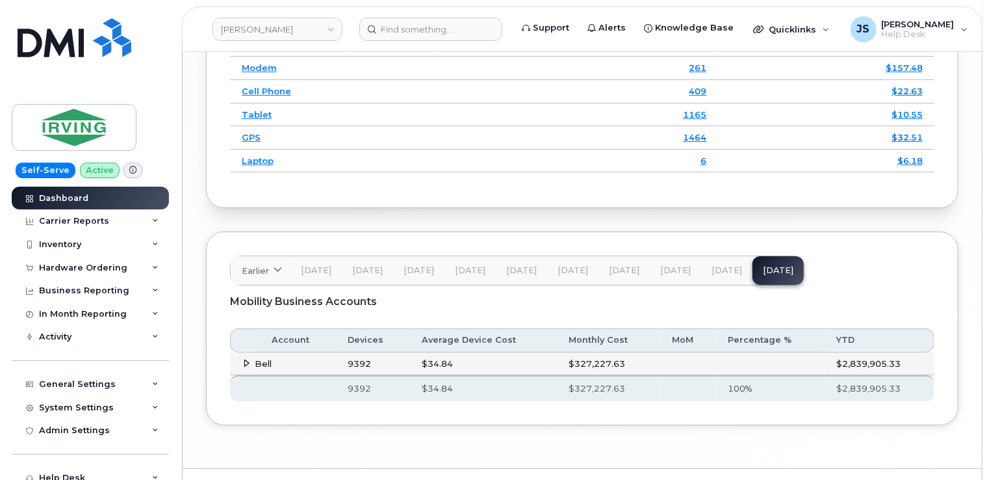
scroll to position [2205, 0]
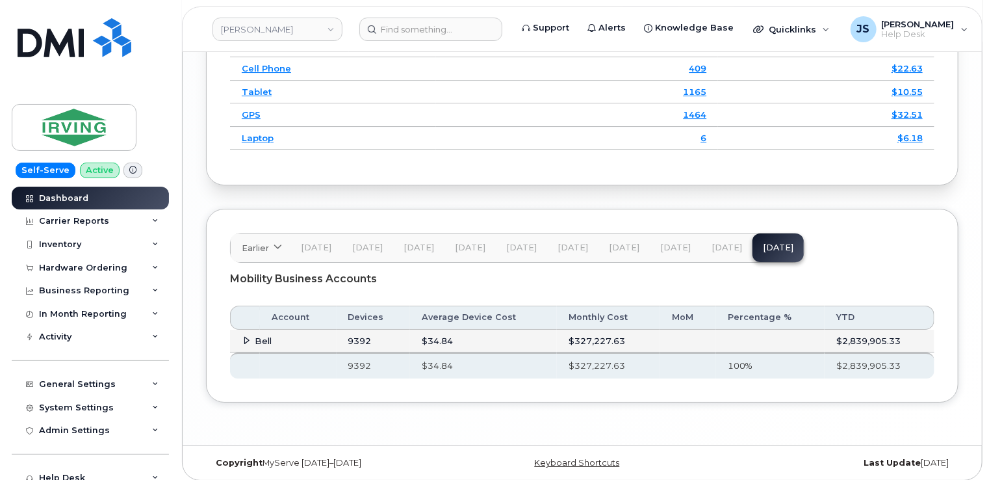
click at [244, 336] on icon at bounding box center [247, 340] width 8 height 8
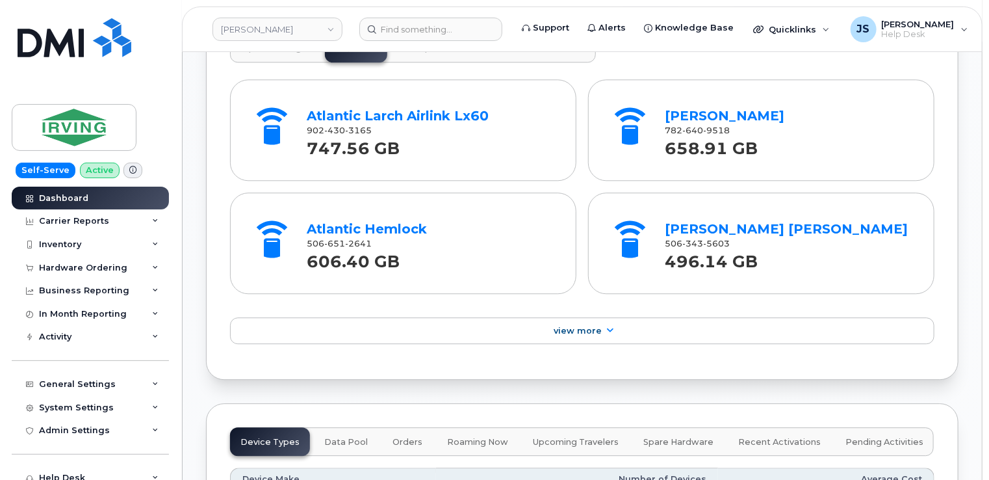
scroll to position [1620, 0]
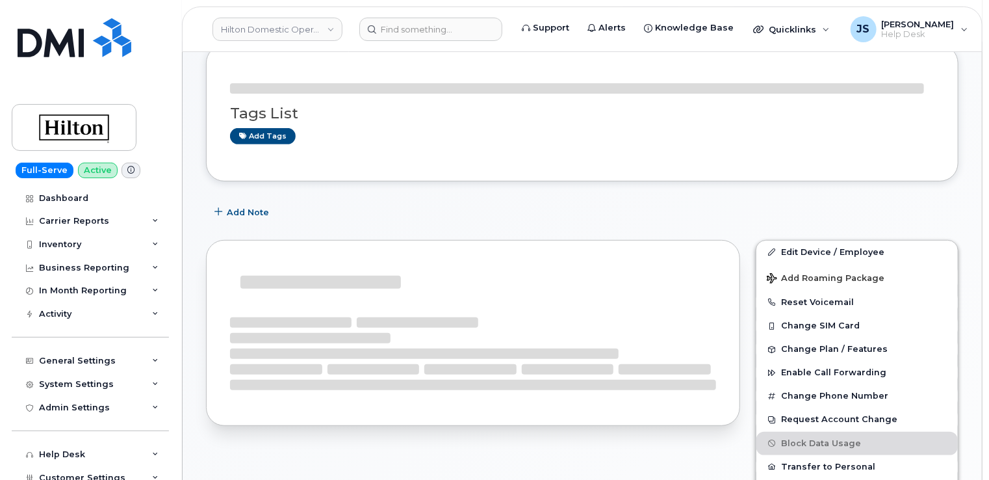
scroll to position [195, 0]
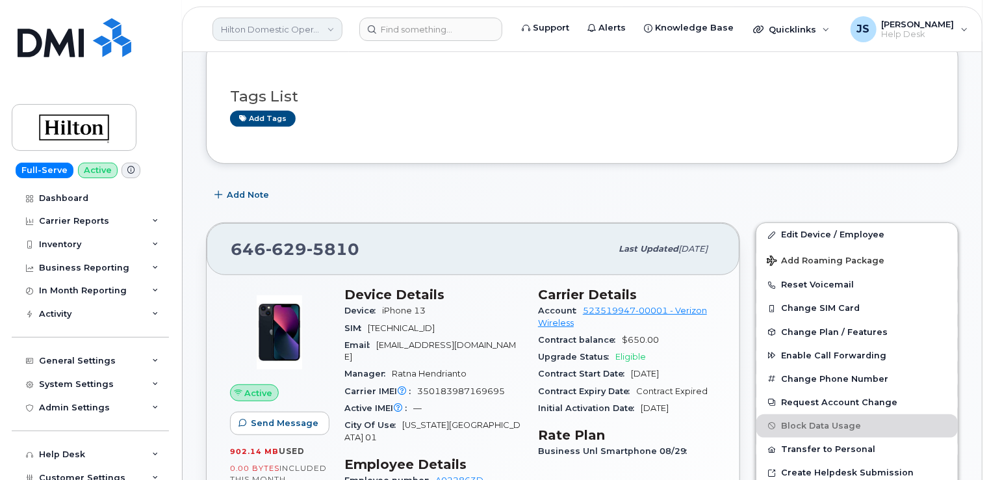
click at [286, 19] on link "Hilton Domestic Operating Company Inc" at bounding box center [278, 29] width 130 height 23
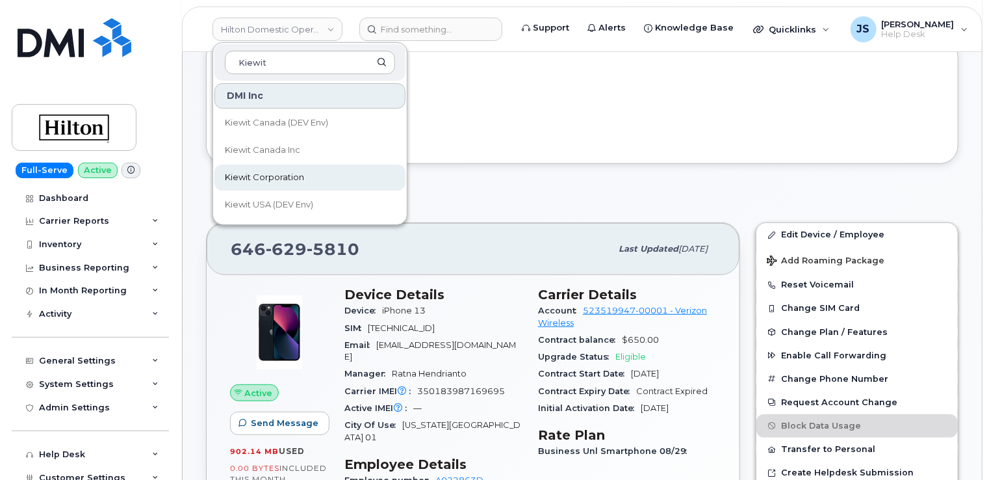
type input "Kiewit"
click at [257, 181] on span "Kiewit Corporation" at bounding box center [264, 177] width 79 height 13
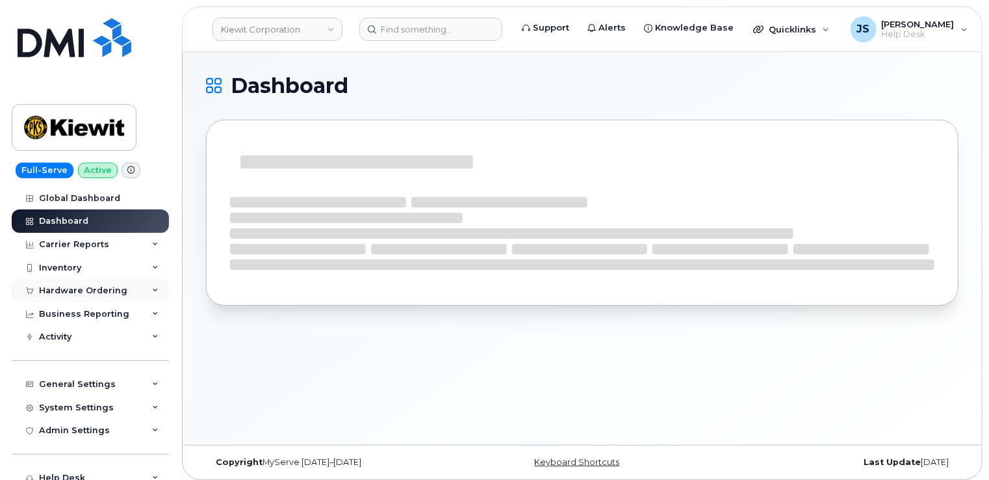
click at [153, 291] on icon at bounding box center [155, 290] width 6 height 6
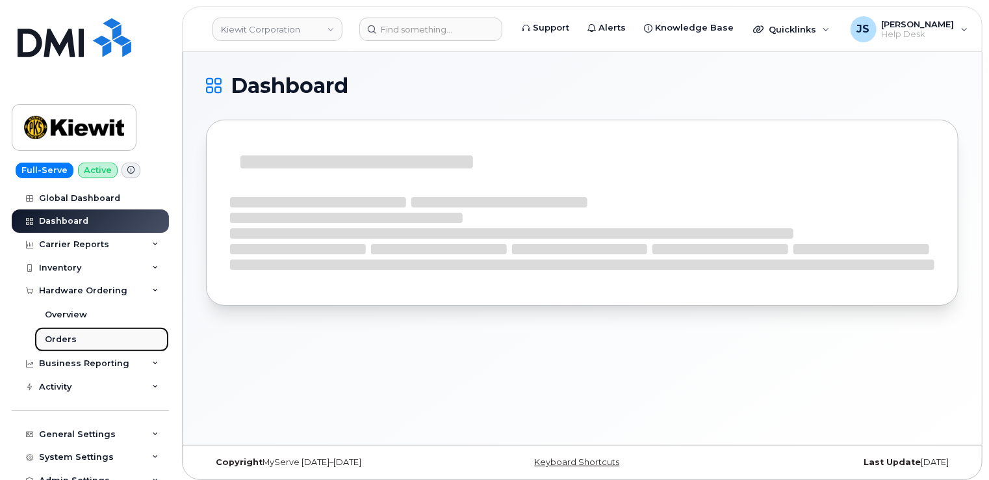
click at [74, 342] on link "Orders" at bounding box center [101, 339] width 135 height 25
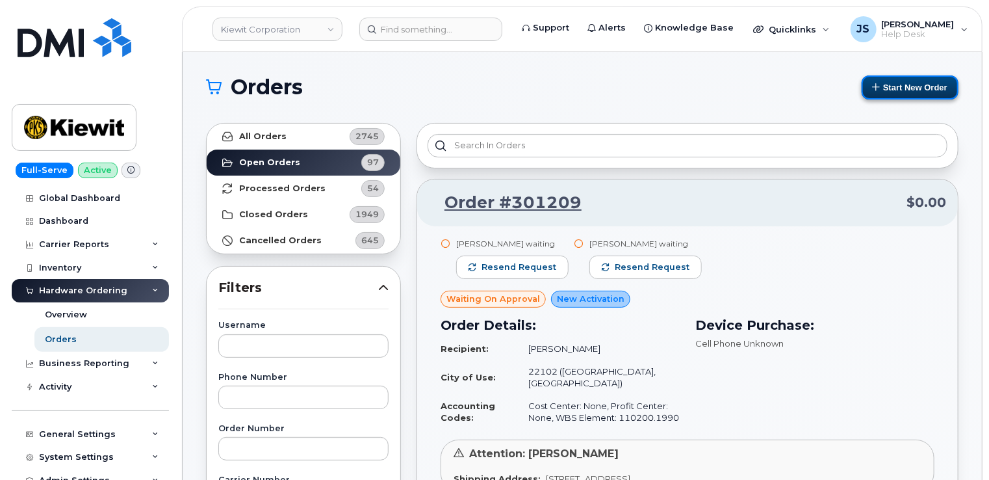
click at [916, 77] on button "Start New Order" at bounding box center [910, 87] width 97 height 24
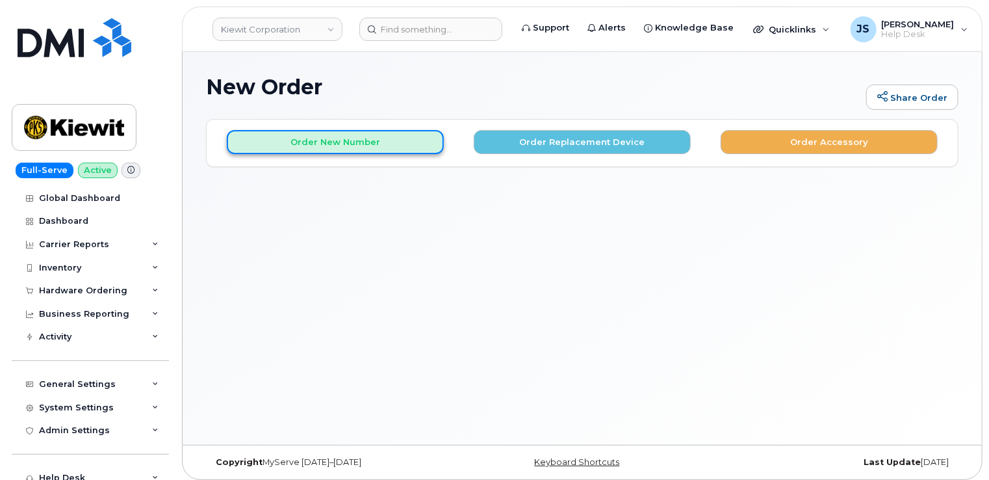
click at [256, 146] on button "Order New Number" at bounding box center [335, 142] width 217 height 24
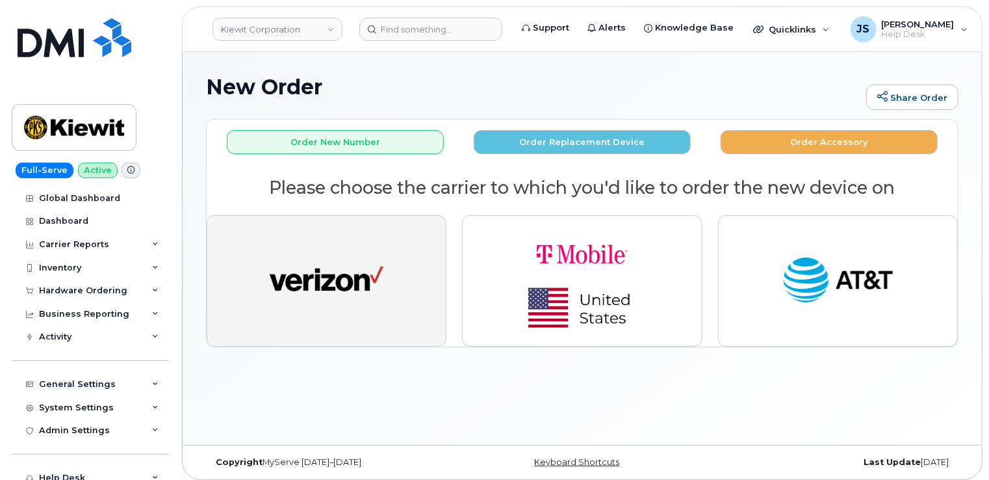
click at [318, 277] on img "button" at bounding box center [327, 281] width 114 height 58
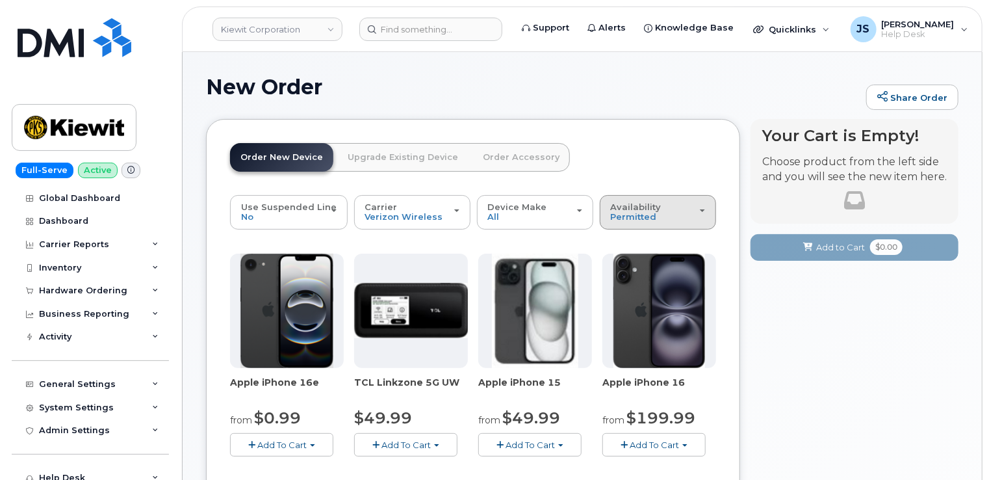
click at [672, 211] on div "Availability Permitted All" at bounding box center [658, 212] width 94 height 20
click at [625, 266] on label "All" at bounding box center [616, 264] width 27 height 16
click at [0, 0] on input "All" at bounding box center [0, 0] width 0 height 0
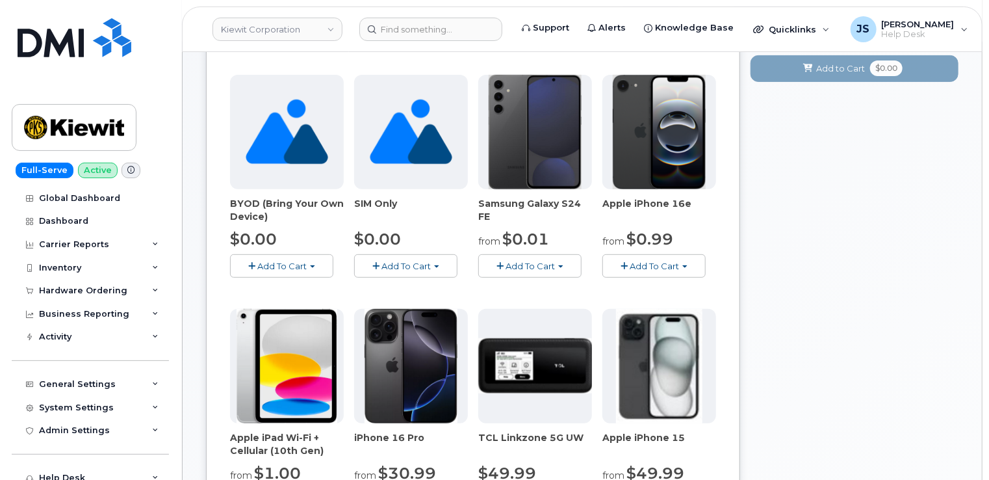
scroll to position [195, 0]
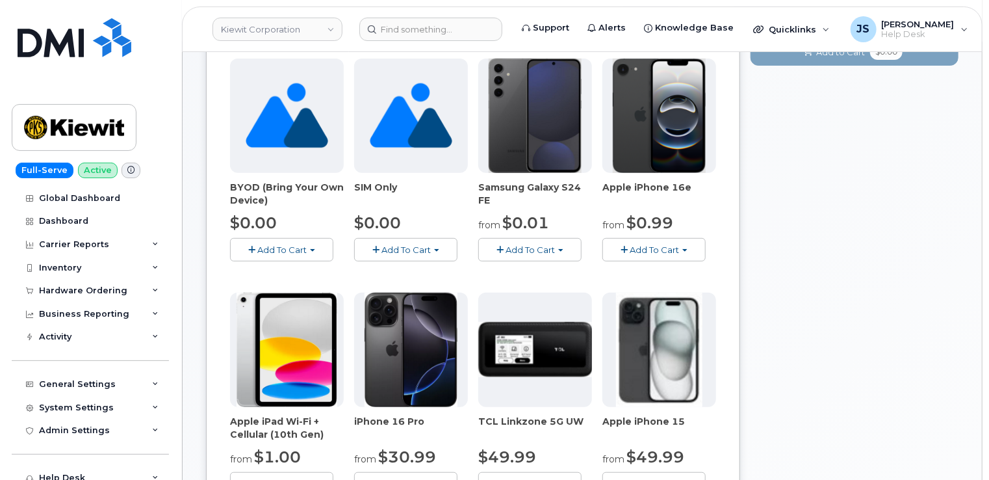
click at [264, 246] on span "Add To Cart" at bounding box center [281, 249] width 49 height 10
click at [264, 276] on link "$0.00 - Activation" at bounding box center [294, 274] width 123 height 16
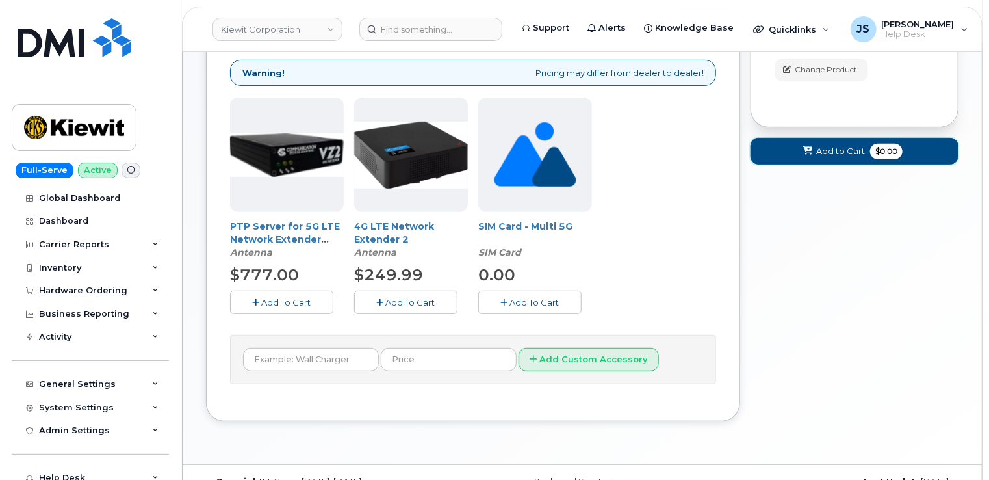
click at [796, 160] on button "Add to Cart $0.00" at bounding box center [855, 151] width 208 height 27
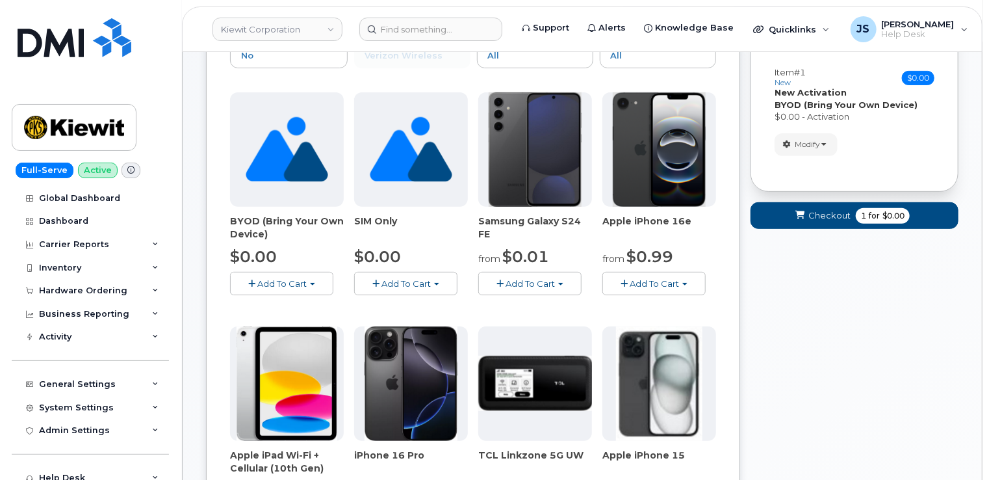
scroll to position [0, 0]
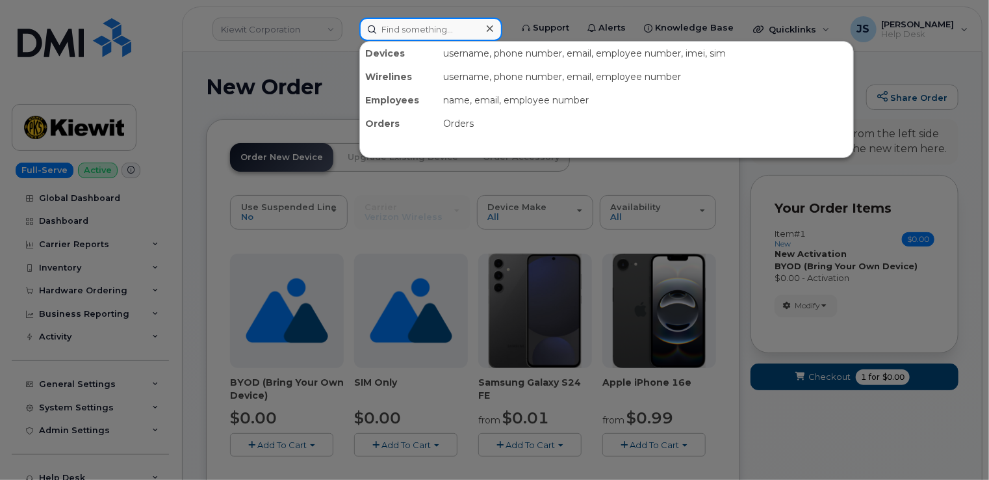
click at [452, 25] on input at bounding box center [430, 29] width 143 height 23
paste input "301209"
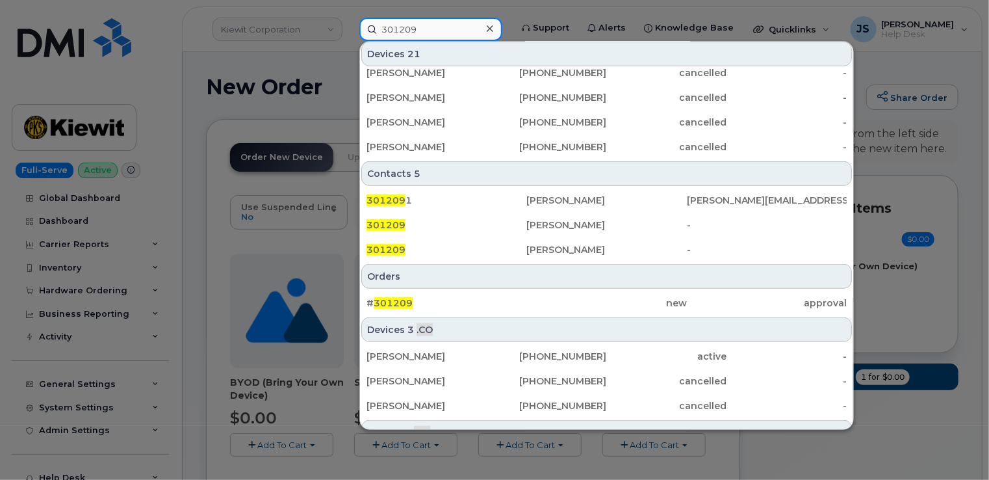
scroll to position [445, 0]
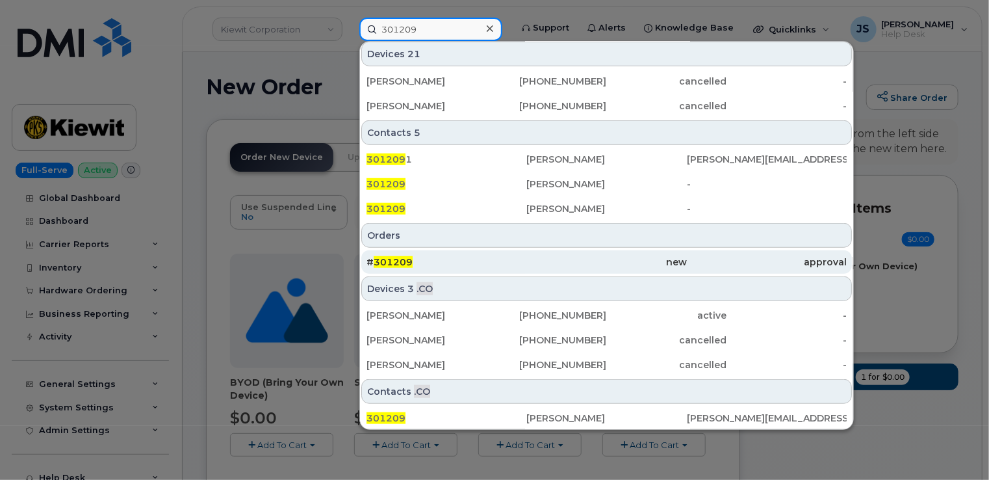
type input "301209"
click at [456, 265] on div "# 301209" at bounding box center [447, 261] width 160 height 13
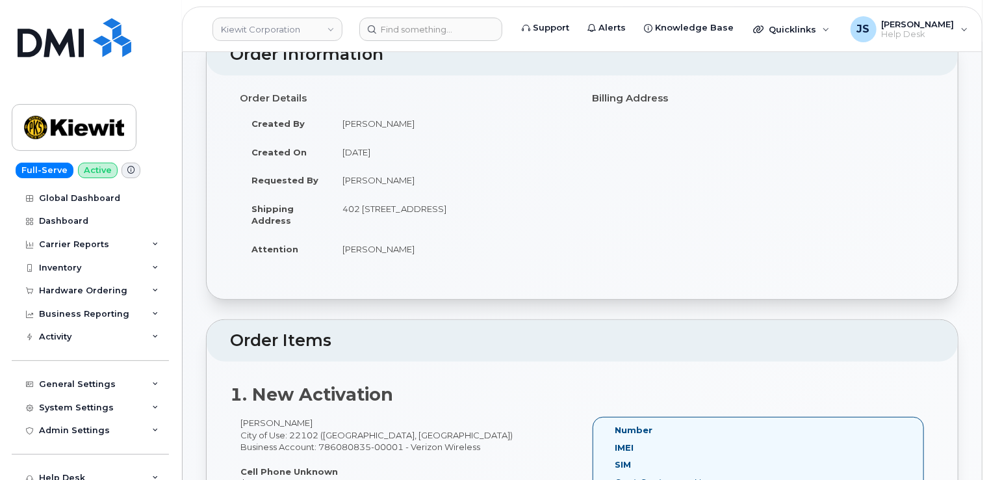
scroll to position [65, 0]
